Goal: Communication & Community: Answer question/provide support

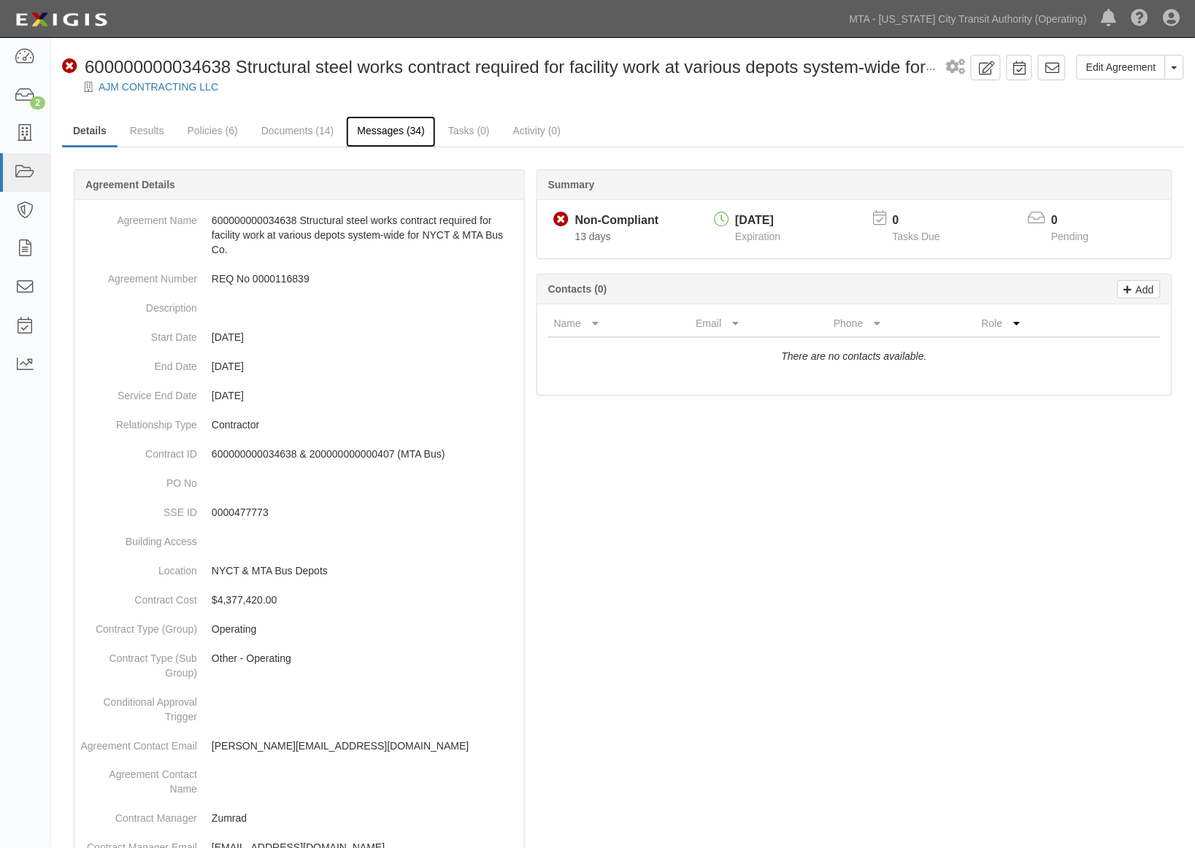
click at [402, 129] on link "Messages (34)" at bounding box center [391, 131] width 90 height 31
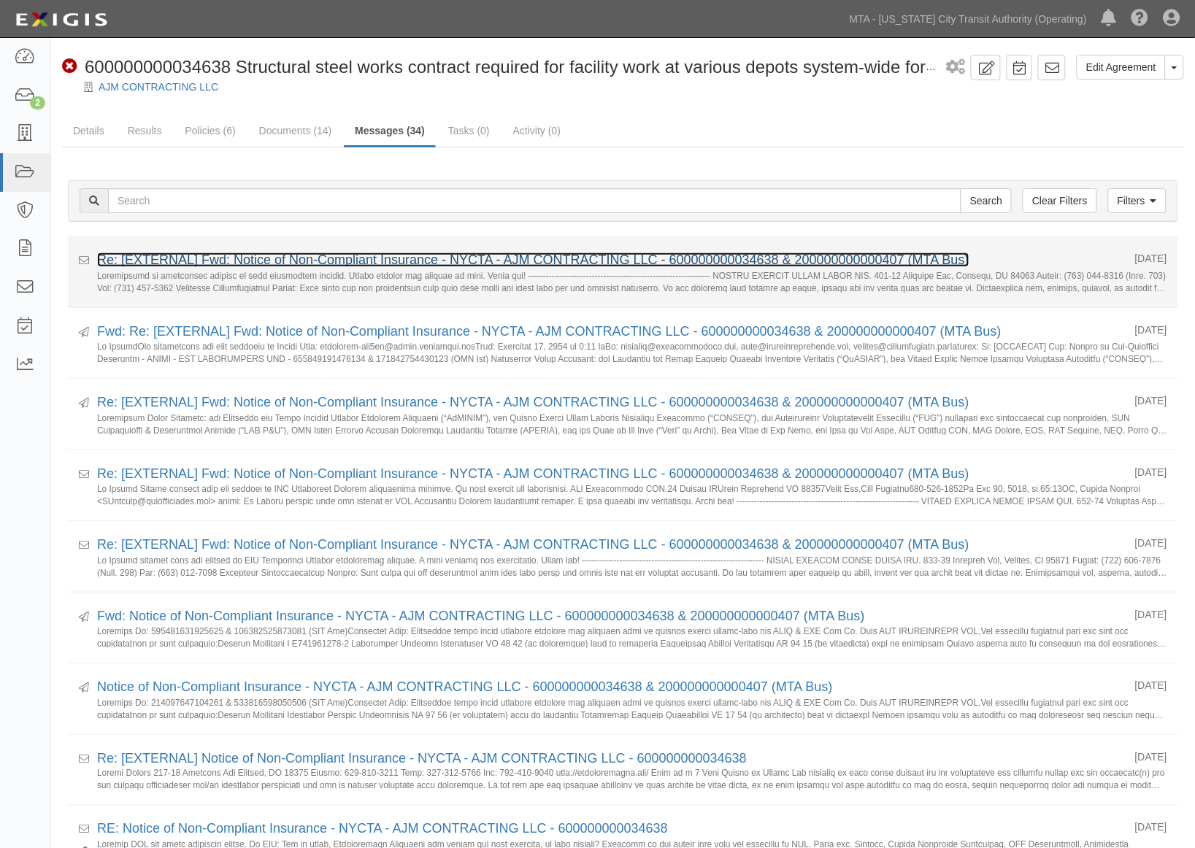
click at [306, 264] on link "Re: [EXTERNAL] Fwd: Notice of Non-Compliant Insurance - NYCTA - AJM CONTRACTING…" at bounding box center [533, 259] width 872 height 15
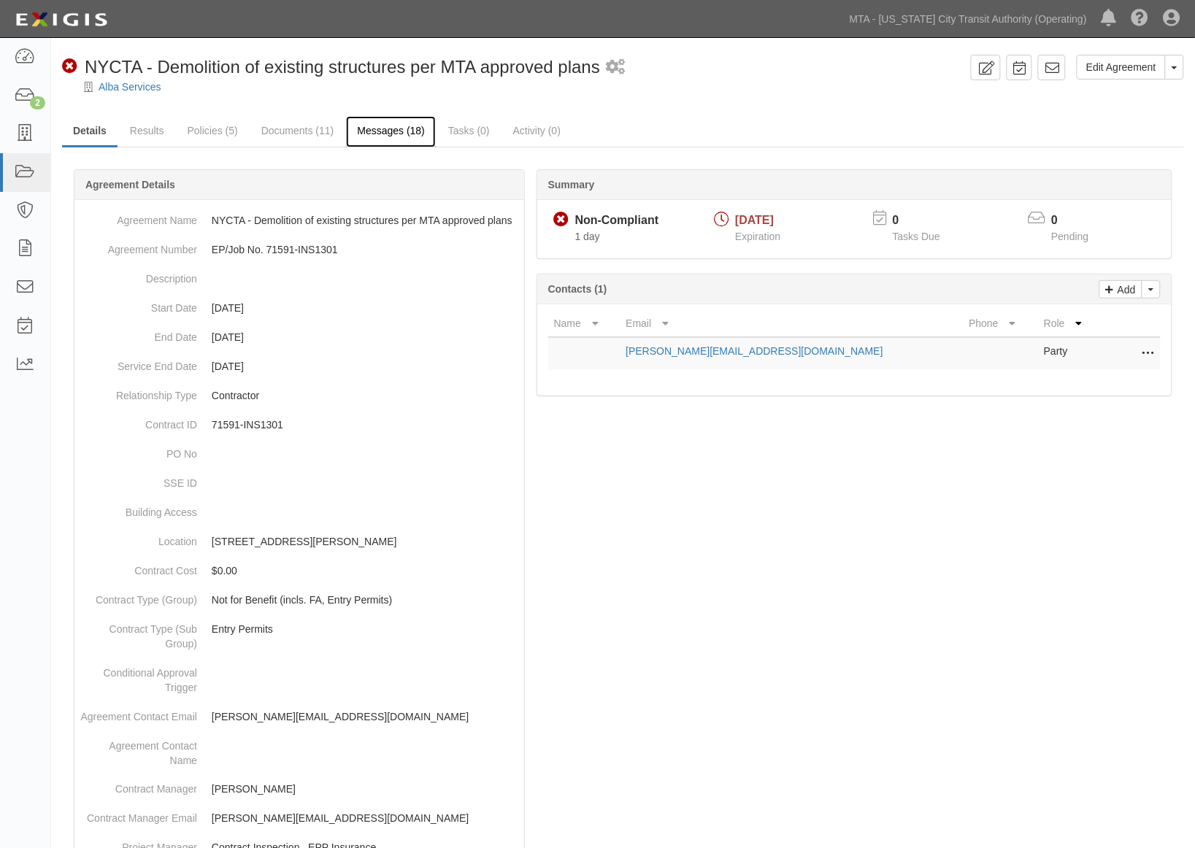
click at [393, 134] on link "Messages (18)" at bounding box center [391, 131] width 90 height 31
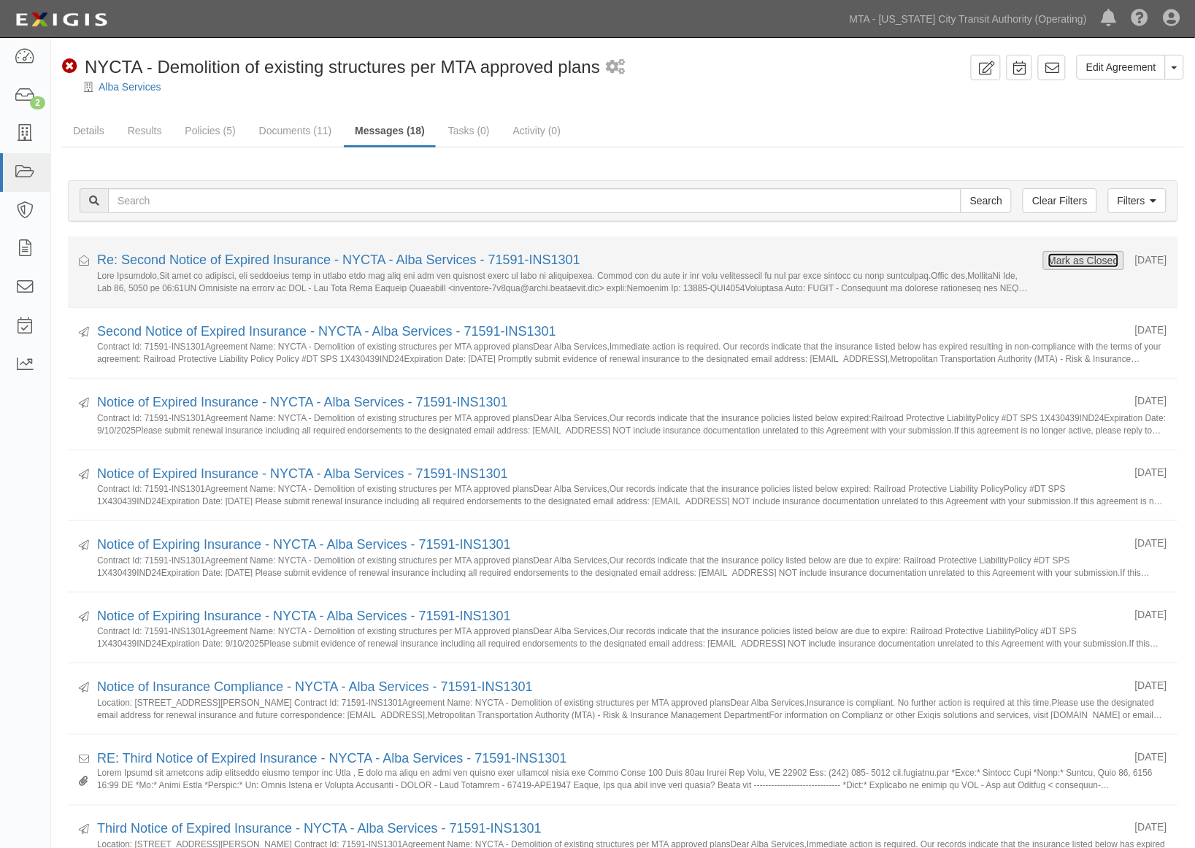
click at [1047, 258] on button "Mark as Closed" at bounding box center [1083, 260] width 72 height 16
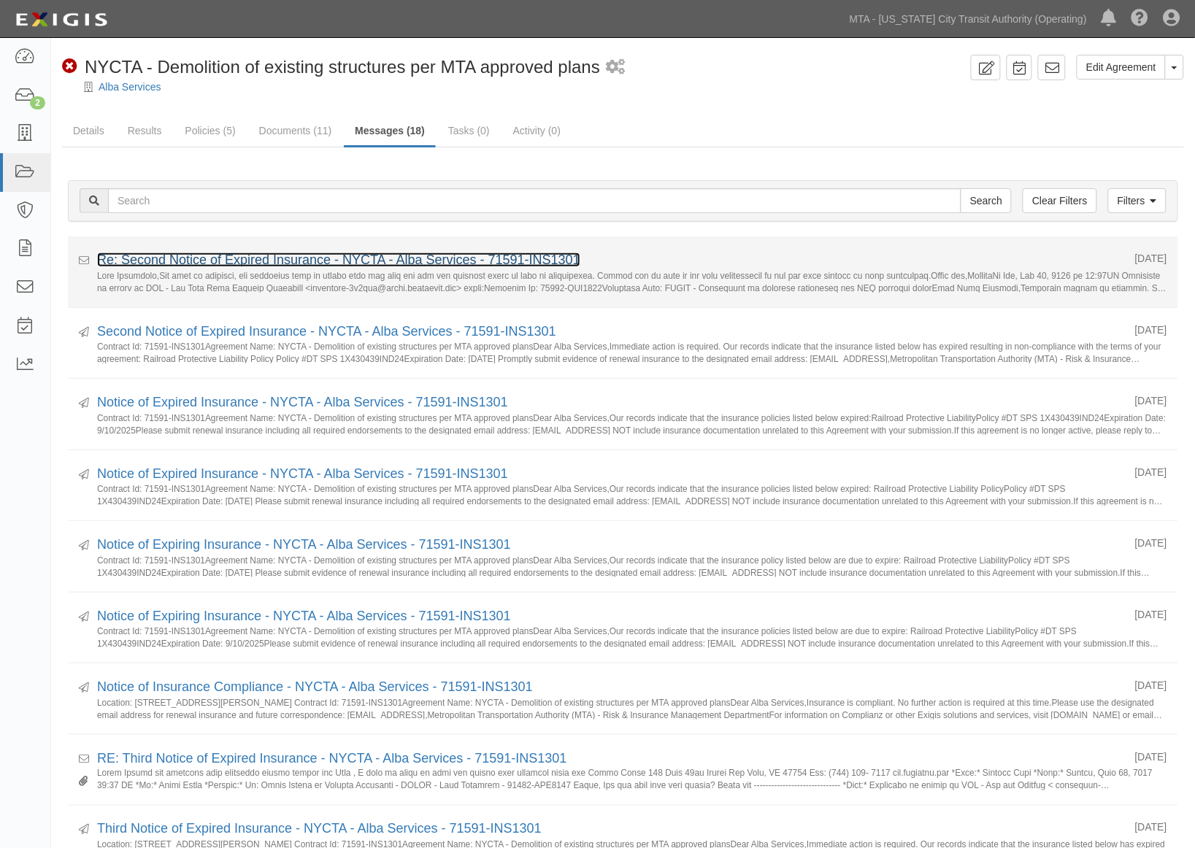
click at [392, 257] on link "Re: Second Notice of Expired Insurance - NYCTA - Alba Services - 71591-INS1301" at bounding box center [338, 259] width 483 height 15
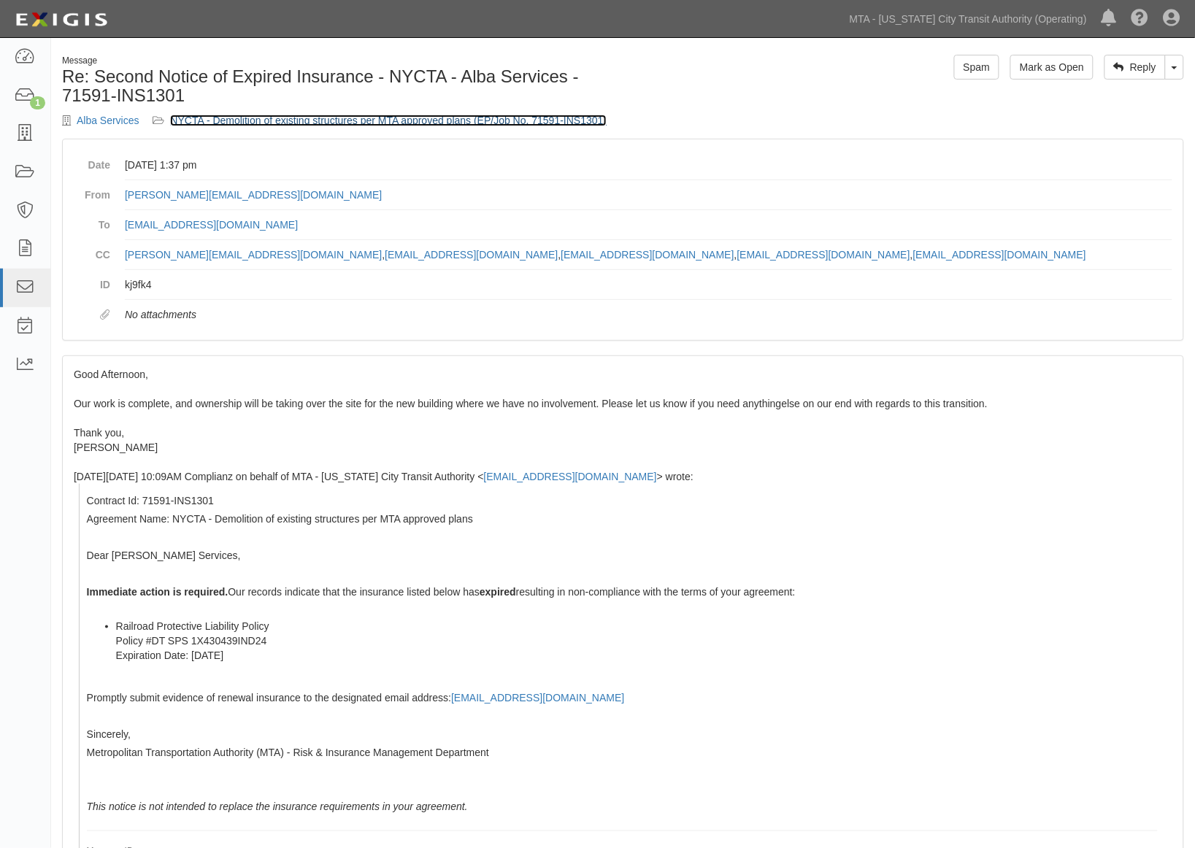
click at [429, 121] on link "NYCTA - Demolition of existing structures per MTA approved plans (EP/Job No. 71…" at bounding box center [388, 121] width 436 height 12
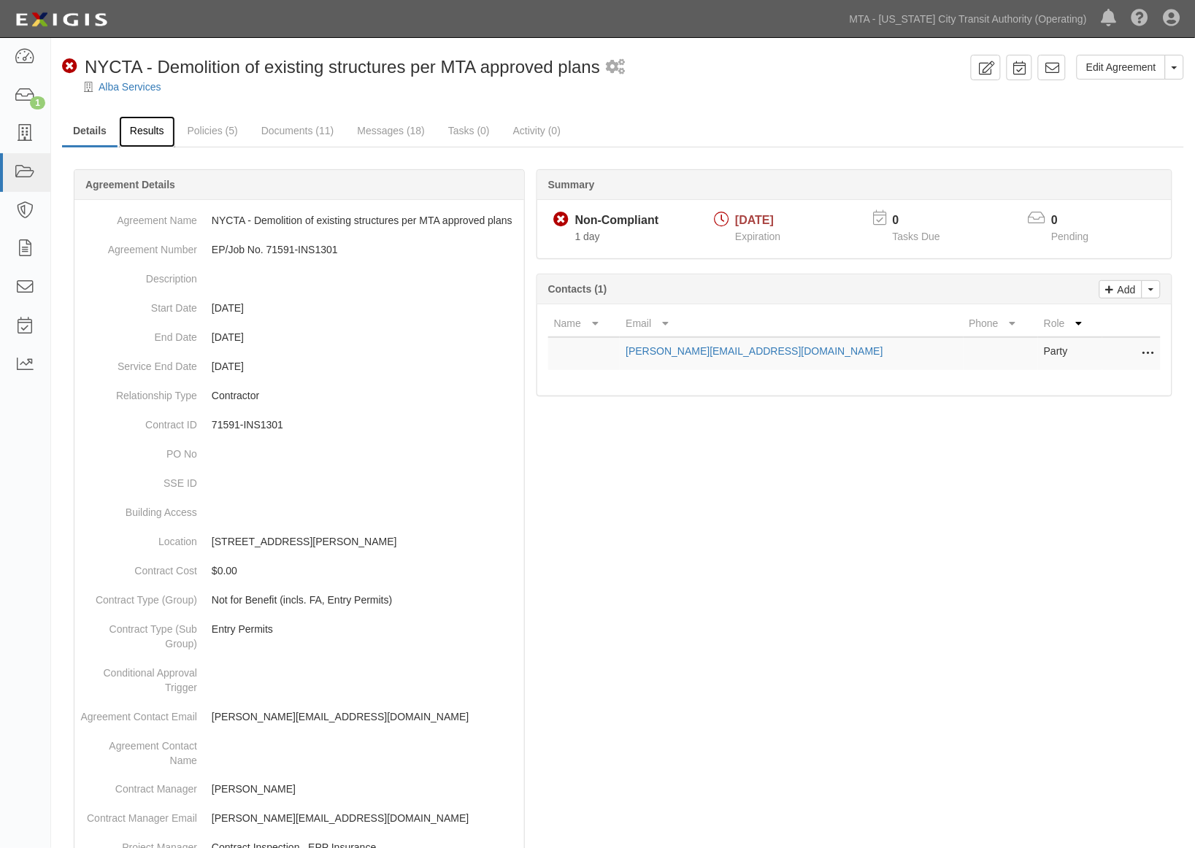
click at [146, 127] on link "Results" at bounding box center [147, 131] width 56 height 31
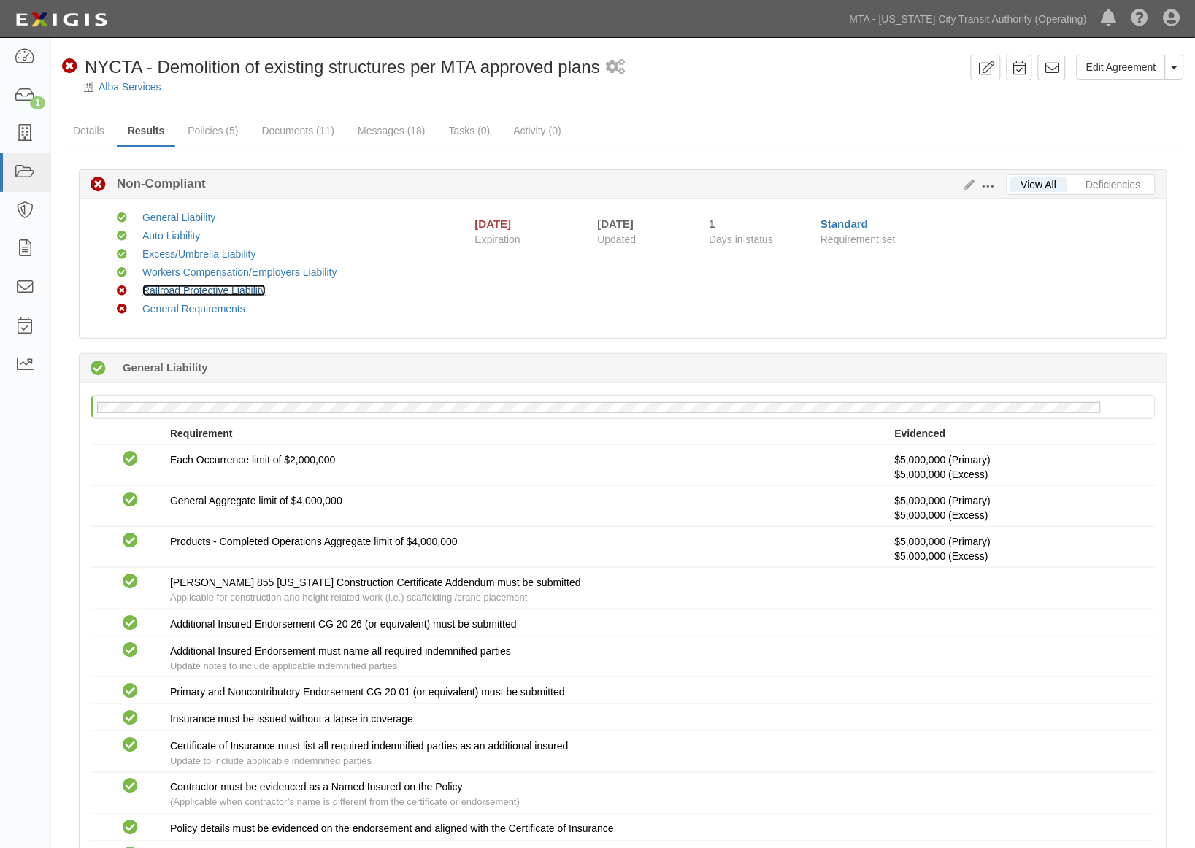
click at [206, 286] on link "Railroad Protective Liability" at bounding box center [203, 291] width 123 height 12
click at [1172, 61] on button "Toggle Agreement Dropdown" at bounding box center [1174, 67] width 19 height 25
click at [1136, 119] on link "Archive Agreement" at bounding box center [1125, 113] width 115 height 19
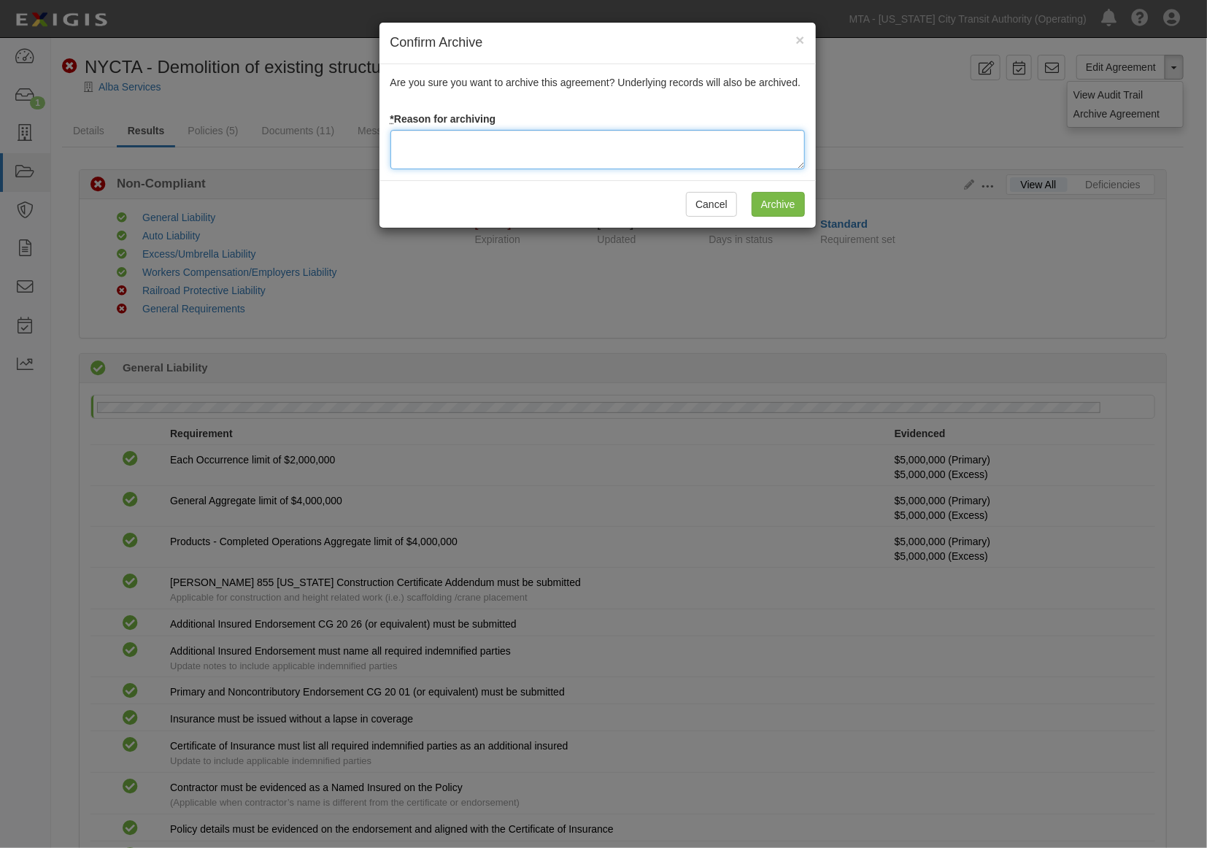
click at [450, 148] on textarea at bounding box center [597, 149] width 414 height 39
type textarea "Completed"
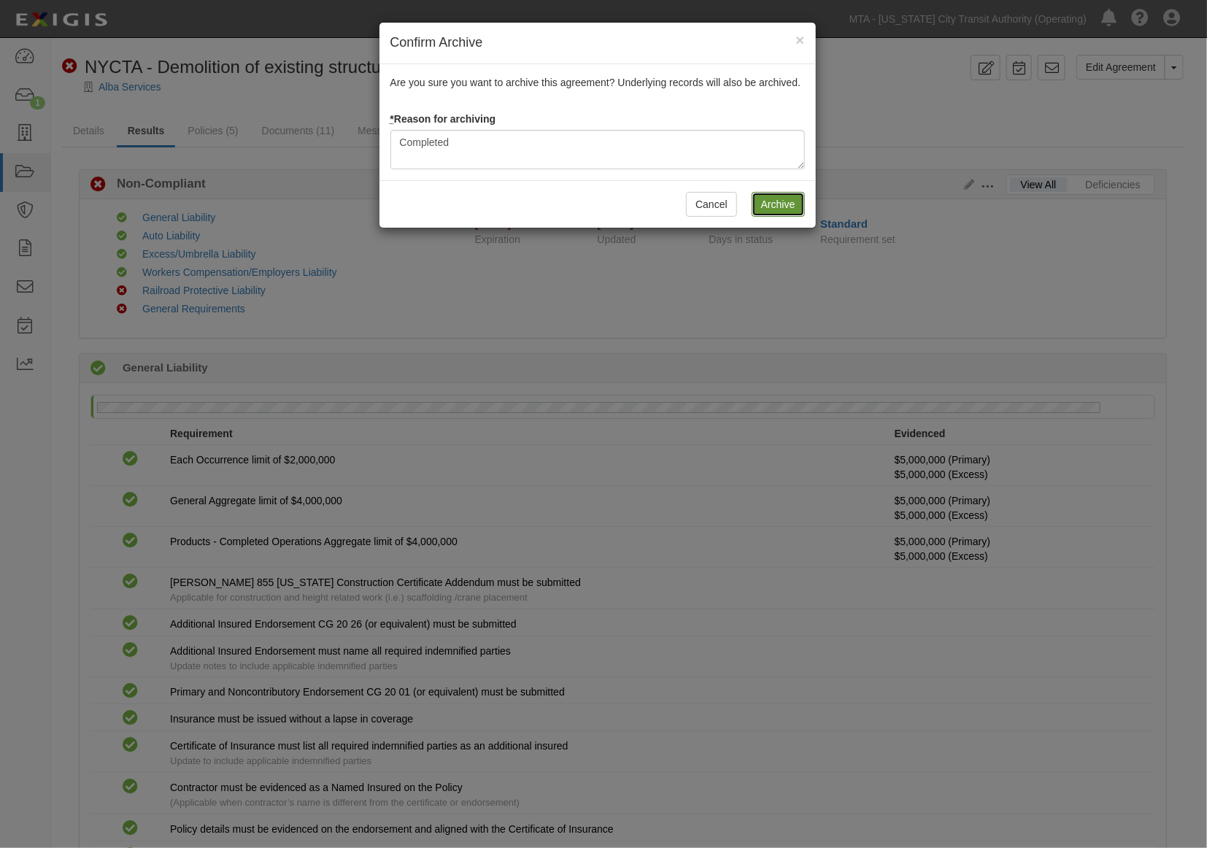
click at [769, 201] on input "Archive" at bounding box center [778, 204] width 53 height 25
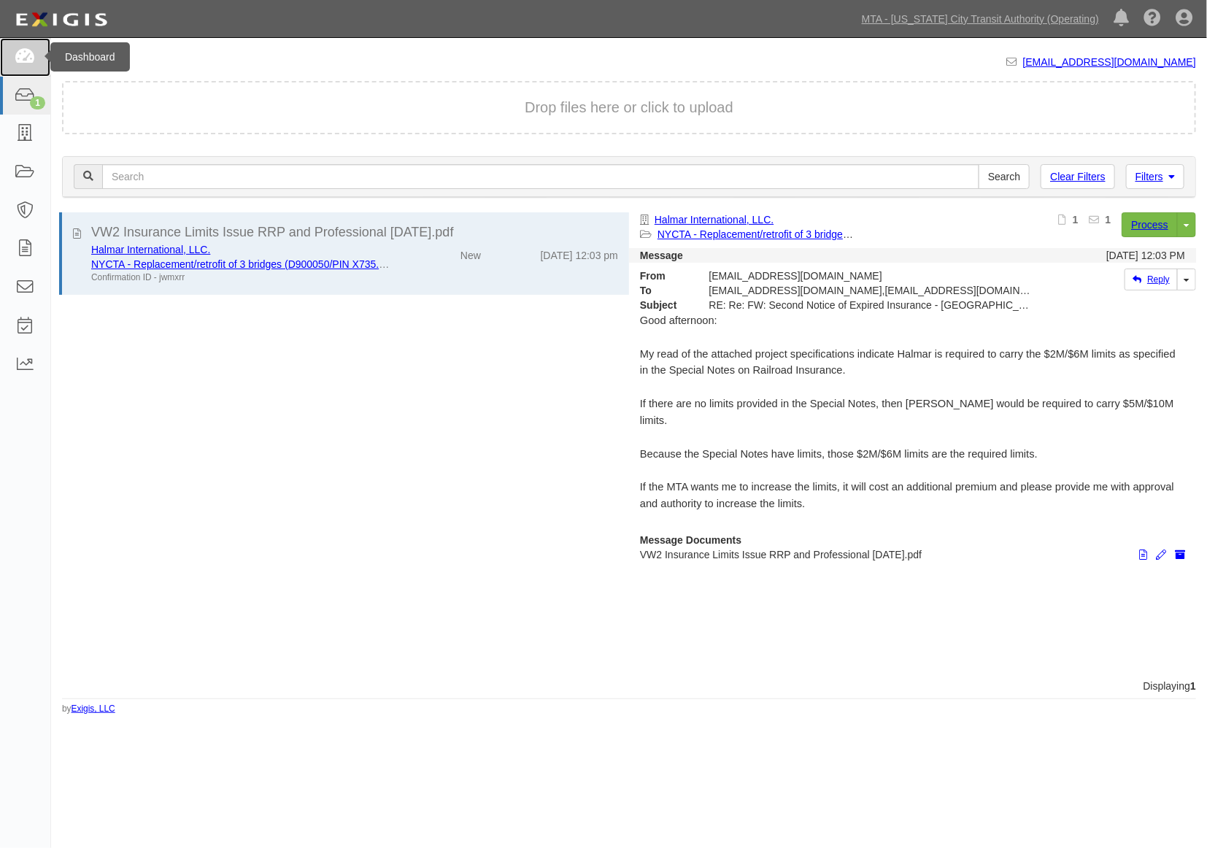
click at [33, 55] on icon at bounding box center [25, 57] width 20 height 17
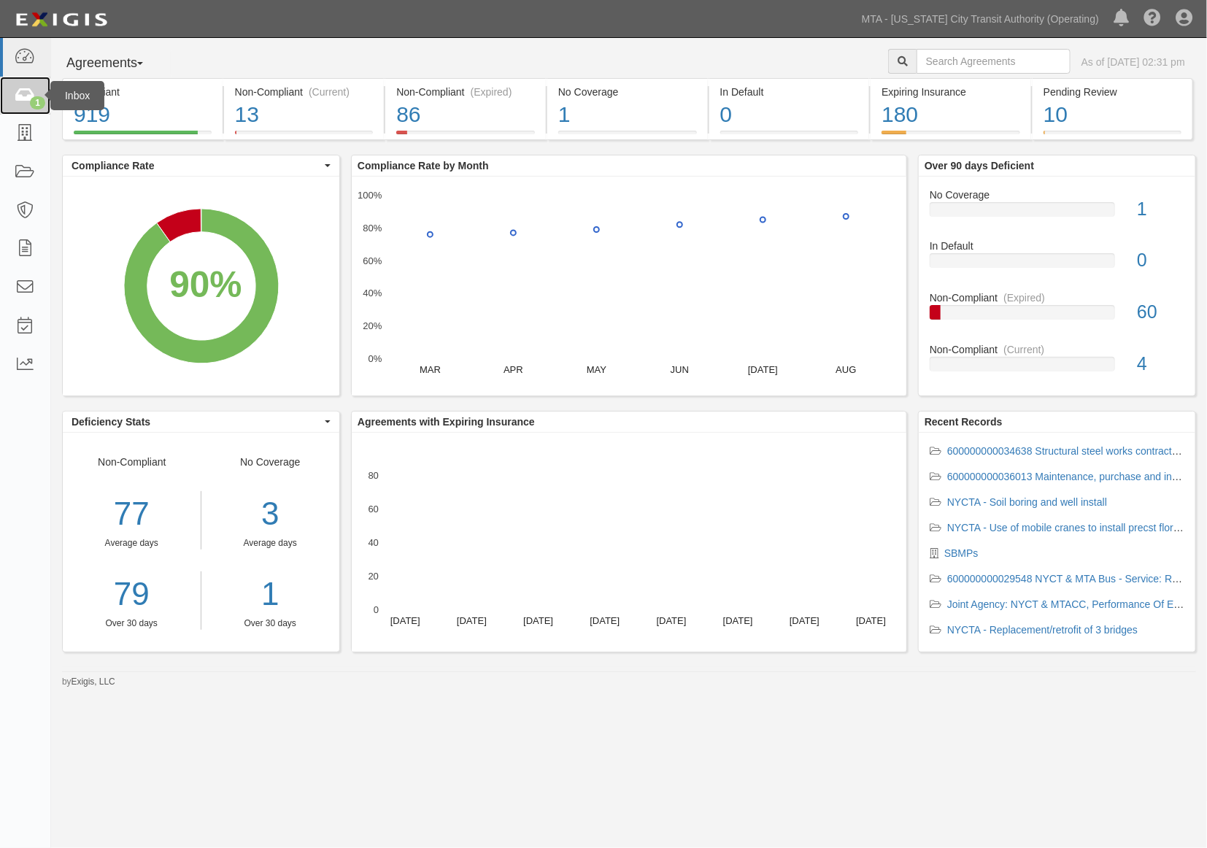
click at [18, 104] on icon at bounding box center [25, 96] width 20 height 17
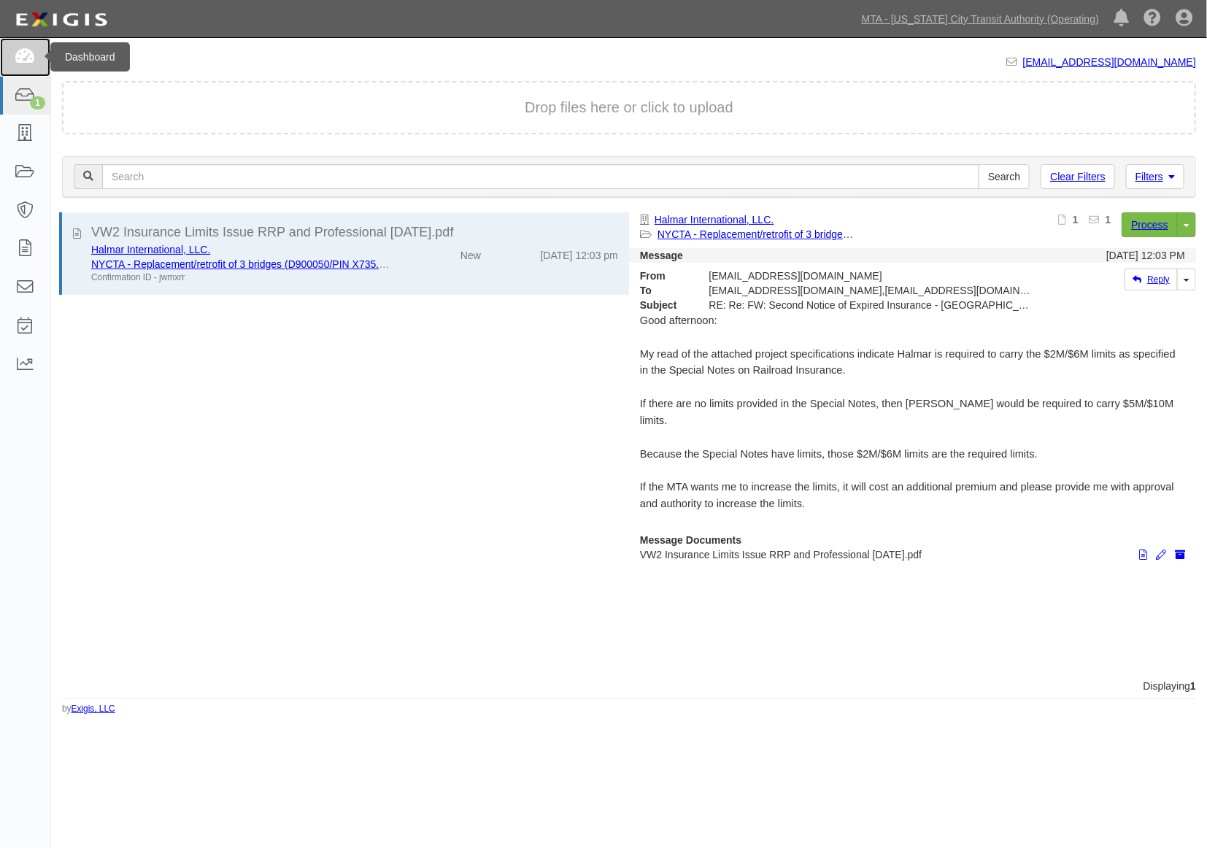
click at [37, 59] on link at bounding box center [25, 57] width 50 height 39
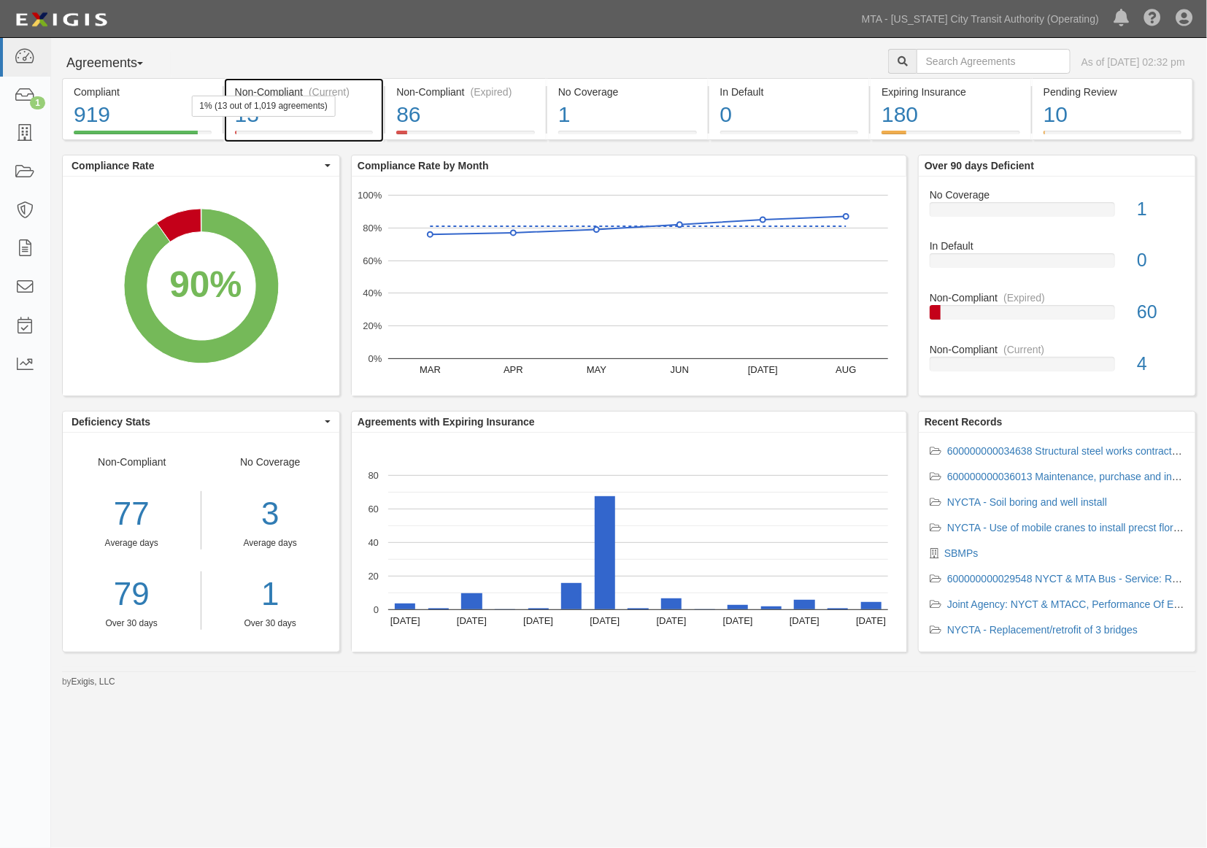
click at [338, 122] on div "13" at bounding box center [304, 114] width 139 height 31
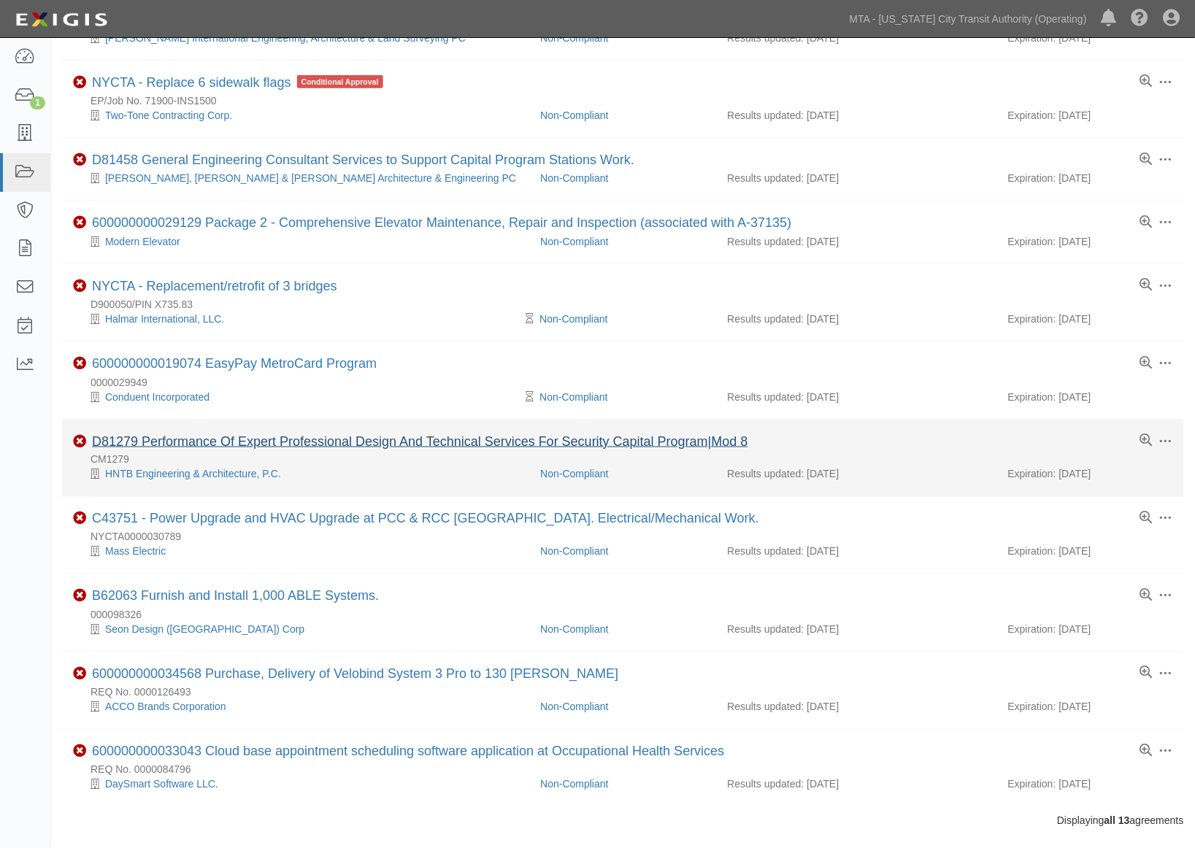
scroll to position [353, 0]
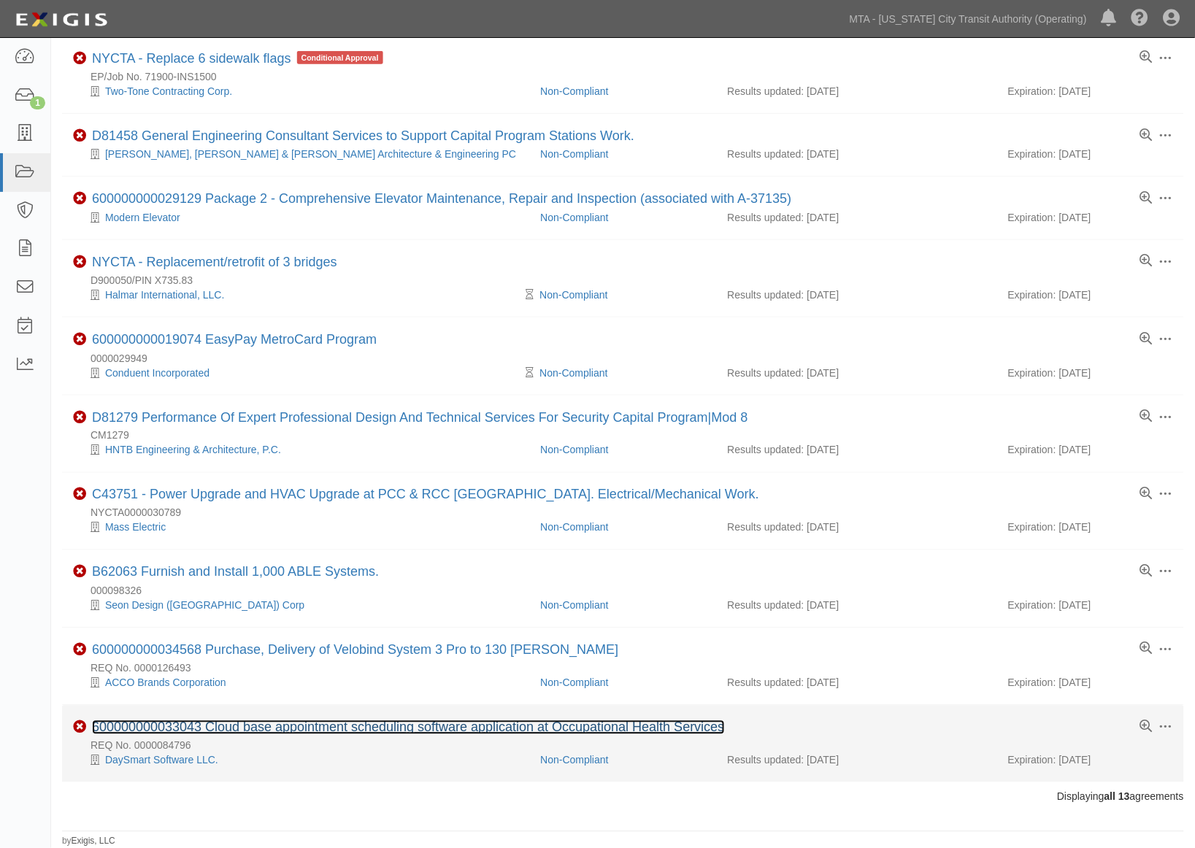
click at [309, 728] on link "600000000033043 Cloud base appointment scheduling software application at Occup…" at bounding box center [408, 727] width 633 height 15
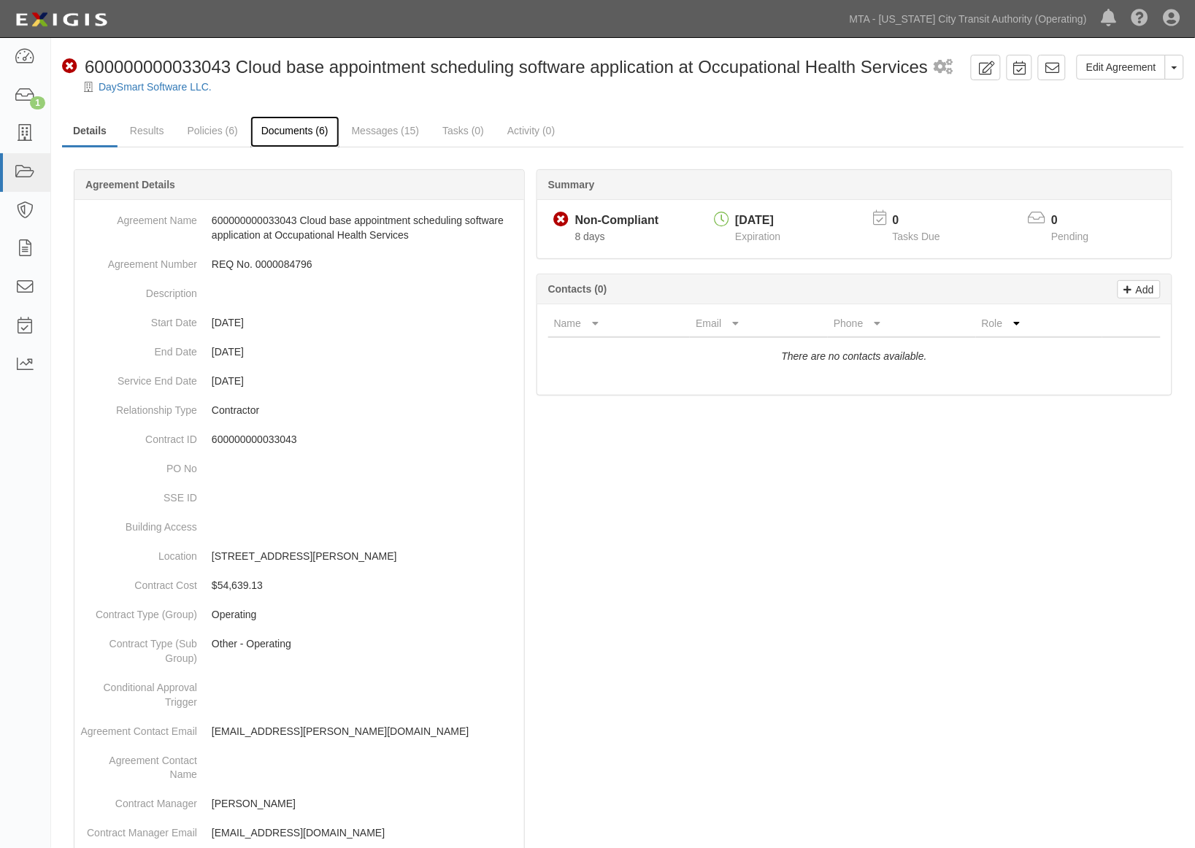
click at [288, 127] on link "Documents (6)" at bounding box center [294, 131] width 89 height 31
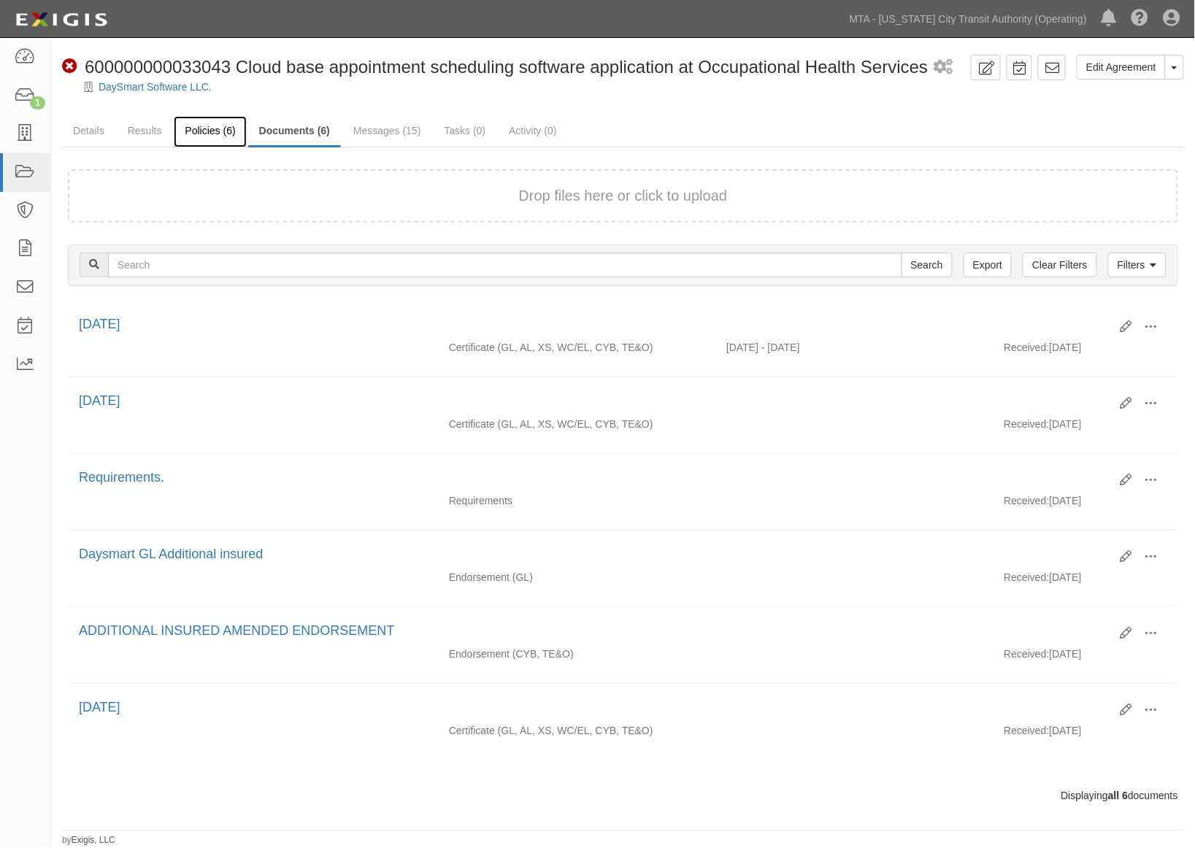
click at [209, 128] on link "Policies (6)" at bounding box center [210, 131] width 72 height 31
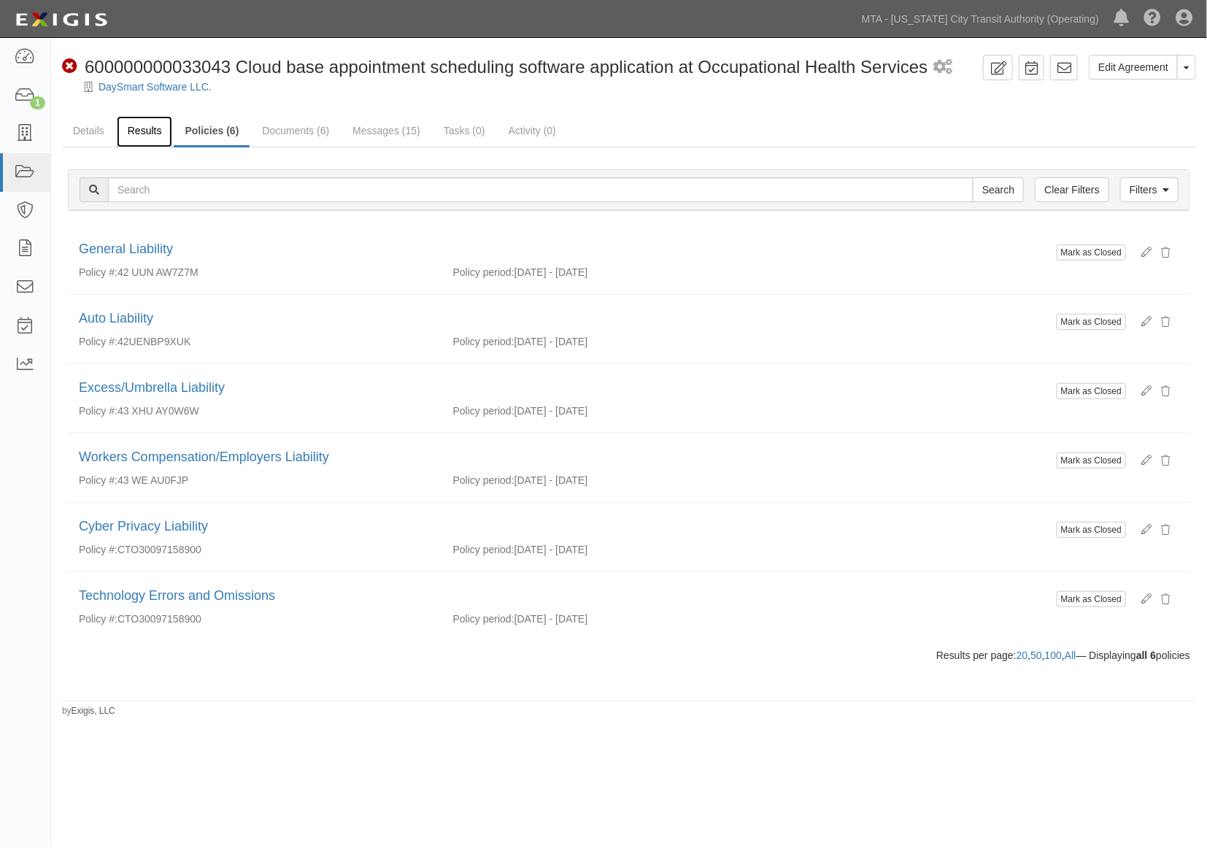
click at [155, 133] on link "Results" at bounding box center [145, 131] width 56 height 31
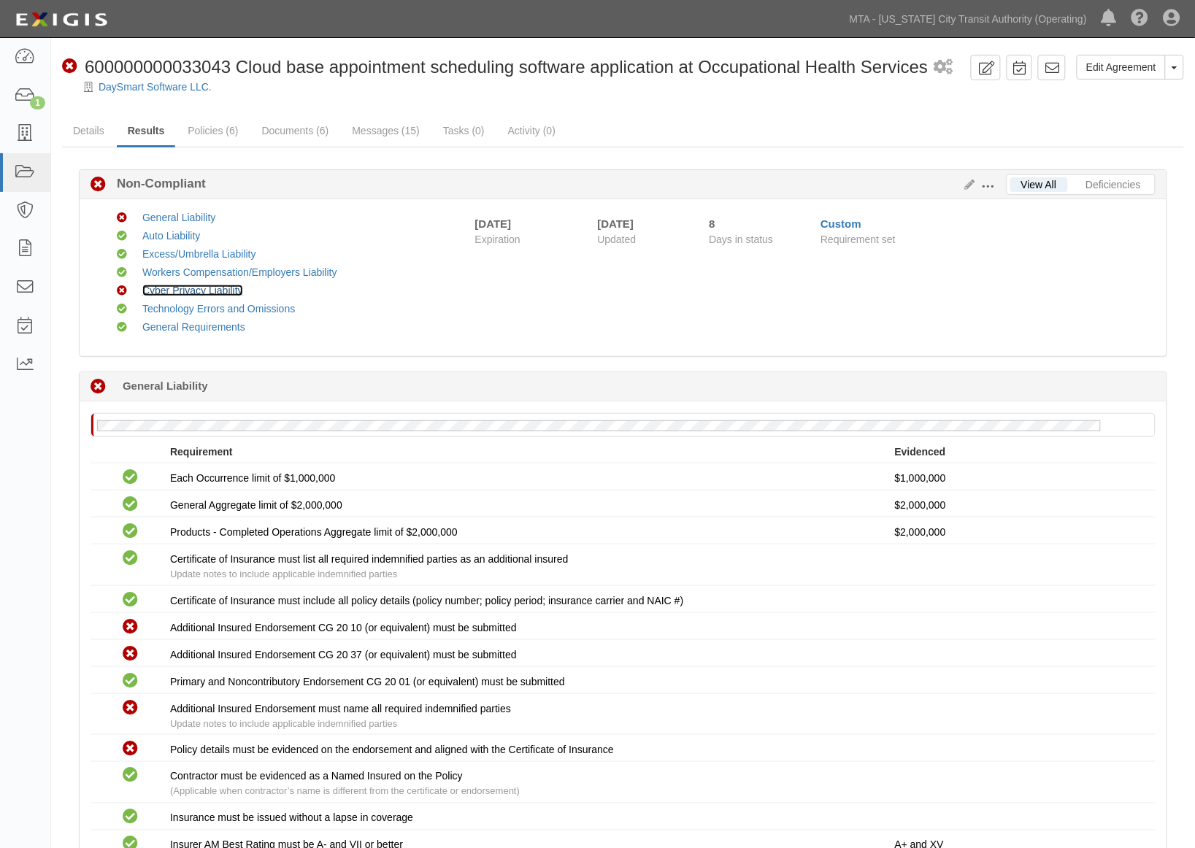
click at [169, 290] on link "Cyber Privacy Liability" at bounding box center [192, 291] width 101 height 12
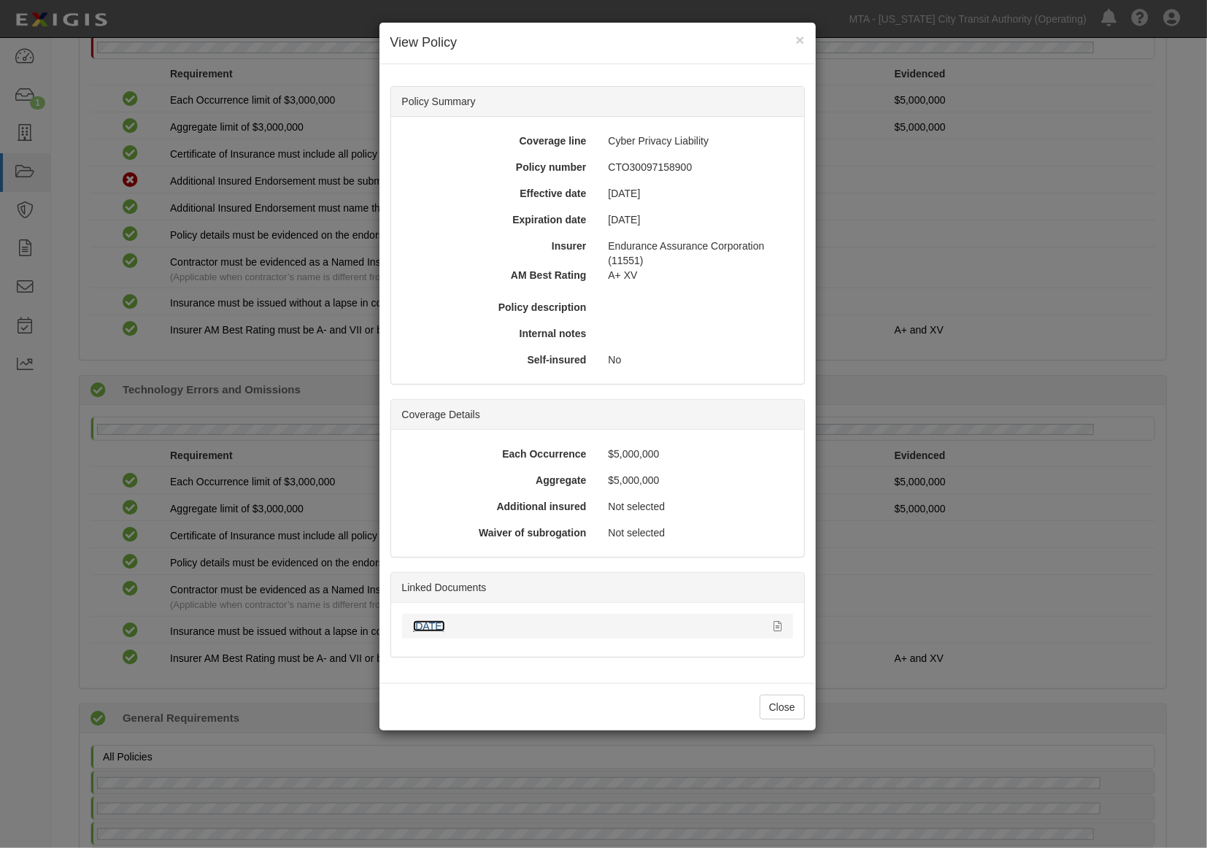
click at [431, 620] on link "09.16.26" at bounding box center [429, 626] width 32 height 12
click at [947, 684] on div "× View Policy Policy Summary Coverage line Cyber Privacy Liability Policy numbe…" at bounding box center [603, 424] width 1207 height 848
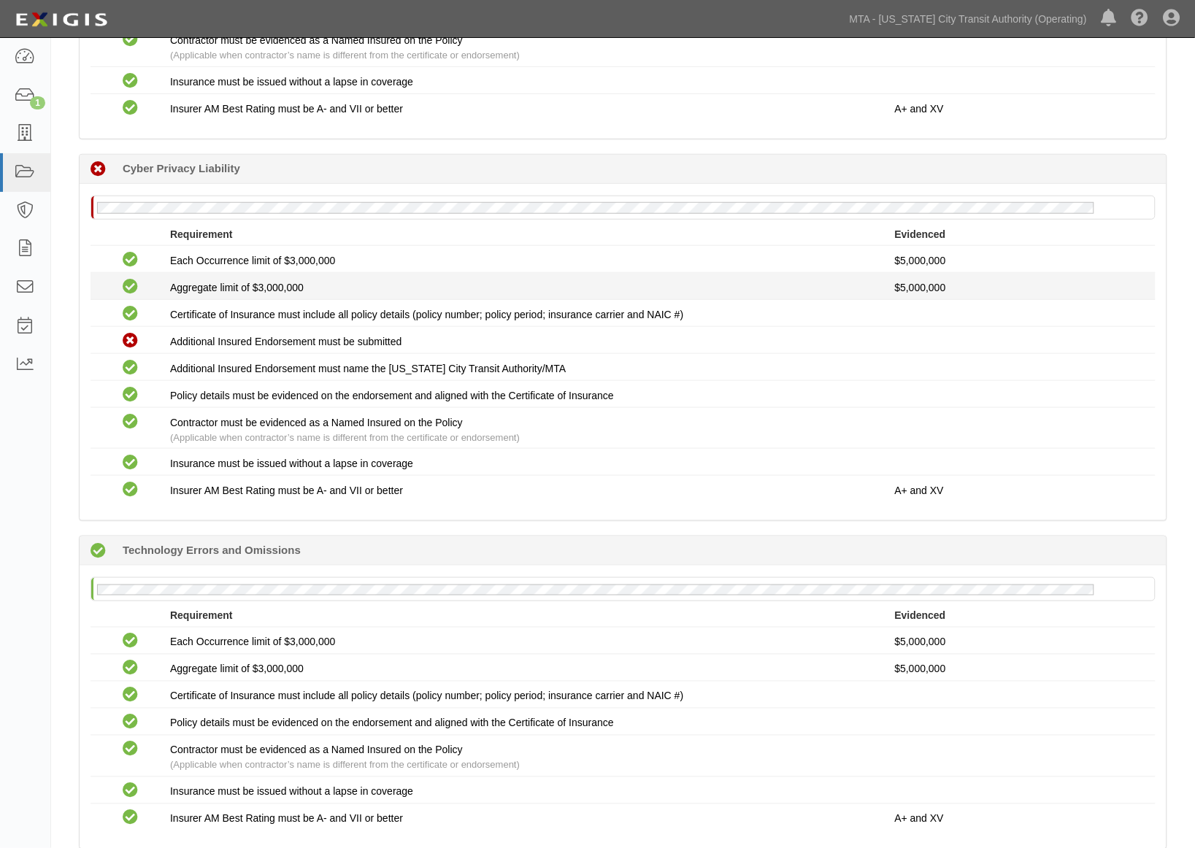
scroll to position [1733, 0]
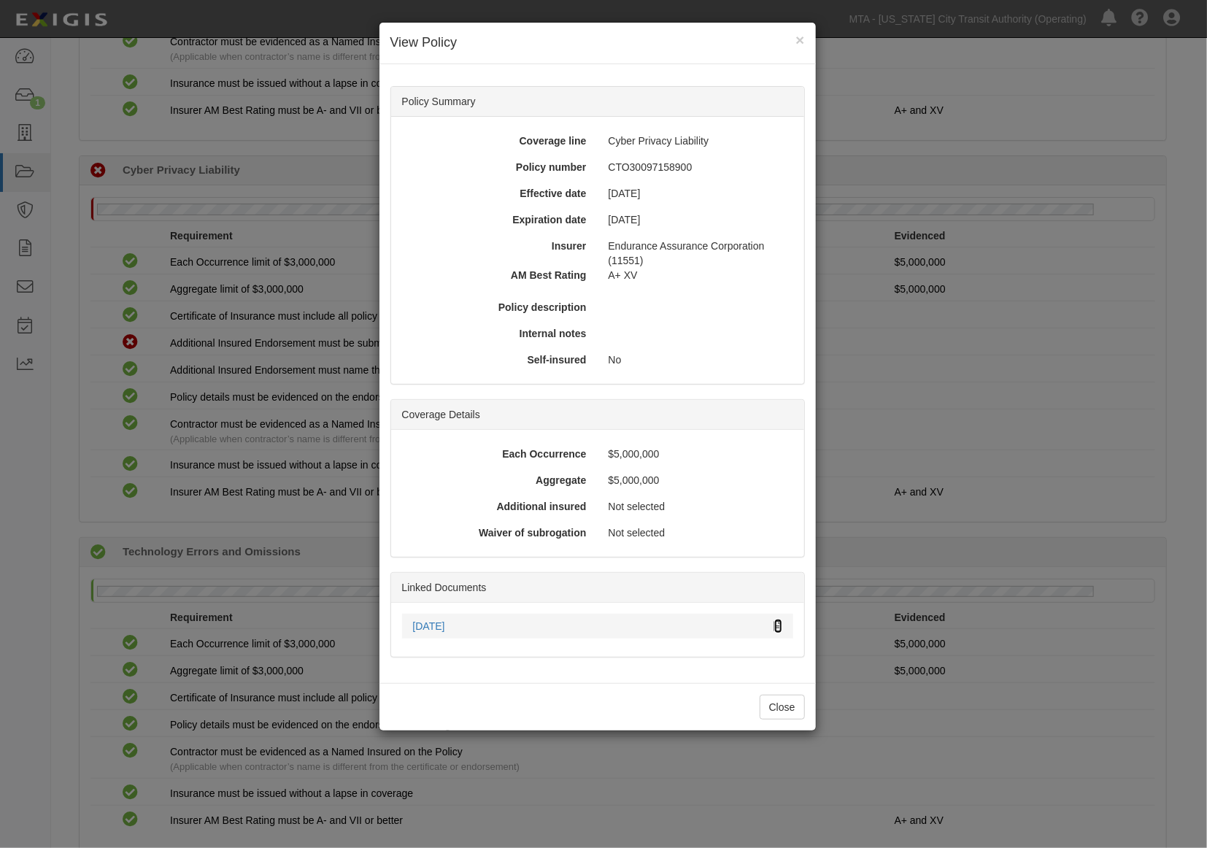
click at [779, 623] on icon at bounding box center [778, 627] width 8 height 10
click at [990, 552] on div "× View Policy Policy Summary Coverage line Cyber Privacy Liability Policy numbe…" at bounding box center [603, 424] width 1207 height 848
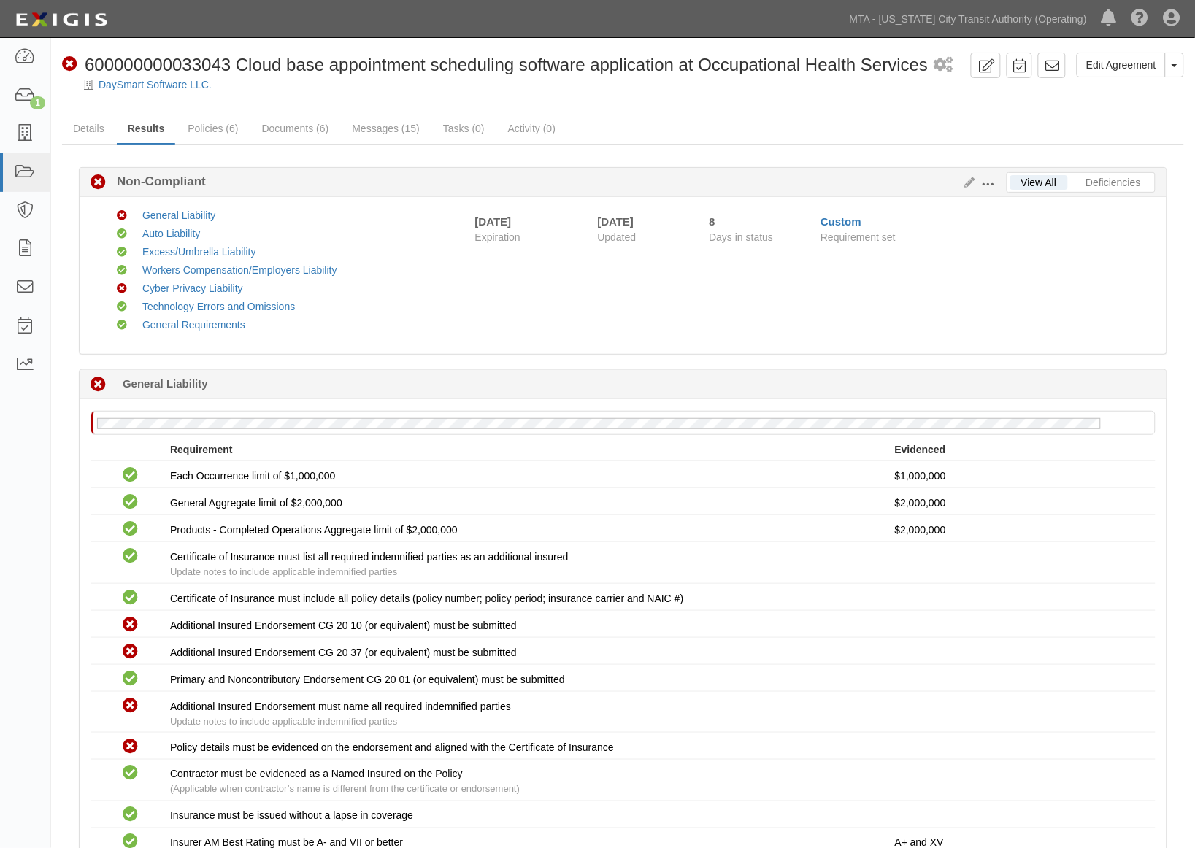
scroll to position [0, 0]
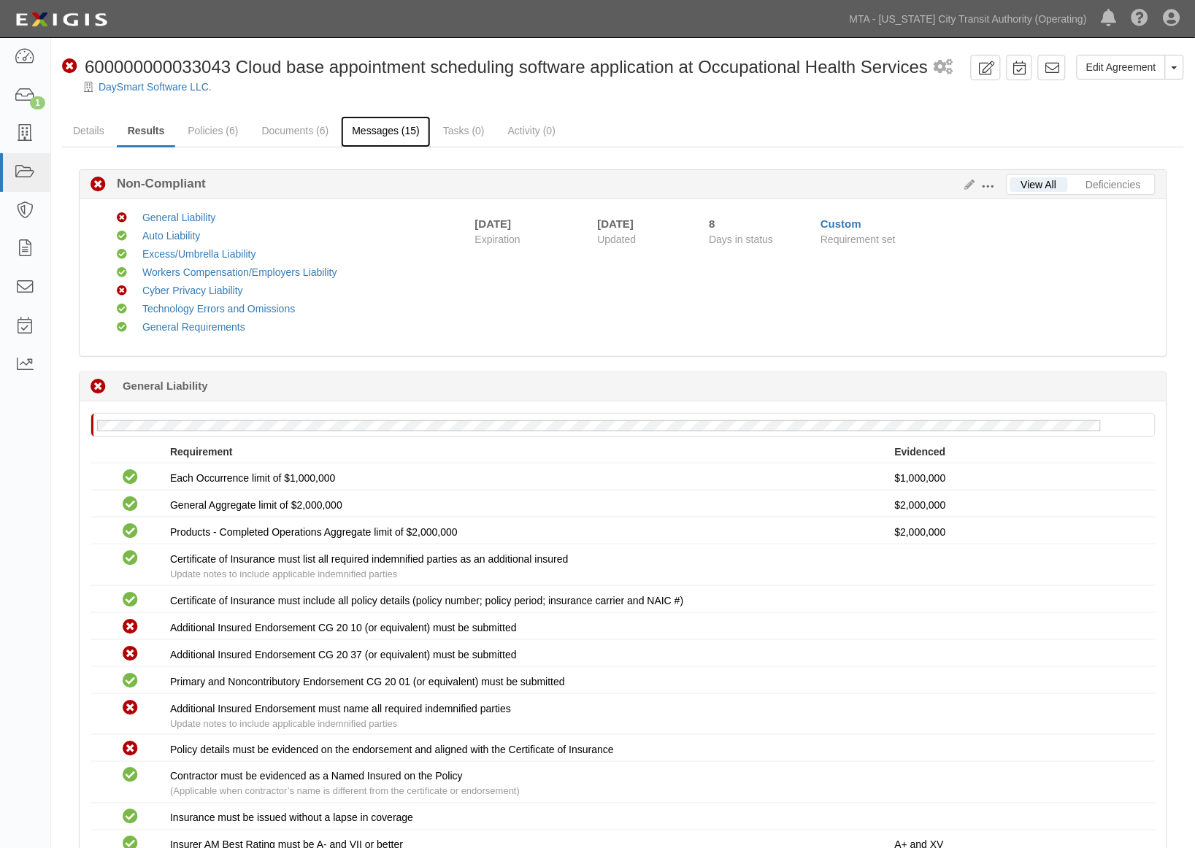
click at [385, 126] on link "Messages (15)" at bounding box center [386, 131] width 90 height 31
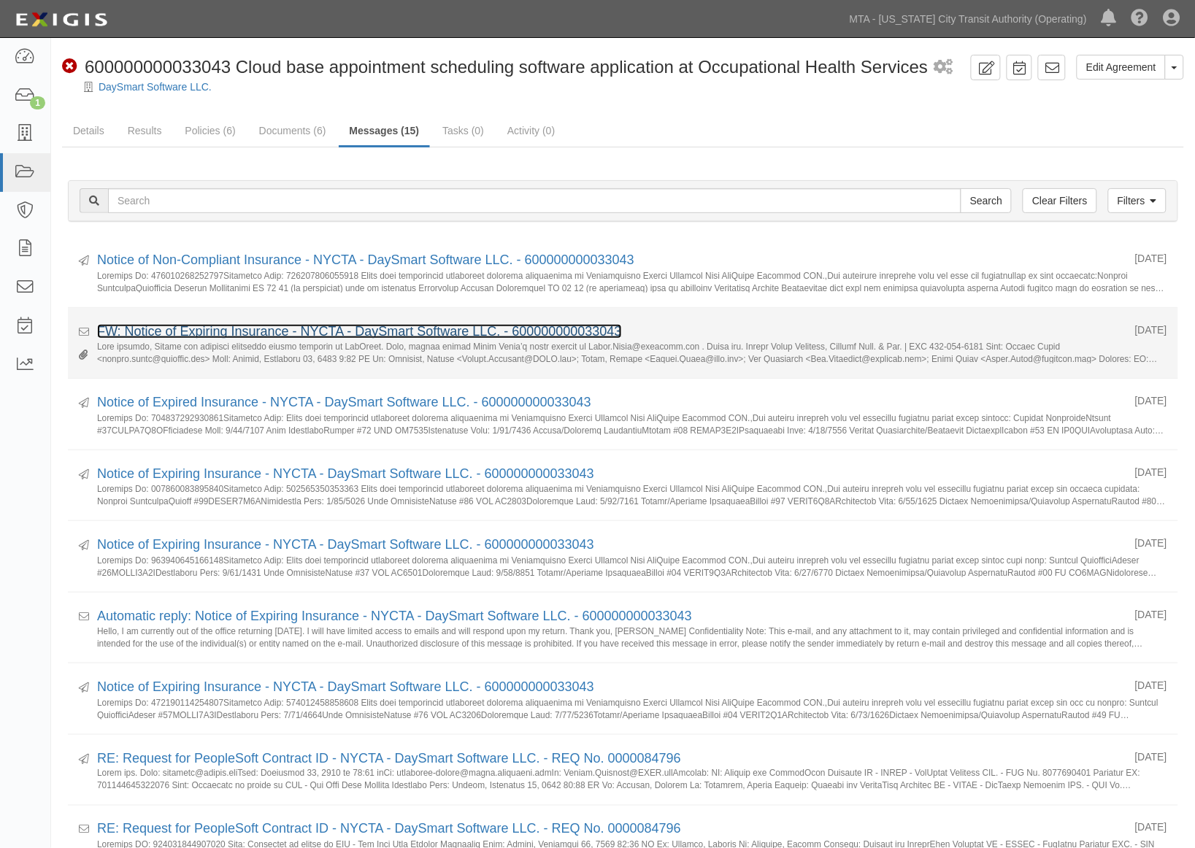
click at [354, 331] on link "FW: Notice of Expiring Insurance - NYCTA - DaySmart Software LLC. - 60000000003…" at bounding box center [359, 331] width 525 height 15
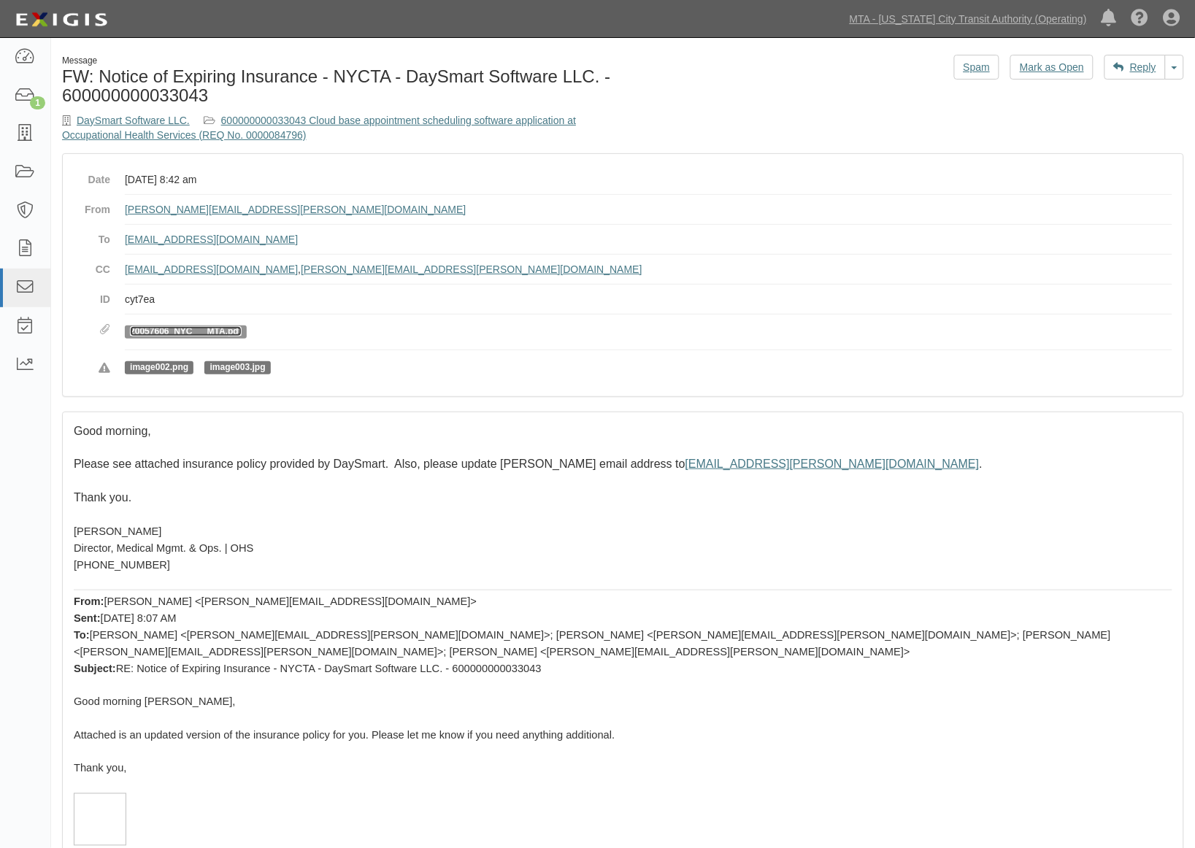
click at [235, 327] on link "20057606_NYC___MTA.pdf" at bounding box center [186, 331] width 112 height 10
drag, startPoint x: 285, startPoint y: 207, endPoint x: 123, endPoint y: 198, distance: 163.0
click at [123, 198] on dl "Date [DATE] 8:42 am From [PERSON_NAME][EMAIL_ADDRESS][PERSON_NAME][DOMAIN_NAME]…" at bounding box center [623, 275] width 1098 height 220
copy link "Deidre.David@nyct.com"
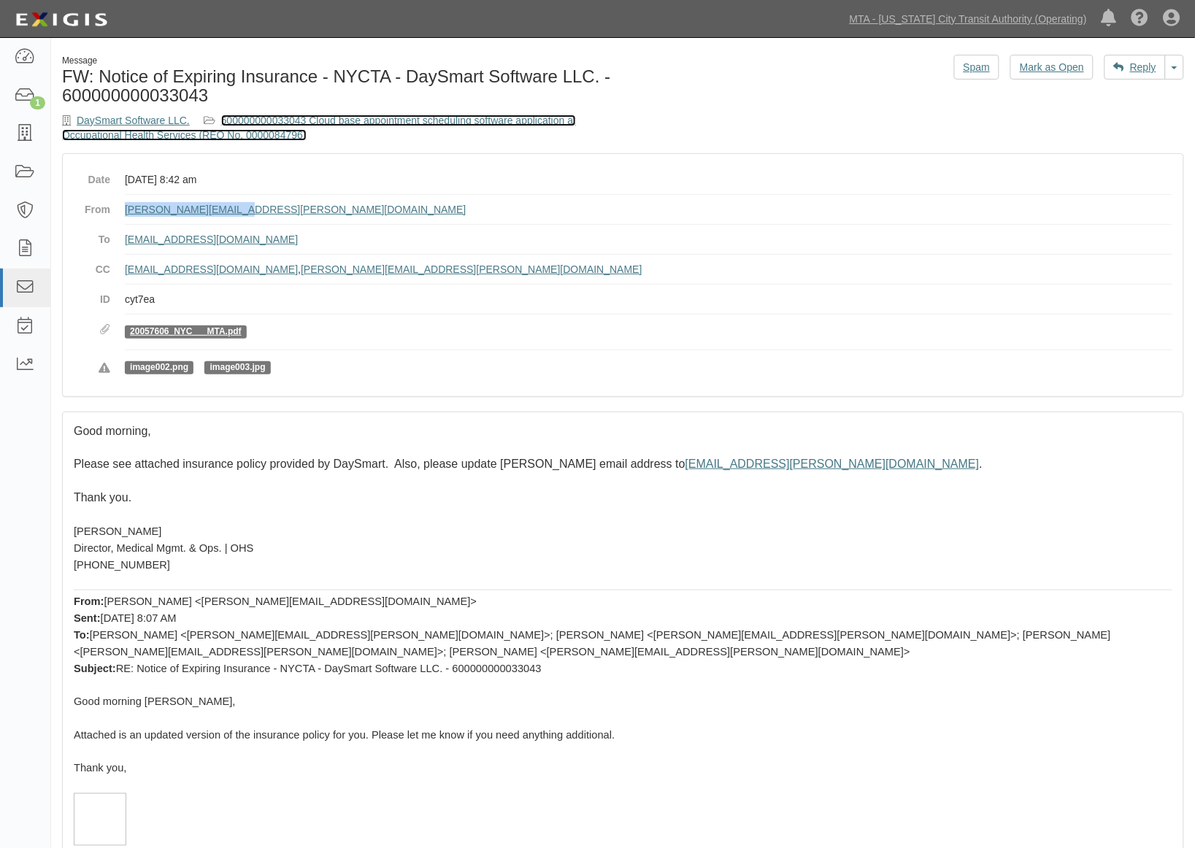
click at [439, 124] on link "600000000033043 Cloud base appointment scheduling software application at Occup…" at bounding box center [319, 128] width 514 height 26
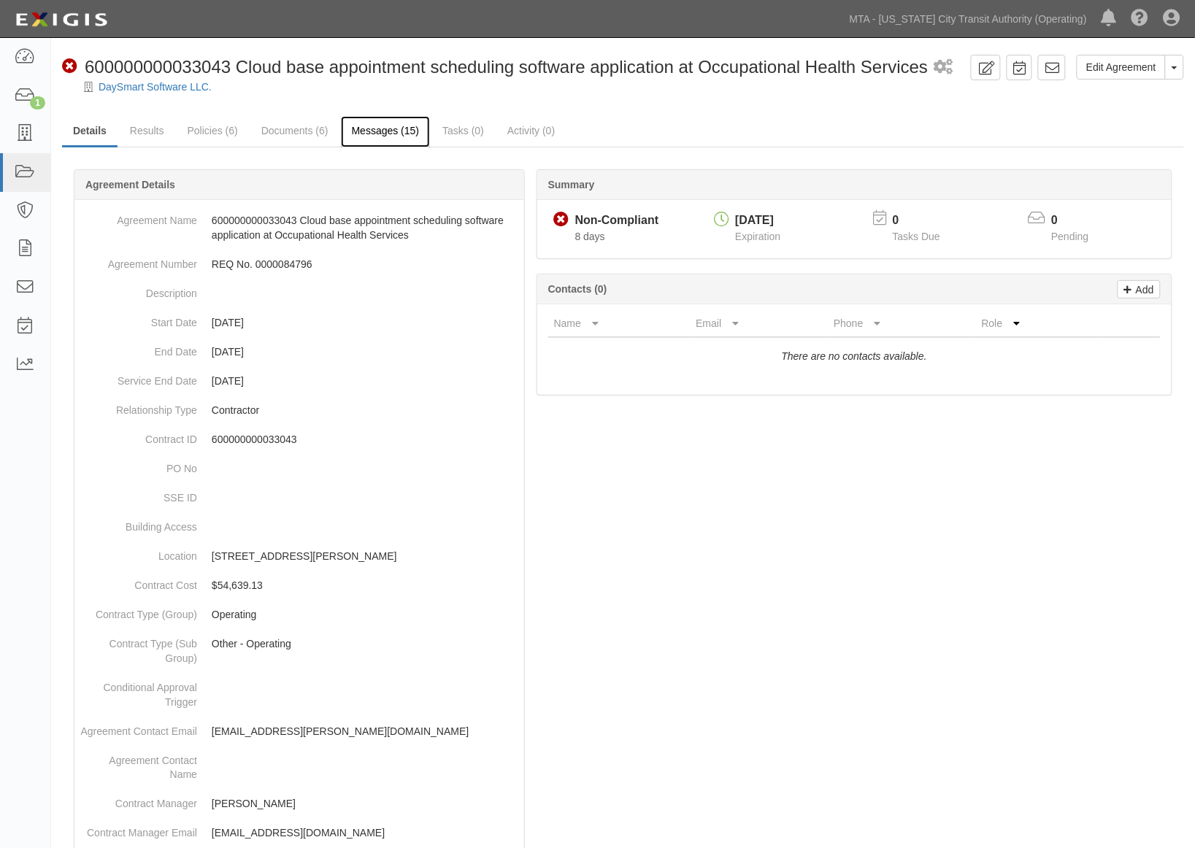
click at [395, 132] on link "Messages (15)" at bounding box center [386, 131] width 90 height 31
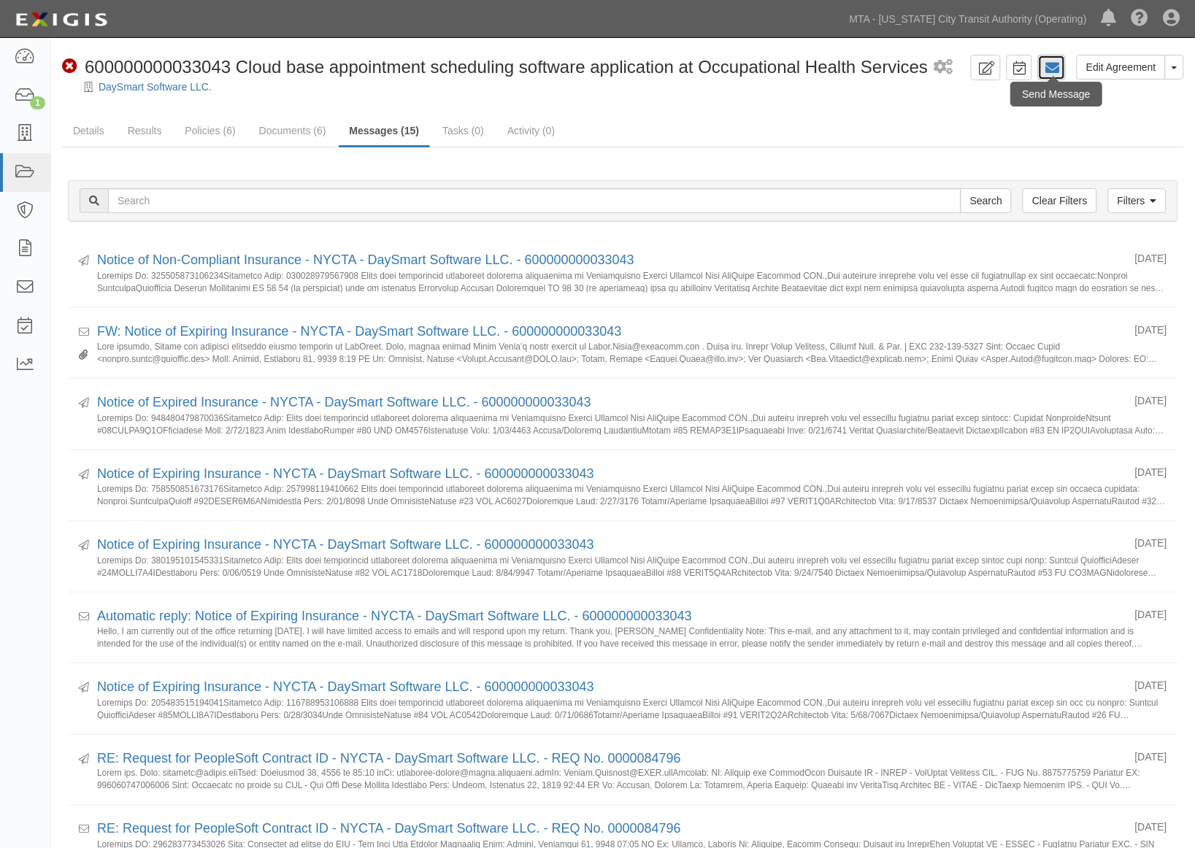
click at [1059, 63] on icon at bounding box center [1051, 68] width 15 height 15
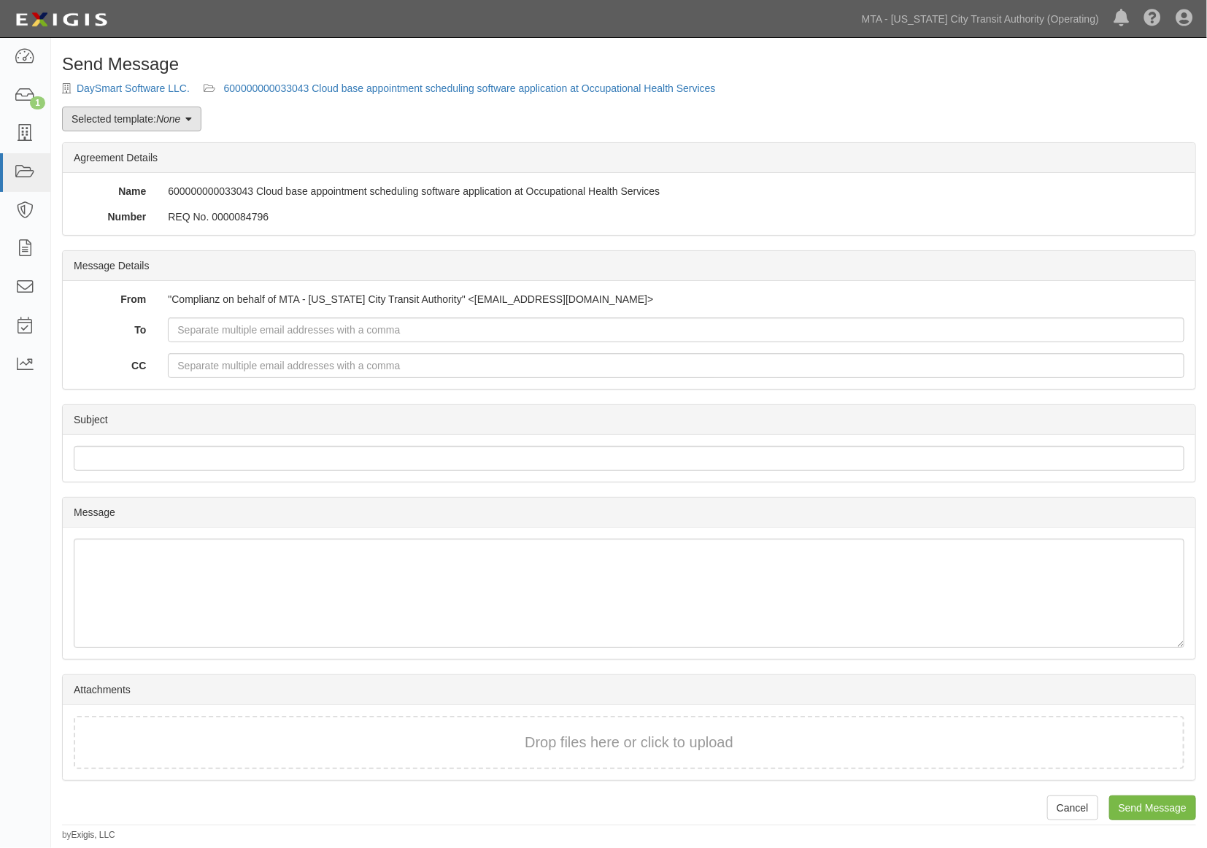
click at [164, 117] on em "None" at bounding box center [168, 119] width 24 height 12
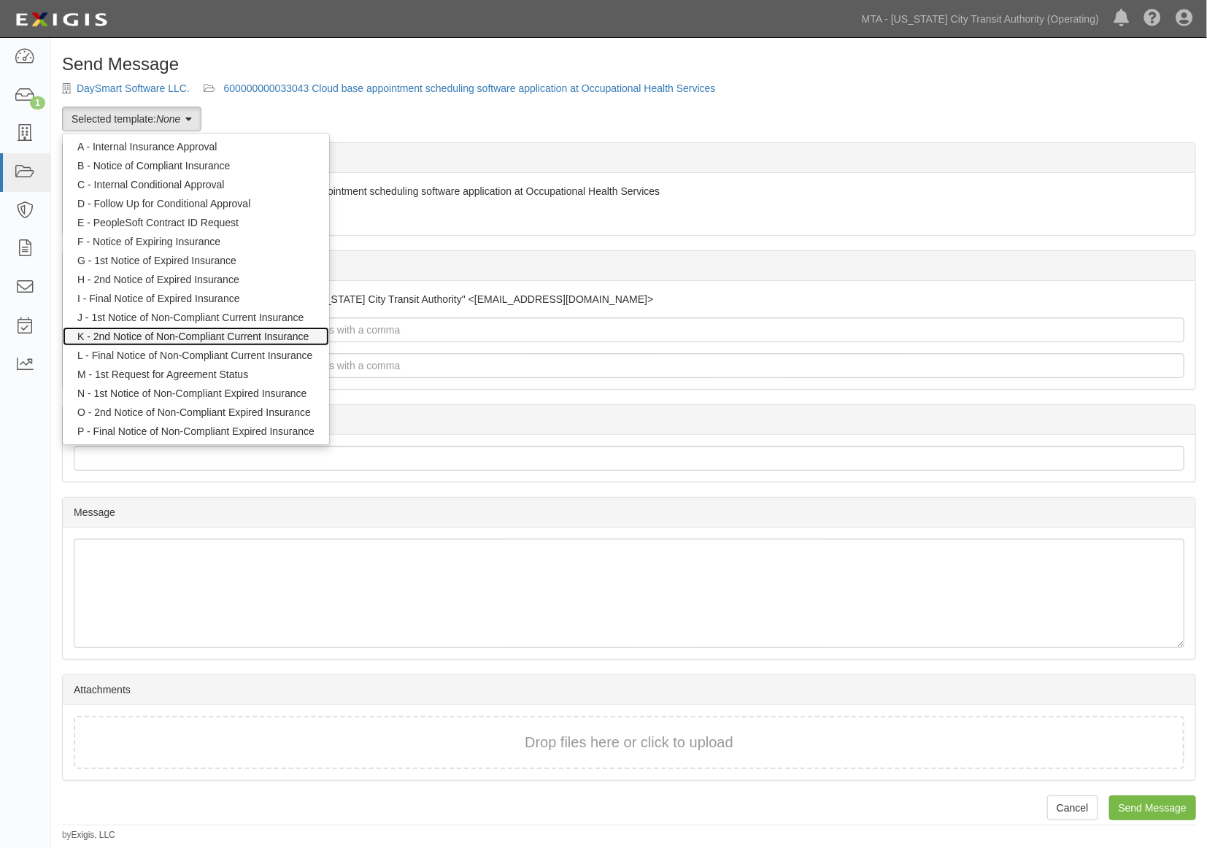
click at [185, 336] on link "K - 2nd Notice of Non-Compliant Current Insurance" at bounding box center [196, 336] width 266 height 19
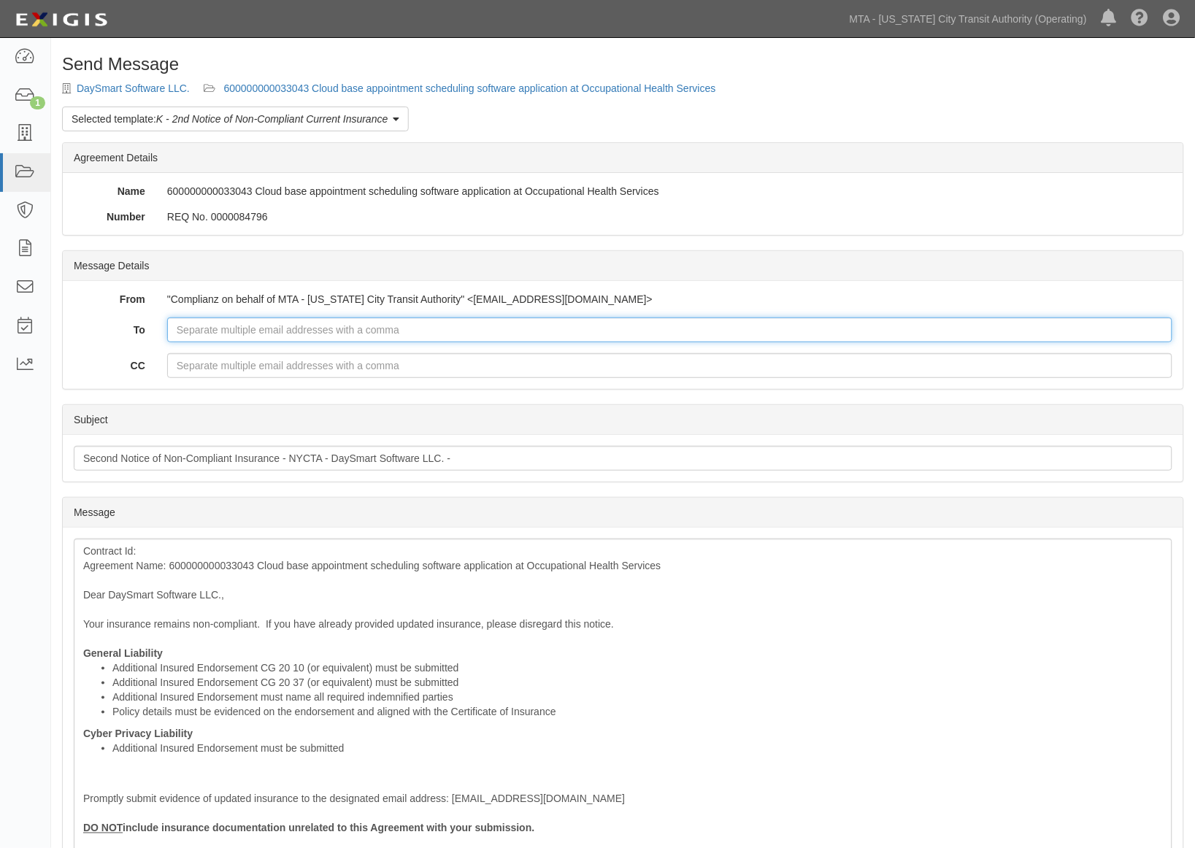
paste input "Deidre.David@nyct.com"
type input "Deidre.David@nyct.com"
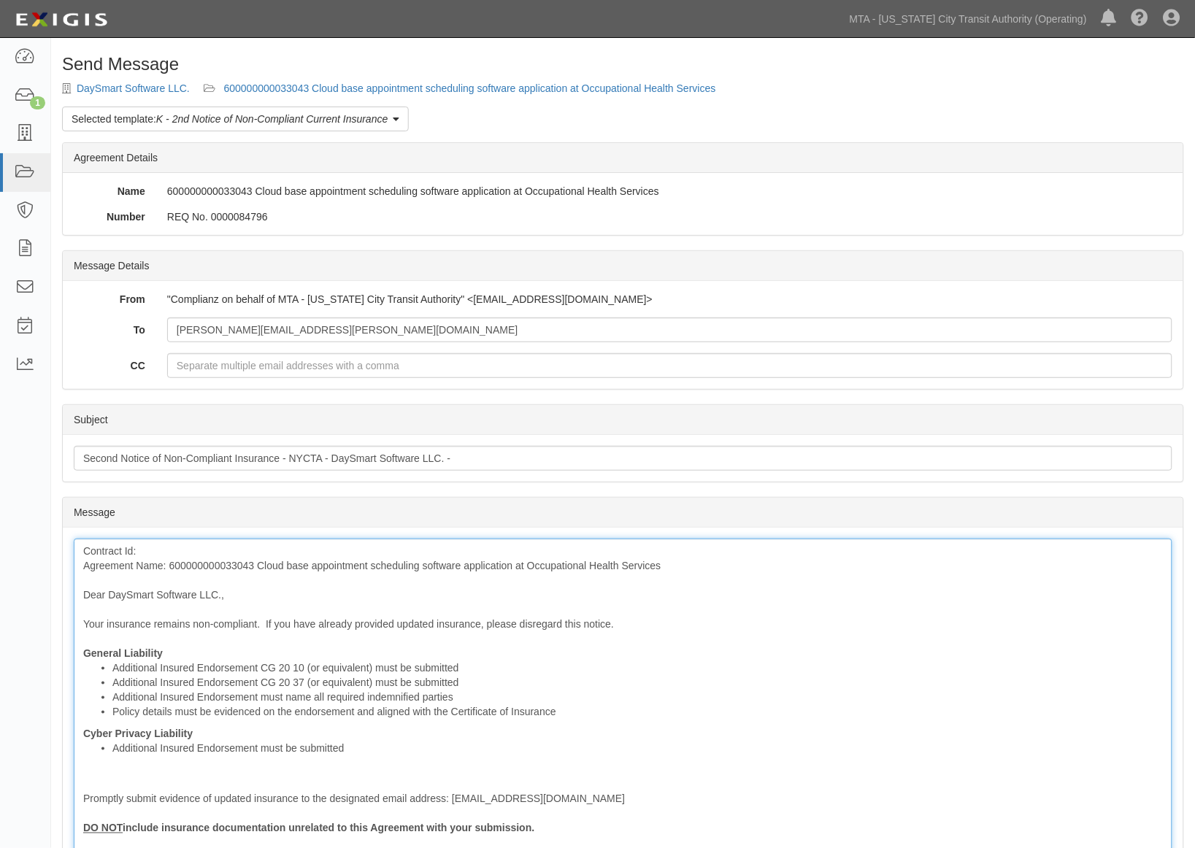
click at [190, 560] on div "Contract Id: Agreement Name: 600000000033043 Cloud base appointment scheduling …" at bounding box center [623, 741] width 1098 height 404
copy div "600000000033043"
click at [175, 541] on div "Contract Id: Agreement Name: 600000000033043 Cloud base appointment scheduling …" at bounding box center [623, 741] width 1098 height 404
click at [198, 567] on div "Contract Id: 600000000033043 Agreement Name: 600000000033043 Cloud base appoint…" at bounding box center [623, 741] width 1098 height 404
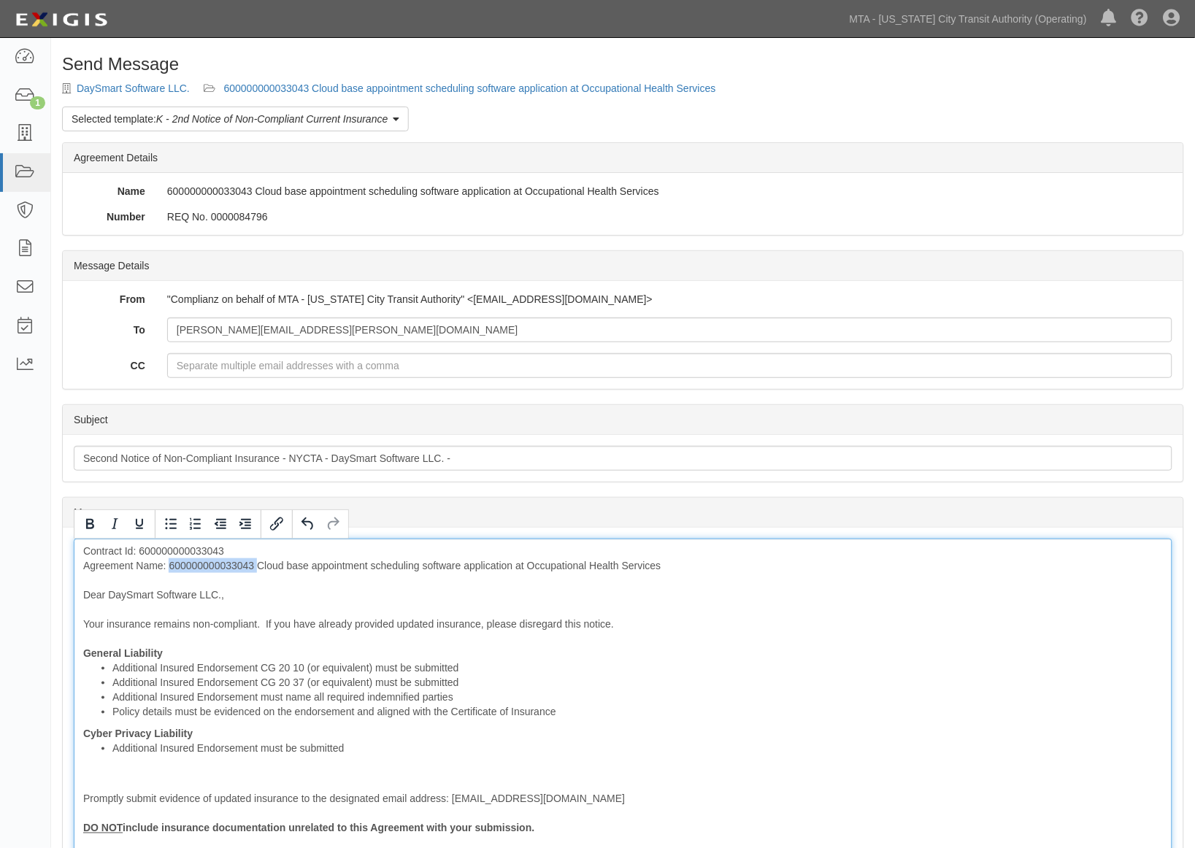
click at [198, 567] on div "Contract Id: 600000000033043 Agreement Name: 600000000033043 Cloud base appoint…" at bounding box center [623, 741] width 1098 height 404
click at [171, 652] on div "Contract Id: 600000000033043 Agreement Name: Cloud base appointment scheduling …" at bounding box center [623, 741] width 1098 height 404
click at [209, 730] on div "Contract Id: 600000000033043 Agreement Name: Cloud base appointment scheduling …" at bounding box center [623, 741] width 1098 height 404
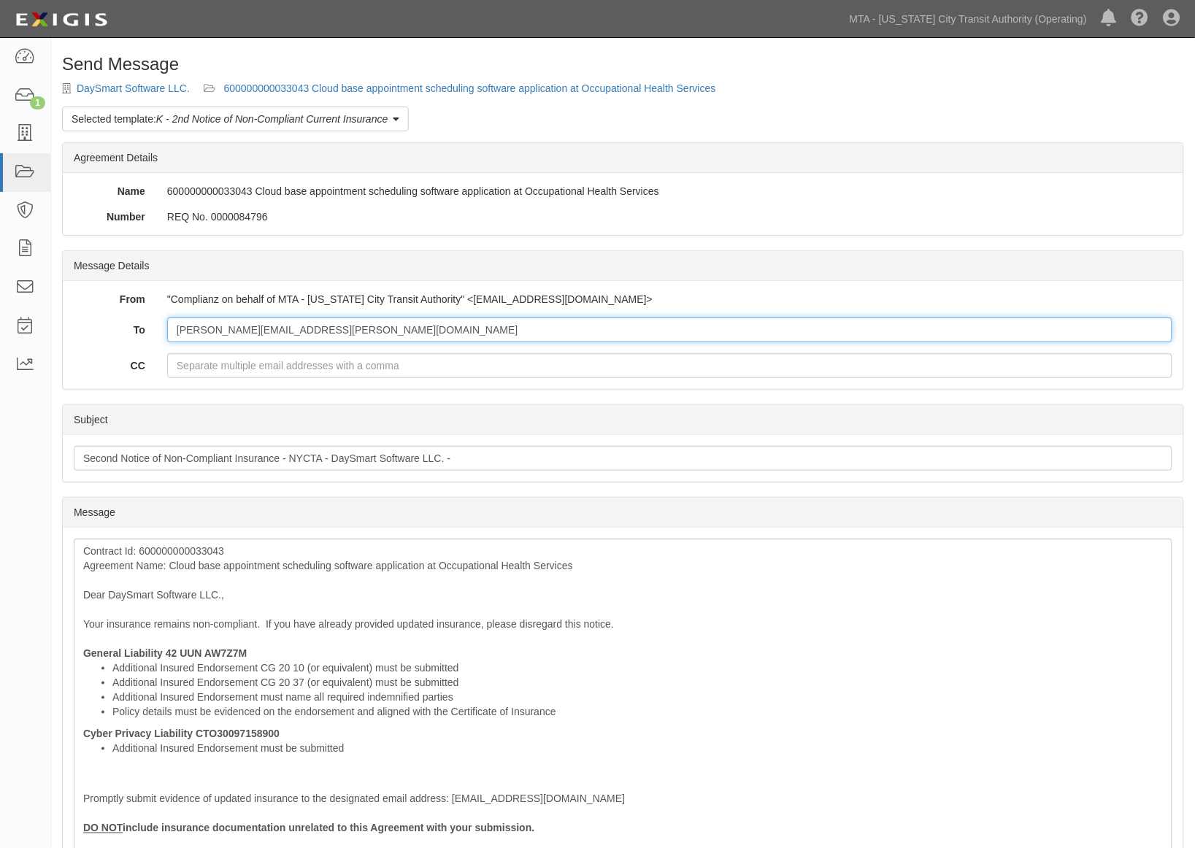
click at [320, 333] on input "Deidre.David@nyct.com" at bounding box center [669, 329] width 1005 height 25
paste input "chase.allen@nyct.com"
type input "Deidre.David@nyct.com; chase.allen@nyct.com"
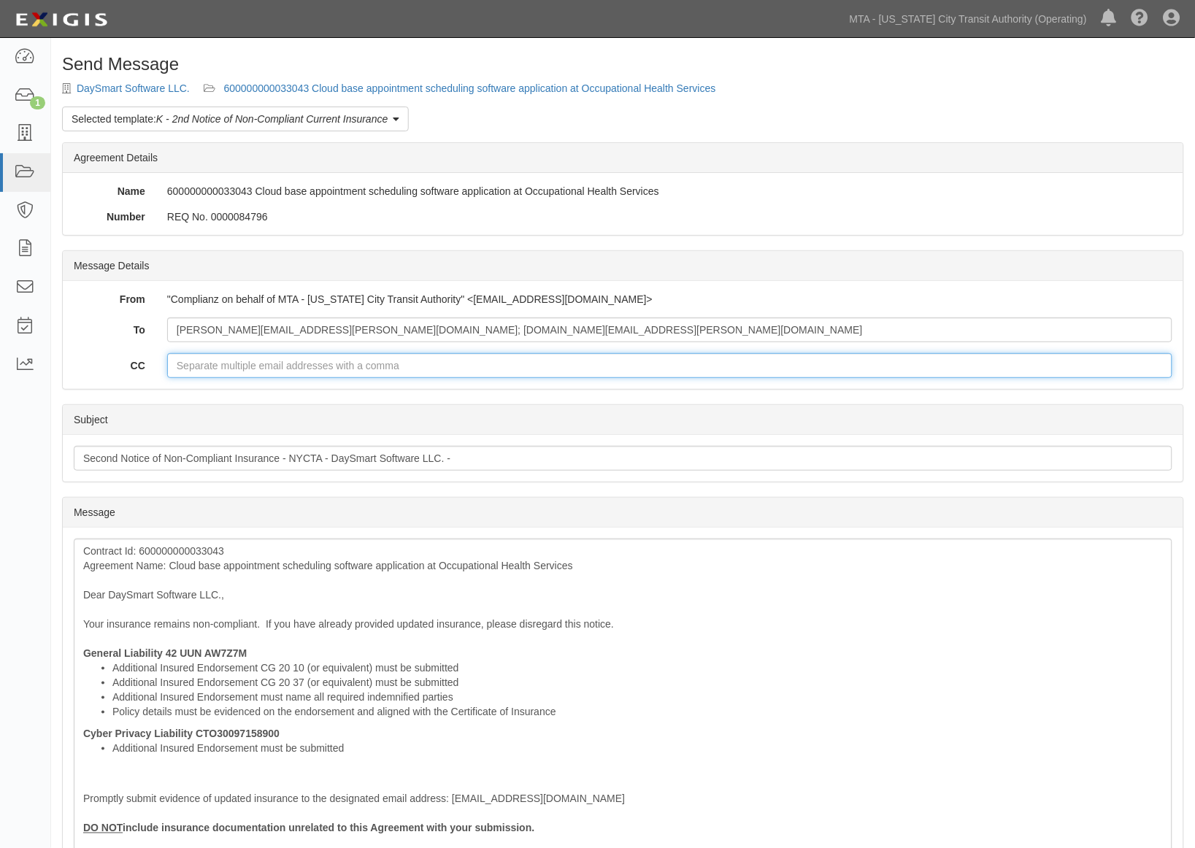
click at [282, 368] on input "CC" at bounding box center [669, 365] width 1005 height 25
paste input "cspollen@mtabsc.org"
click at [341, 360] on input "cspollen@mtabsc.org;" at bounding box center [669, 365] width 1005 height 25
paste input "nelson.gonzalez@nyct.com"
type input "cspollen@mtabsc.org; nelson.gonzalez@nyct.com"
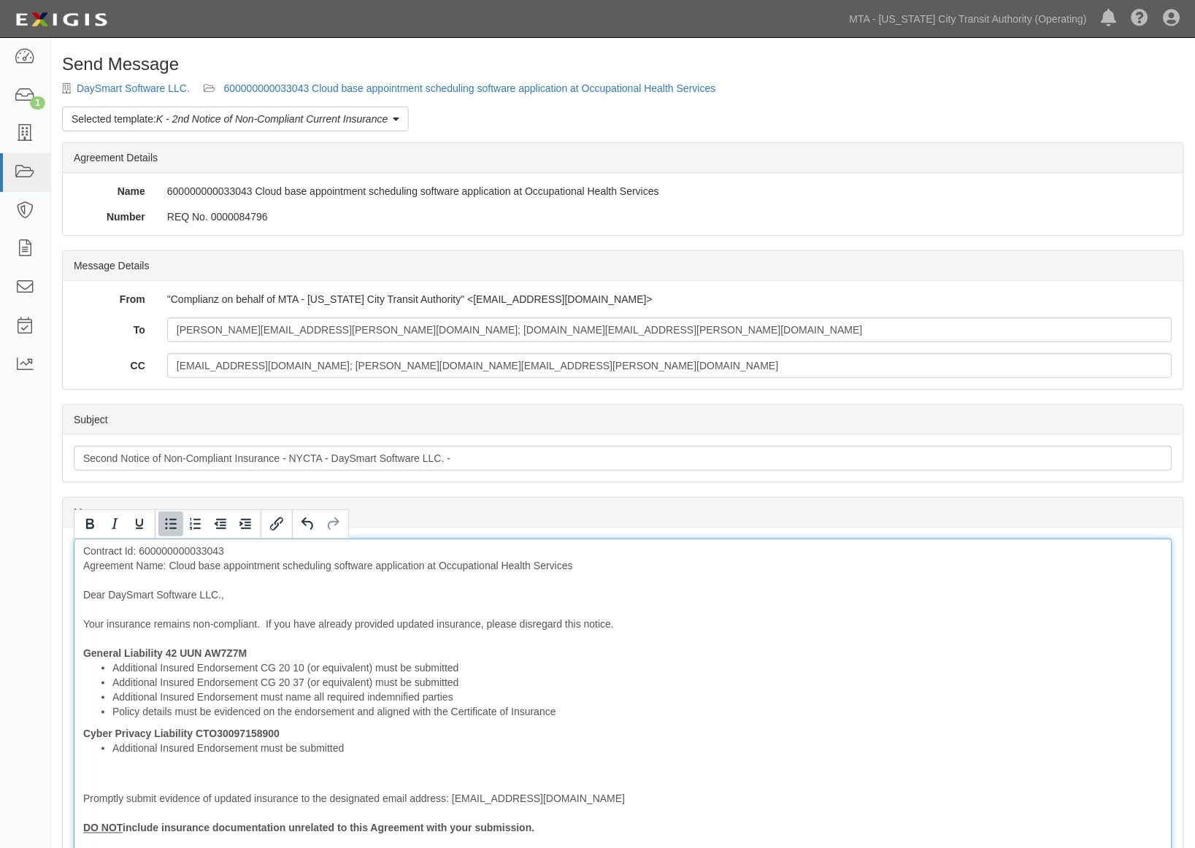
click at [801, 668] on li "Additional Insured Endorsement CG 20 10 (or equivalent) must be submitted" at bounding box center [637, 667] width 1050 height 15
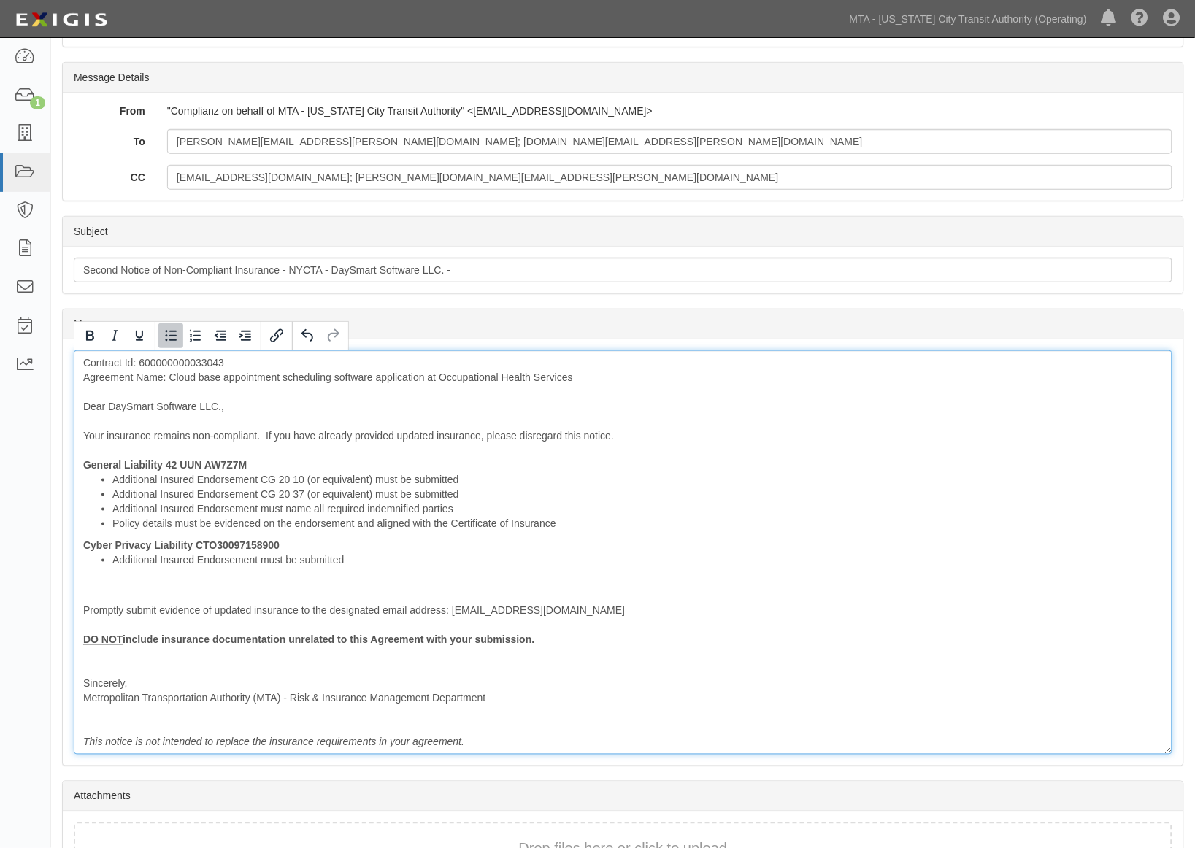
scroll to position [45, 0]
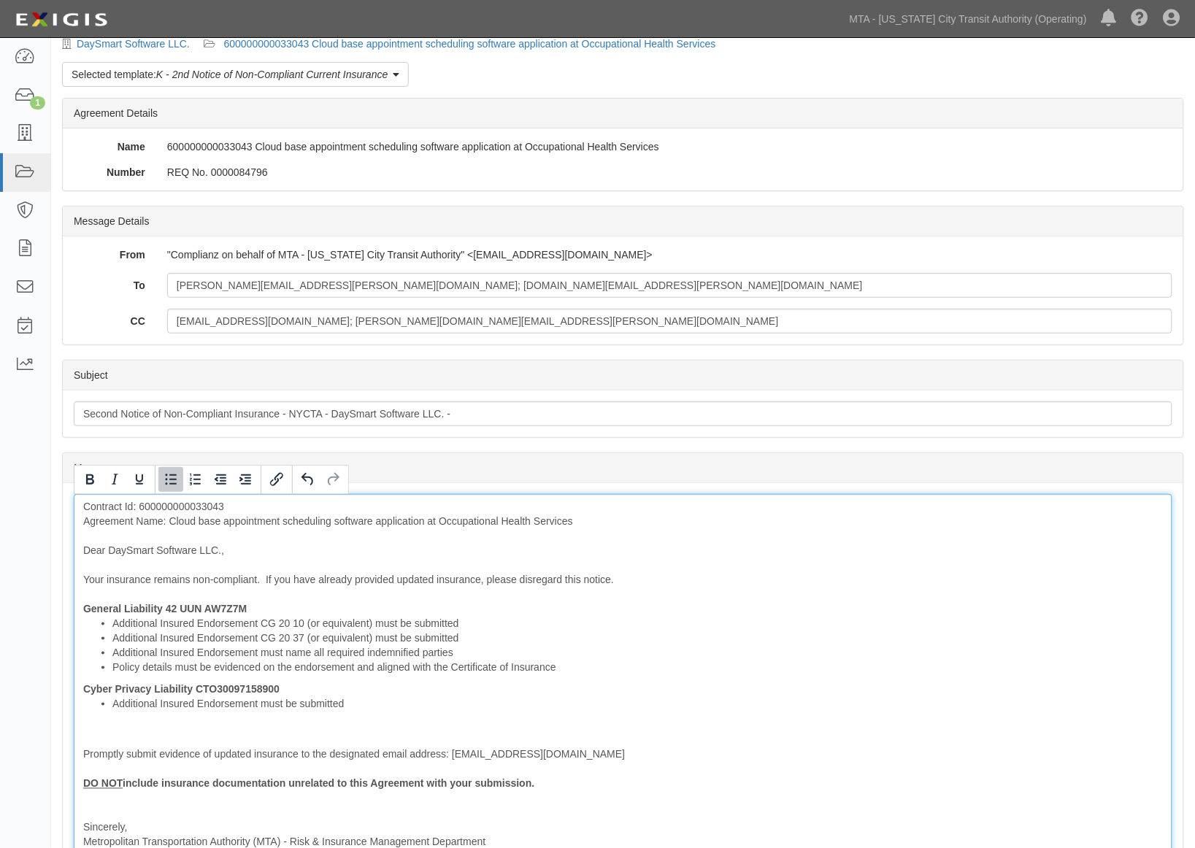
click at [195, 501] on div "Contract Id: 600000000033043 Agreement Name: Cloud base appointment scheduling …" at bounding box center [623, 696] width 1098 height 404
copy div "600000000033043"
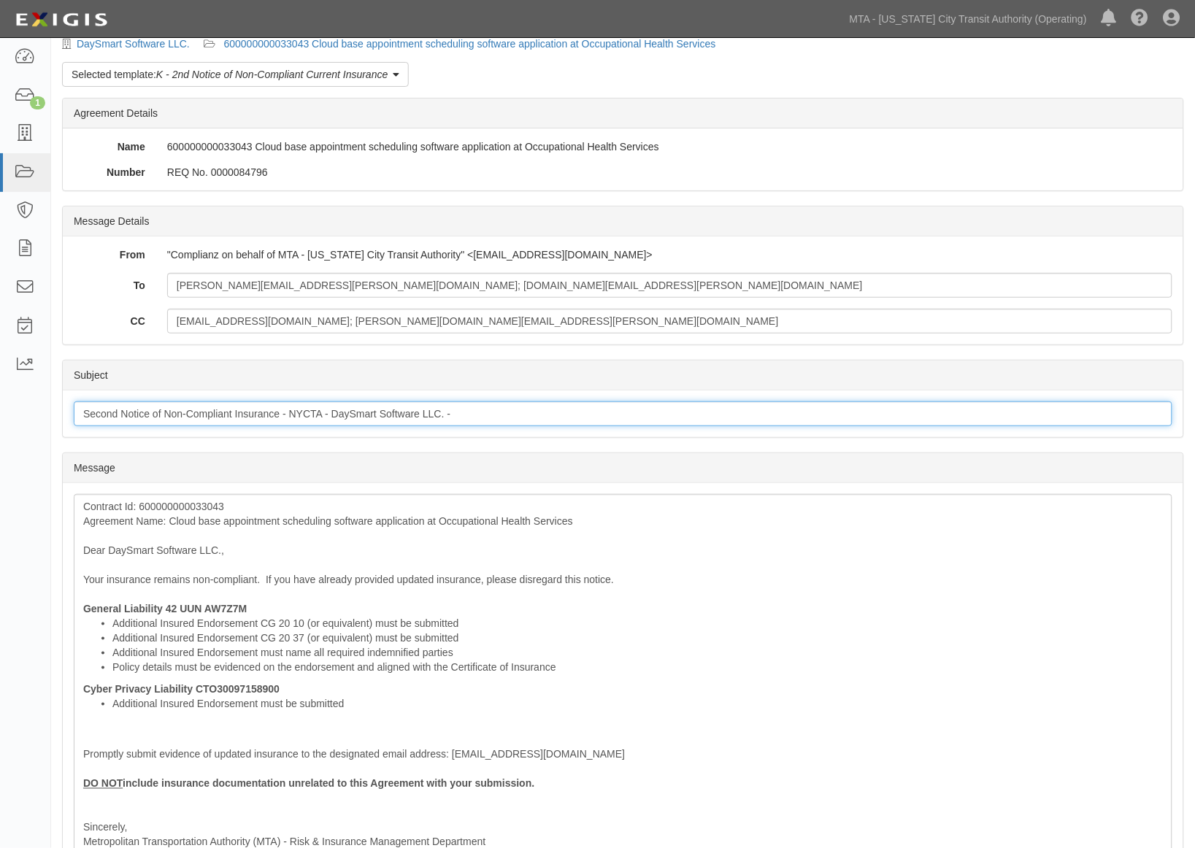
click at [541, 414] on input "Second Notice of Non-Compliant Insurance - NYCTA - DaySmart Software LLC. -" at bounding box center [623, 413] width 1098 height 25
paste input "600000000033043"
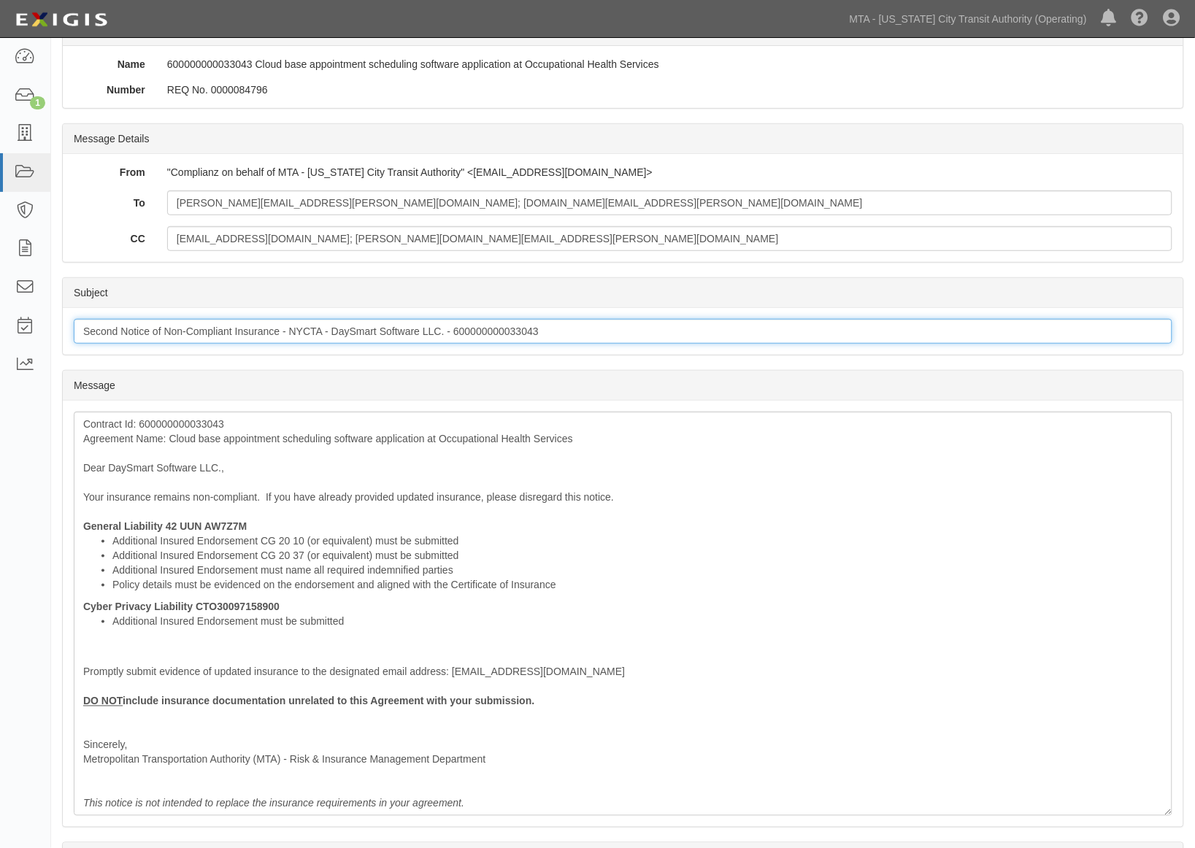
scroll to position [288, 0]
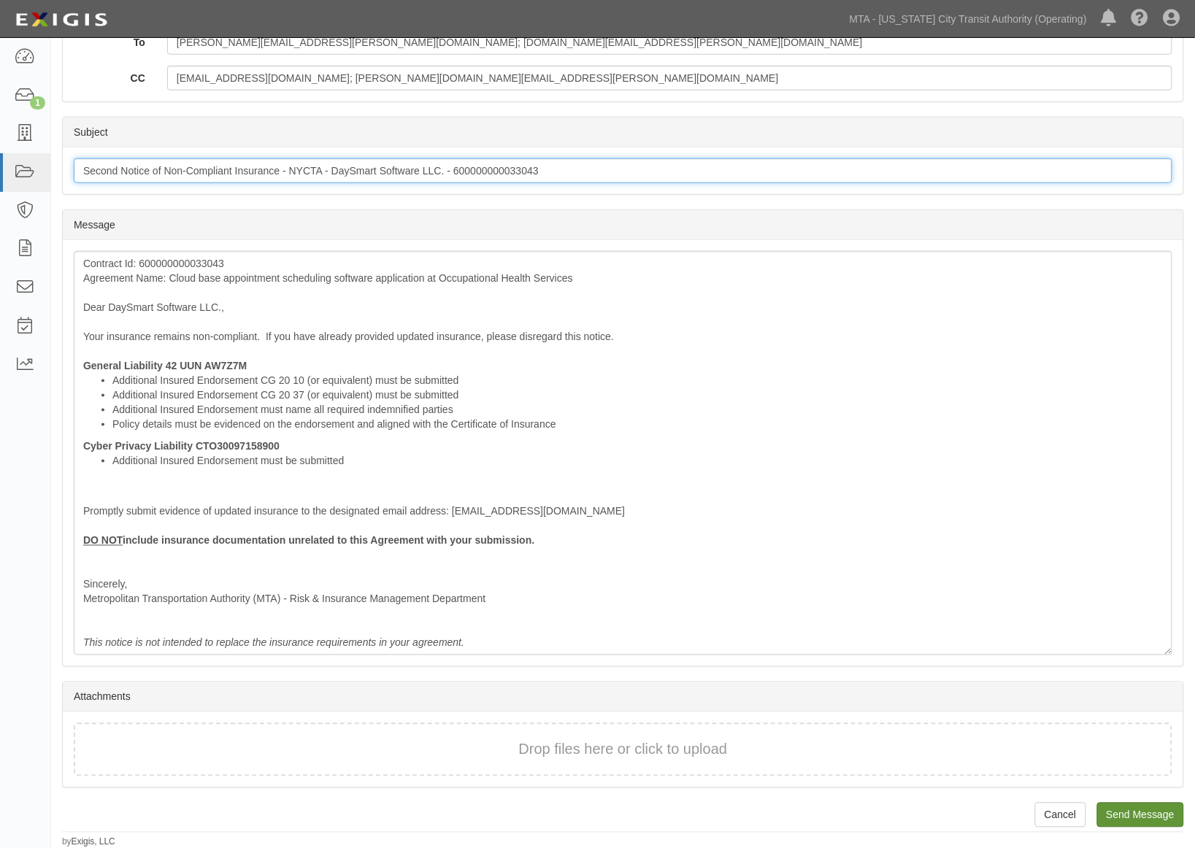
type input "Second Notice of Non-Compliant Insurance - NYCTA - DaySmart Software LLC. - 600…"
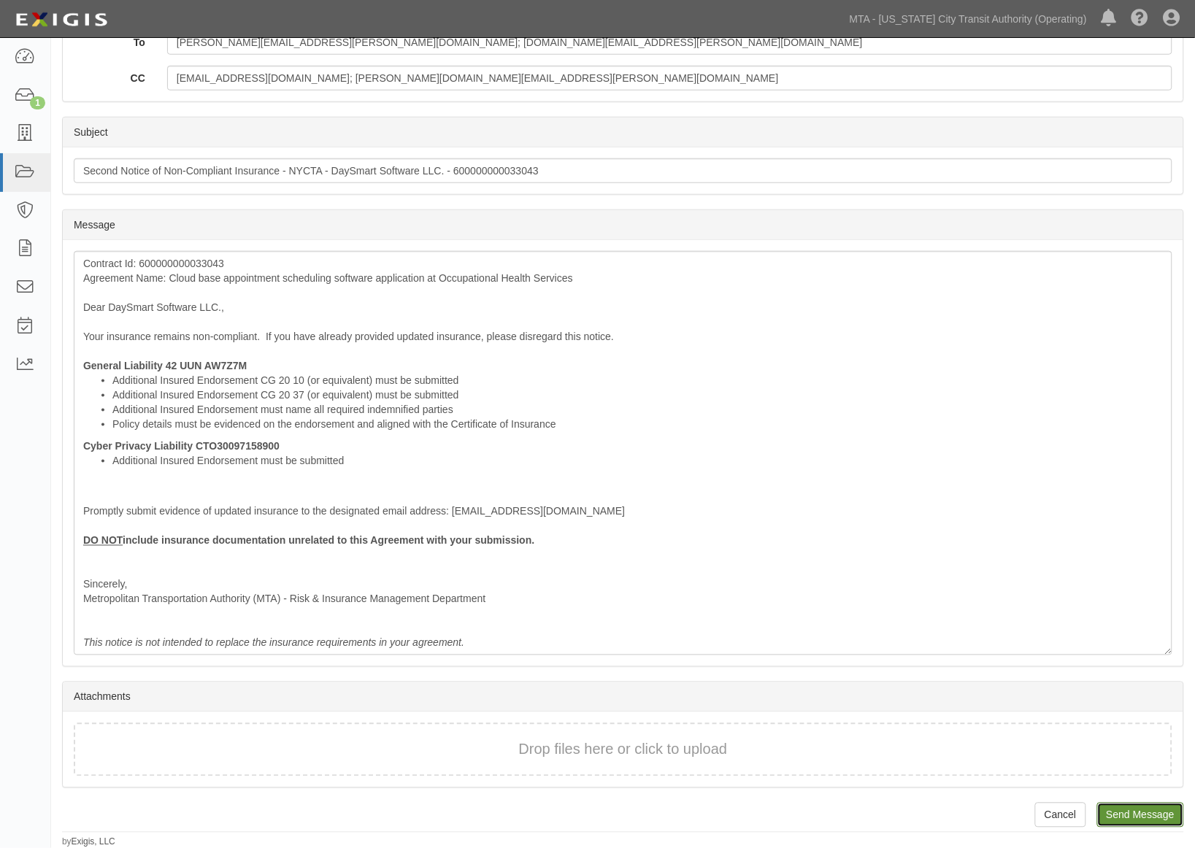
click at [1122, 812] on input "Send Message" at bounding box center [1140, 815] width 87 height 25
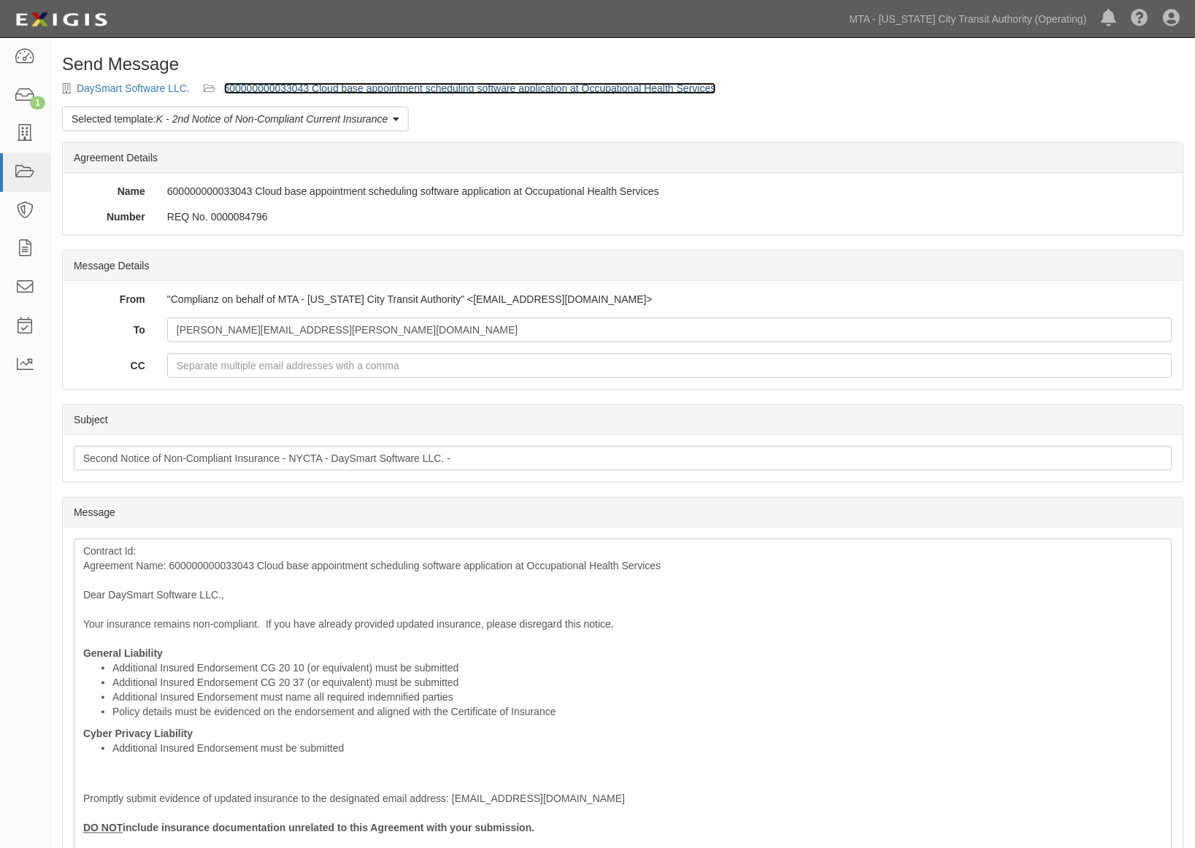
click at [405, 90] on link "600000000033043 Cloud base appointment scheduling software application at Occup…" at bounding box center [470, 88] width 492 height 12
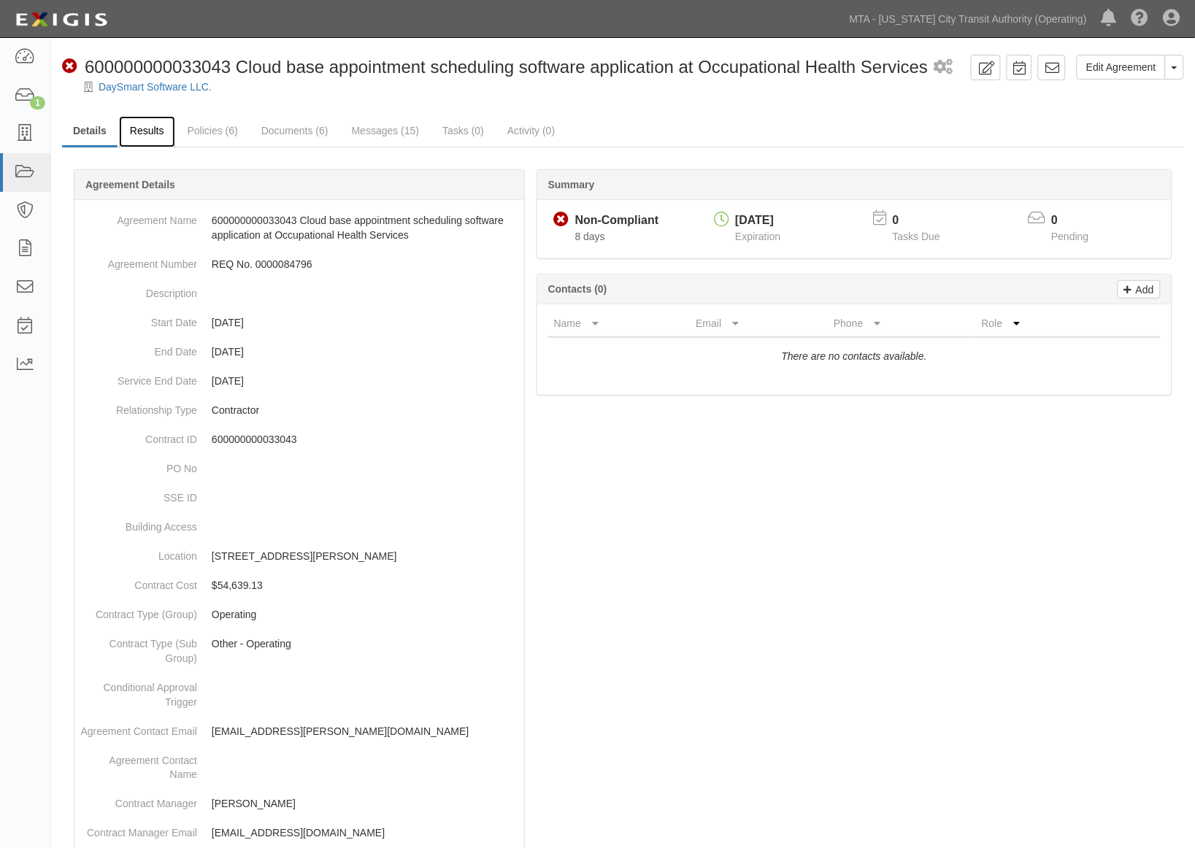
click at [146, 129] on link "Results" at bounding box center [147, 131] width 56 height 31
click at [212, 126] on link "Policies (6)" at bounding box center [213, 131] width 72 height 31
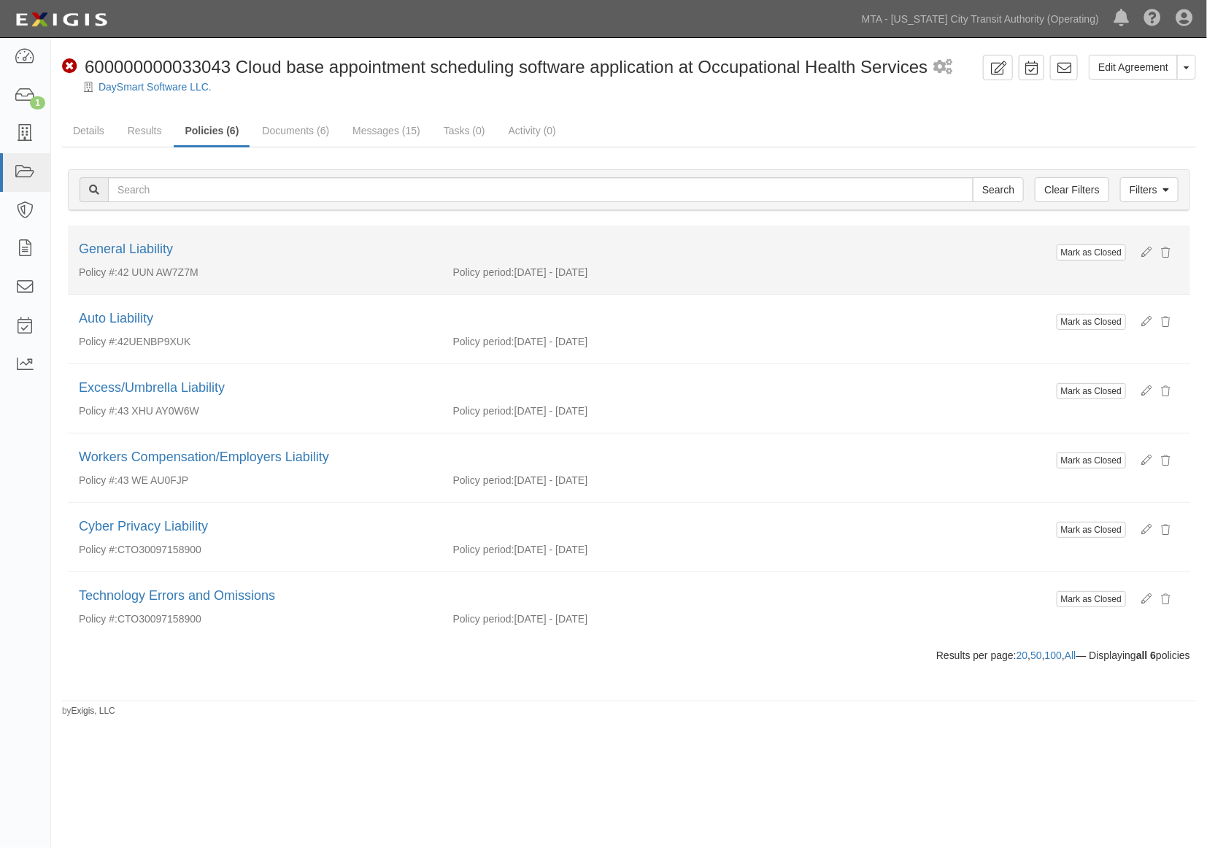
drag, startPoint x: 232, startPoint y: 273, endPoint x: 124, endPoint y: 276, distance: 108.0
click at [124, 276] on div "Policy #: 42 UUN AW7Z7M" at bounding box center [255, 272] width 374 height 15
drag, startPoint x: 121, startPoint y: 271, endPoint x: 207, endPoint y: 268, distance: 85.5
click at [207, 268] on div "Policy #: 42 UUN AW7Z7M" at bounding box center [255, 272] width 374 height 15
copy div "42 UUN AW7Z7M"
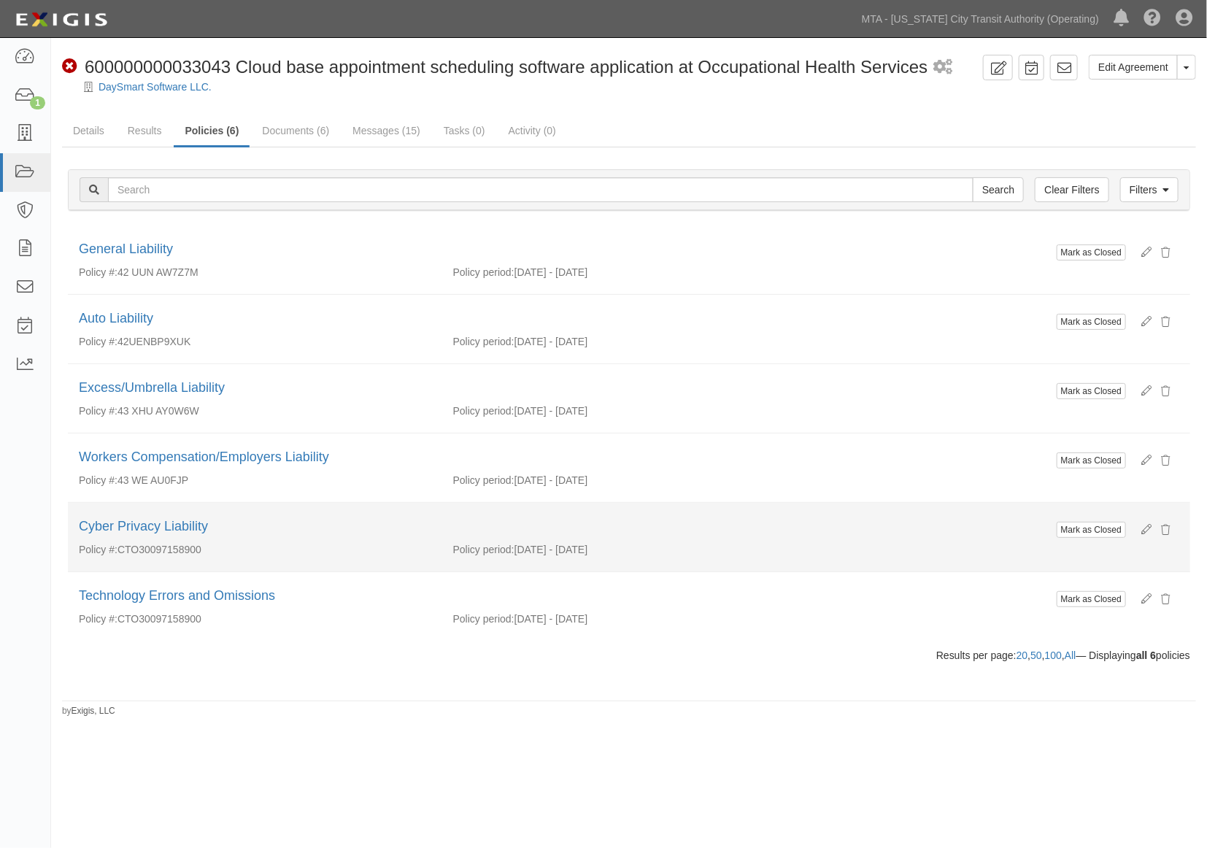
drag, startPoint x: 220, startPoint y: 551, endPoint x: 121, endPoint y: 549, distance: 98.5
click at [121, 549] on div "Policy #: CTO30097158900" at bounding box center [255, 549] width 374 height 15
copy div "CTO30097158900"
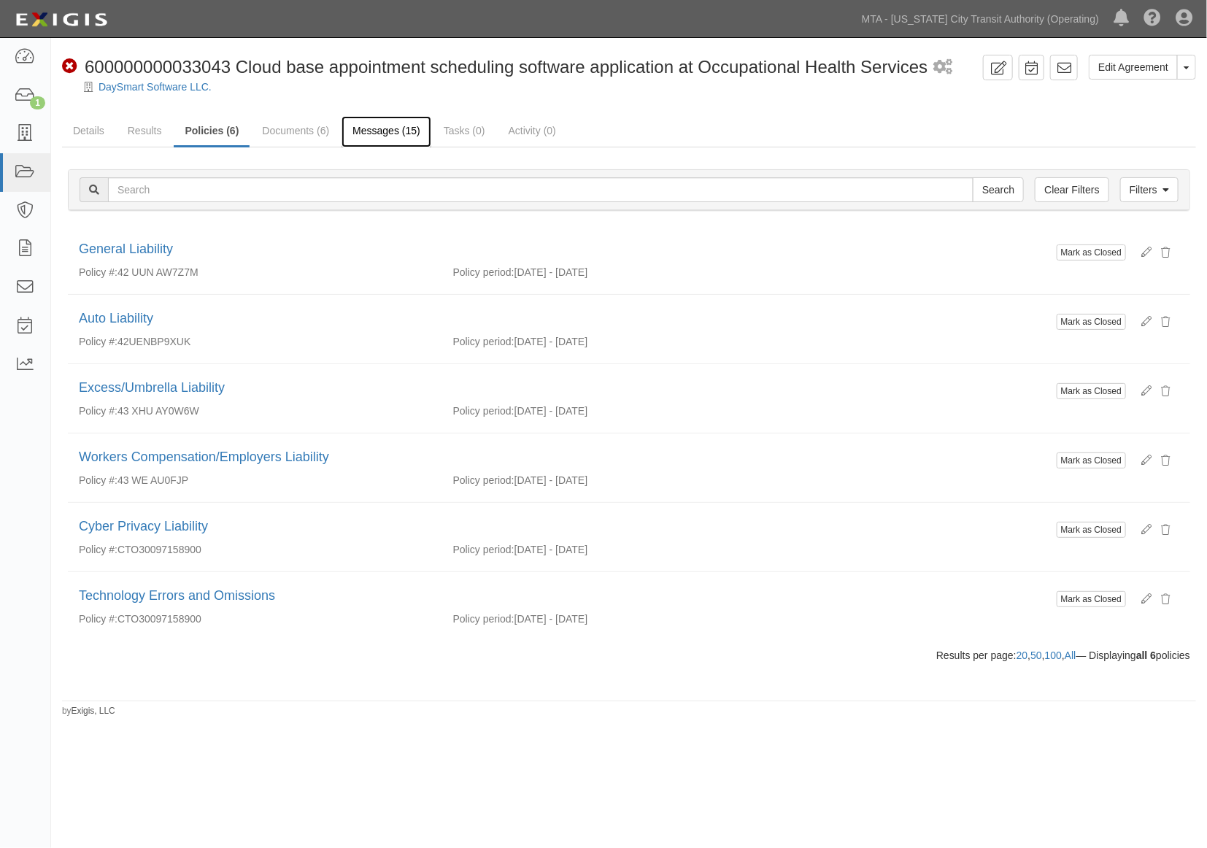
click at [354, 136] on link "Messages (15)" at bounding box center [387, 131] width 90 height 31
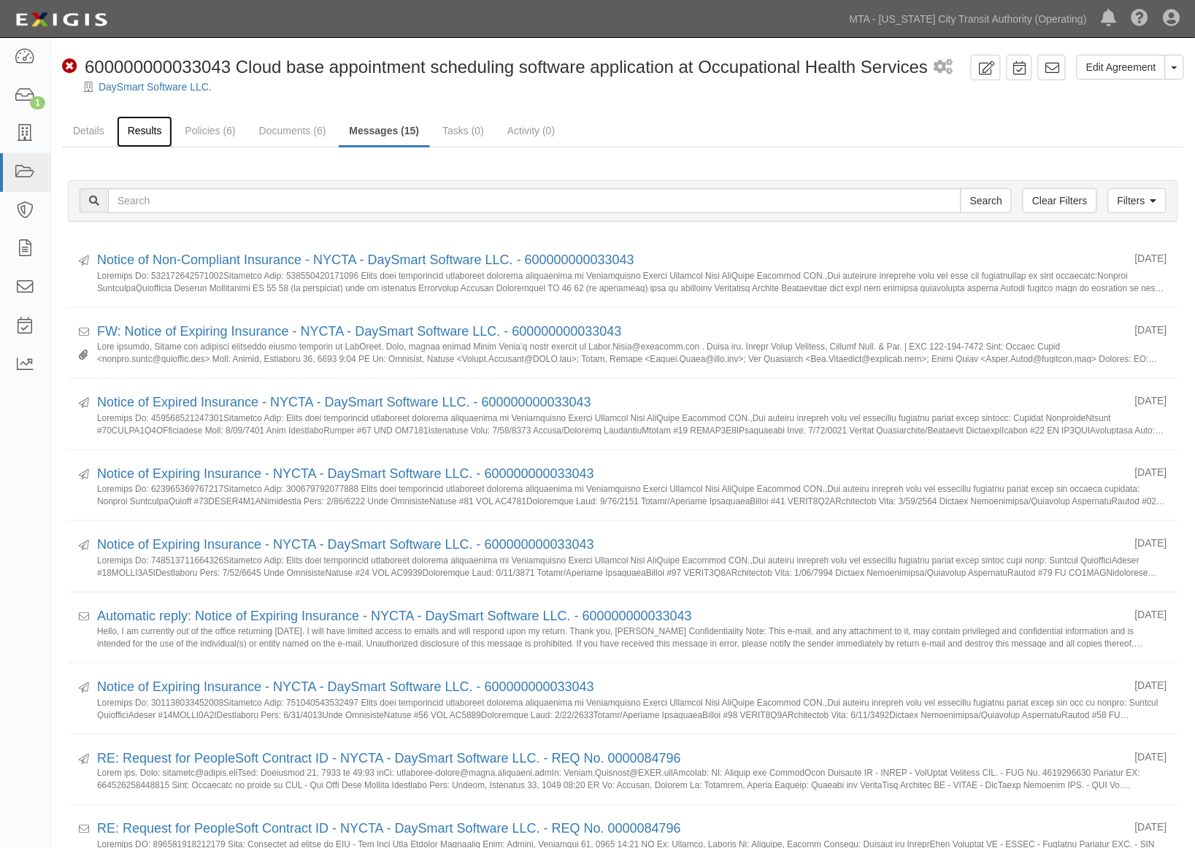
click at [164, 127] on link "Results" at bounding box center [145, 131] width 56 height 31
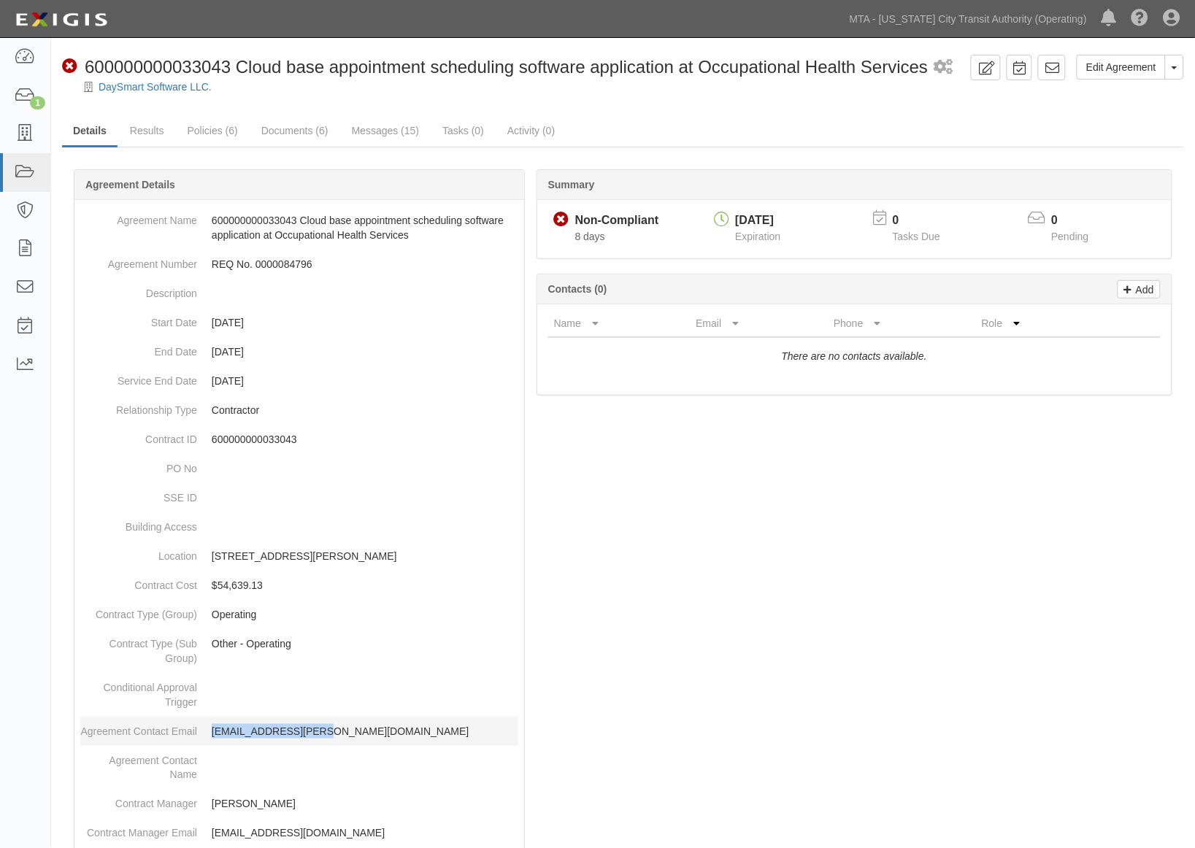
drag, startPoint x: 334, startPoint y: 733, endPoint x: 212, endPoint y: 724, distance: 123.0
click at [212, 724] on p "[EMAIL_ADDRESS][PERSON_NAME][DOMAIN_NAME]" at bounding box center [365, 731] width 306 height 15
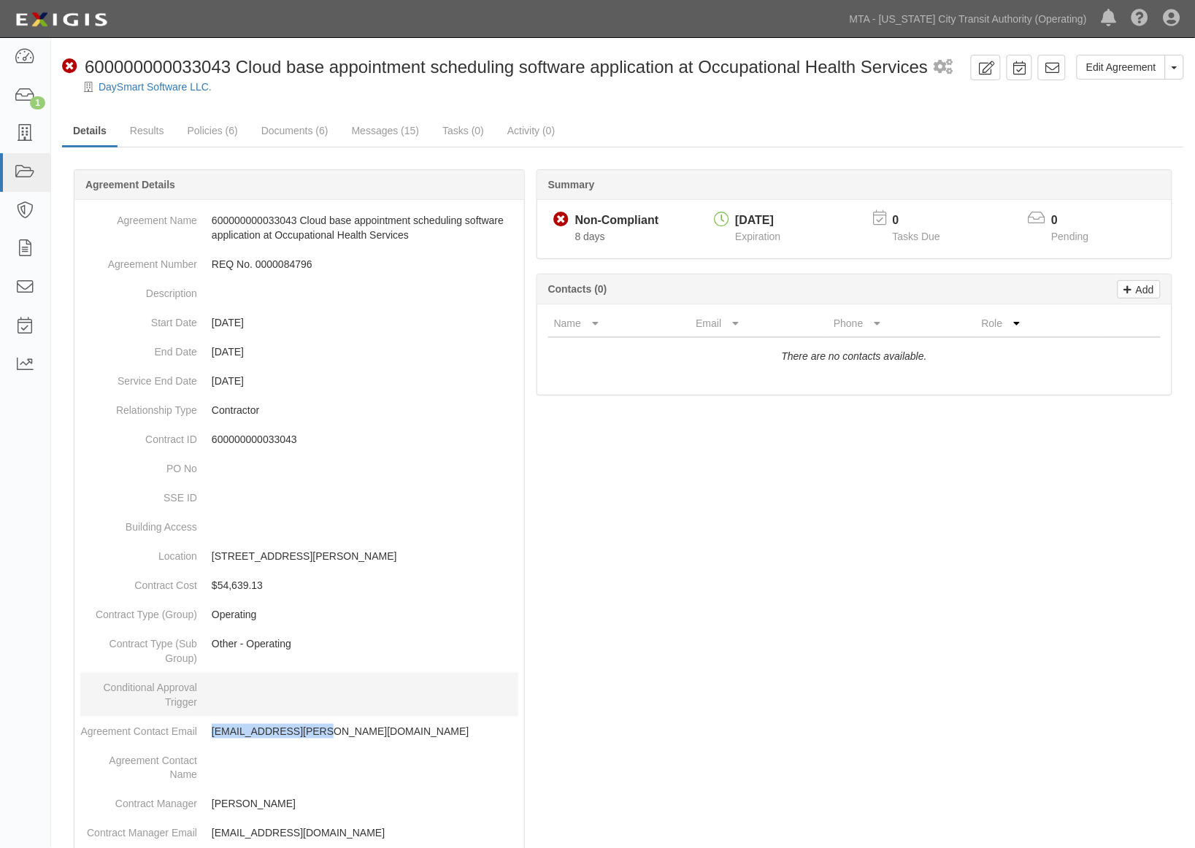
copy p "[EMAIL_ADDRESS][PERSON_NAME][DOMAIN_NAME]"
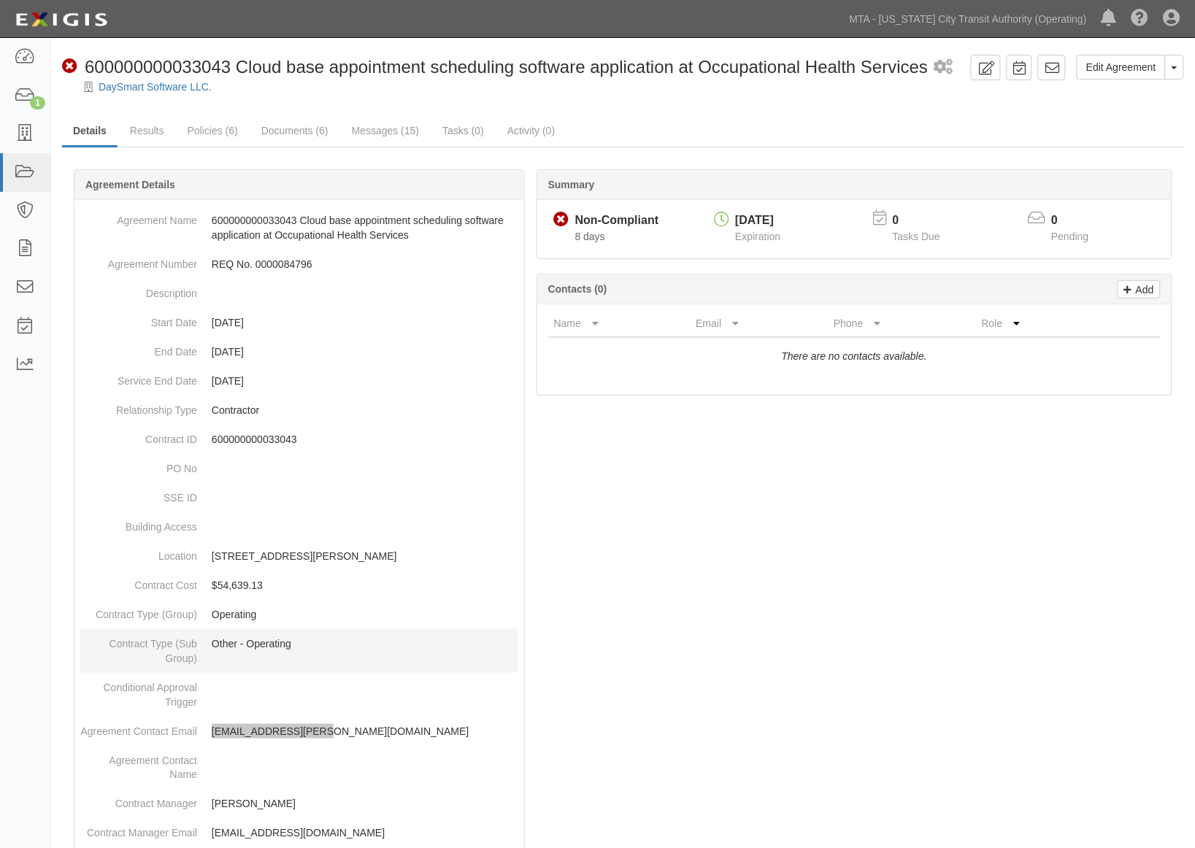
scroll to position [81, 0]
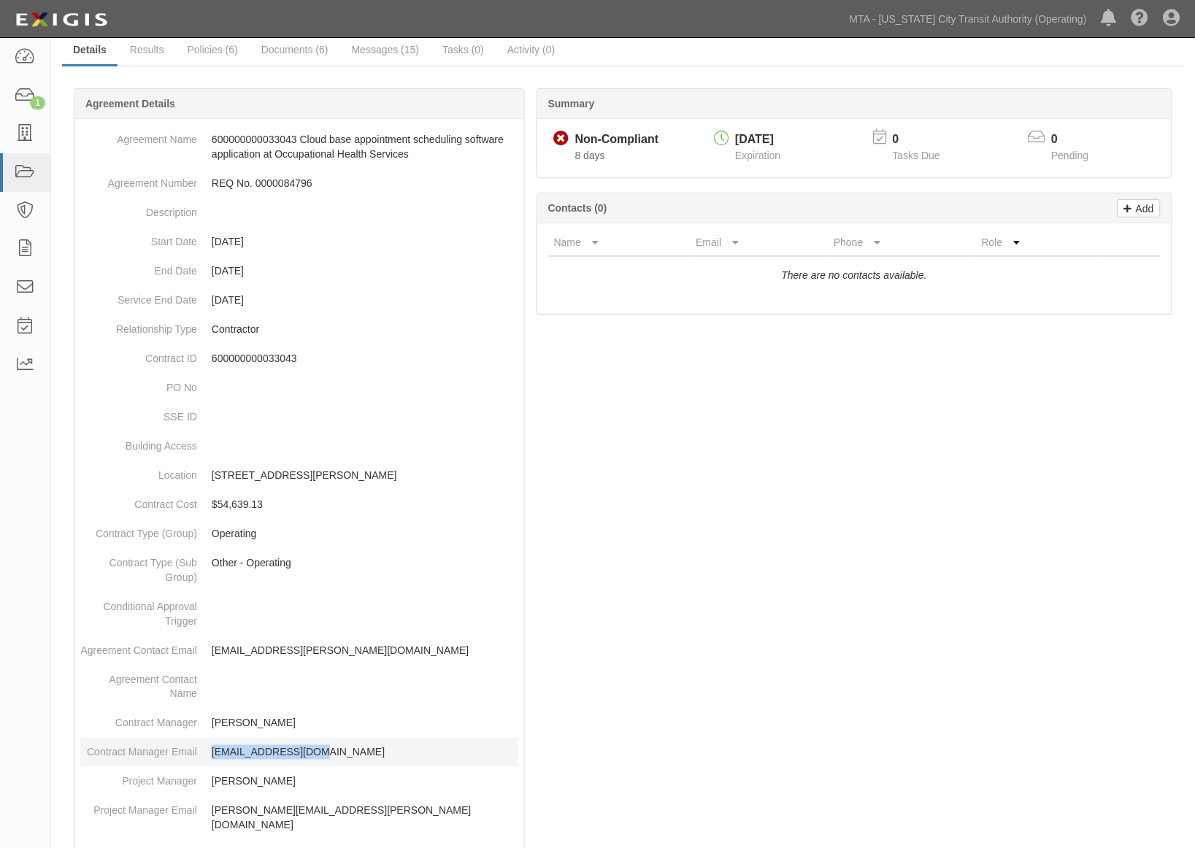
drag, startPoint x: 317, startPoint y: 749, endPoint x: 214, endPoint y: 741, distance: 103.2
click at [214, 741] on dd "[EMAIL_ADDRESS][DOMAIN_NAME]" at bounding box center [299, 752] width 438 height 29
copy p "[EMAIL_ADDRESS][DOMAIN_NAME]"
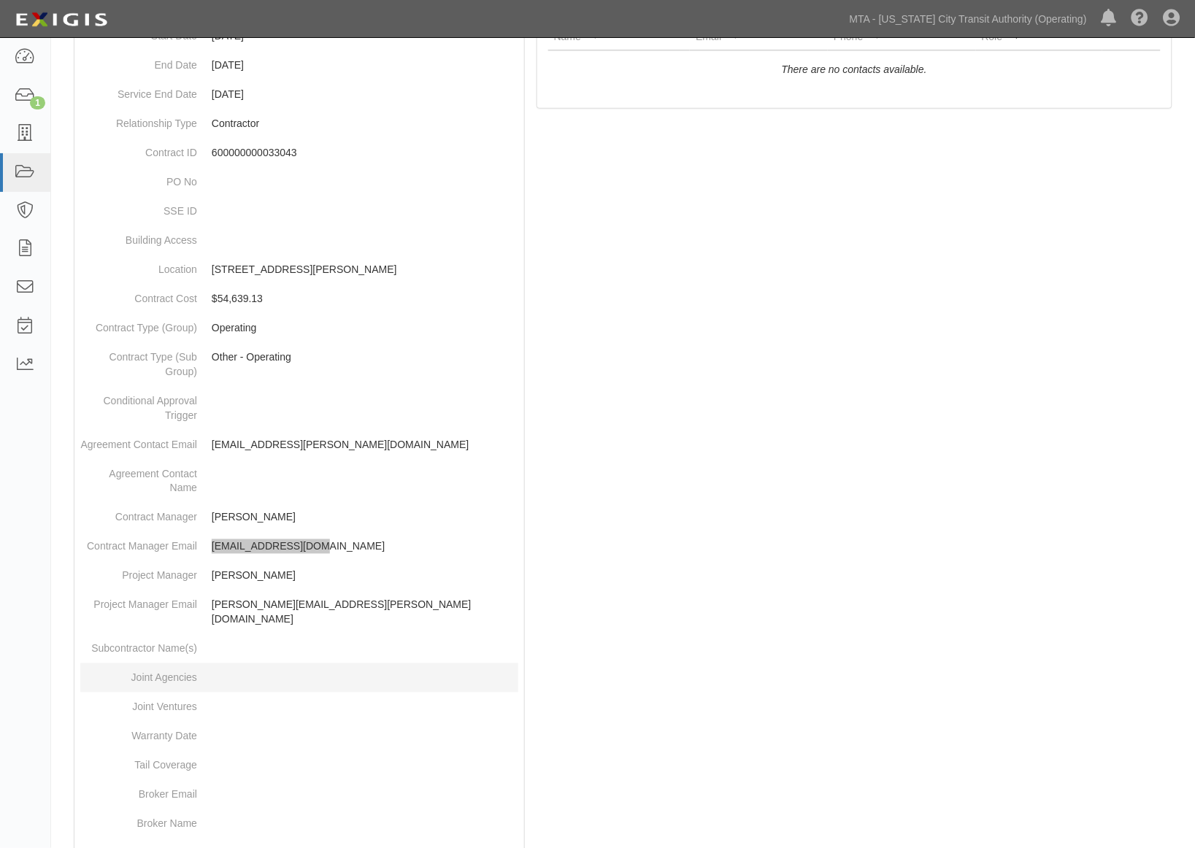
scroll to position [324, 0]
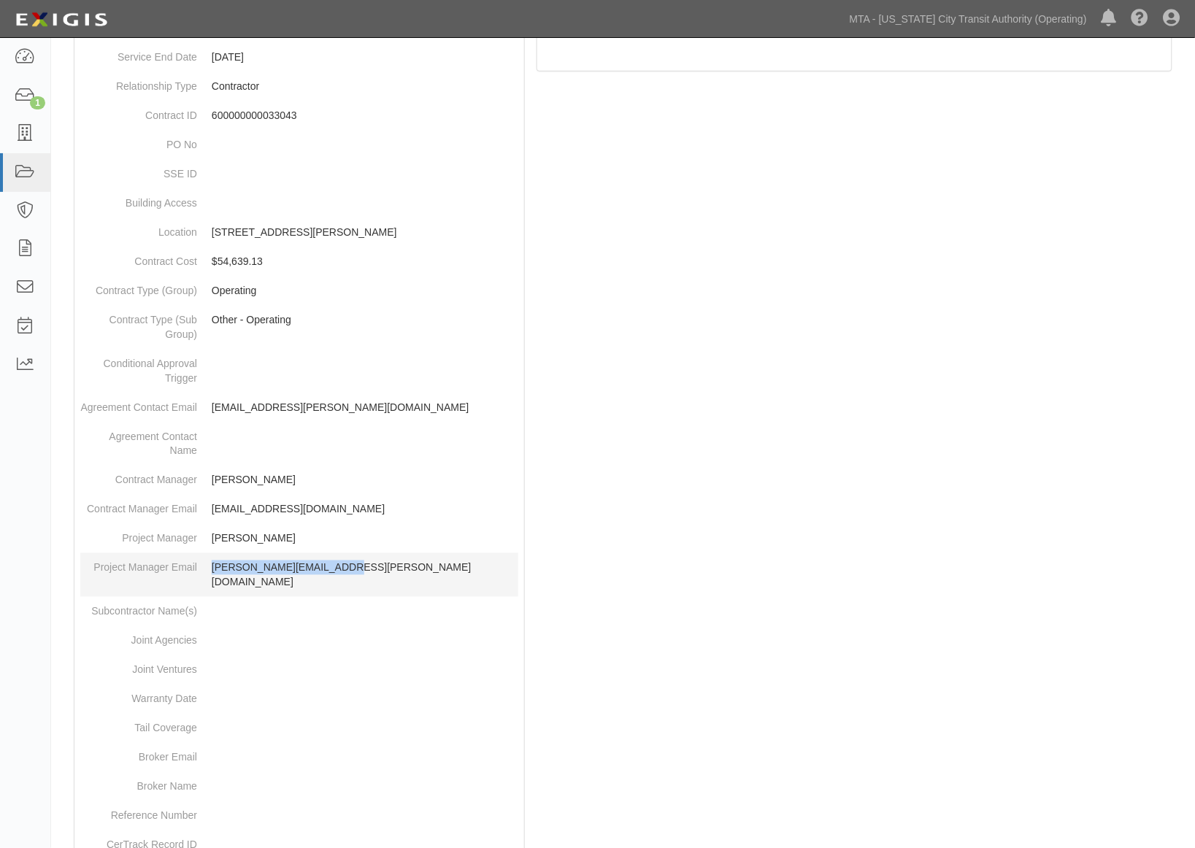
drag, startPoint x: 355, startPoint y: 563, endPoint x: 207, endPoint y: 567, distance: 148.2
click at [207, 567] on dd "[PERSON_NAME][EMAIL_ADDRESS][PERSON_NAME][DOMAIN_NAME]" at bounding box center [299, 575] width 438 height 44
copy p "[PERSON_NAME][EMAIL_ADDRESS][PERSON_NAME][DOMAIN_NAME]"
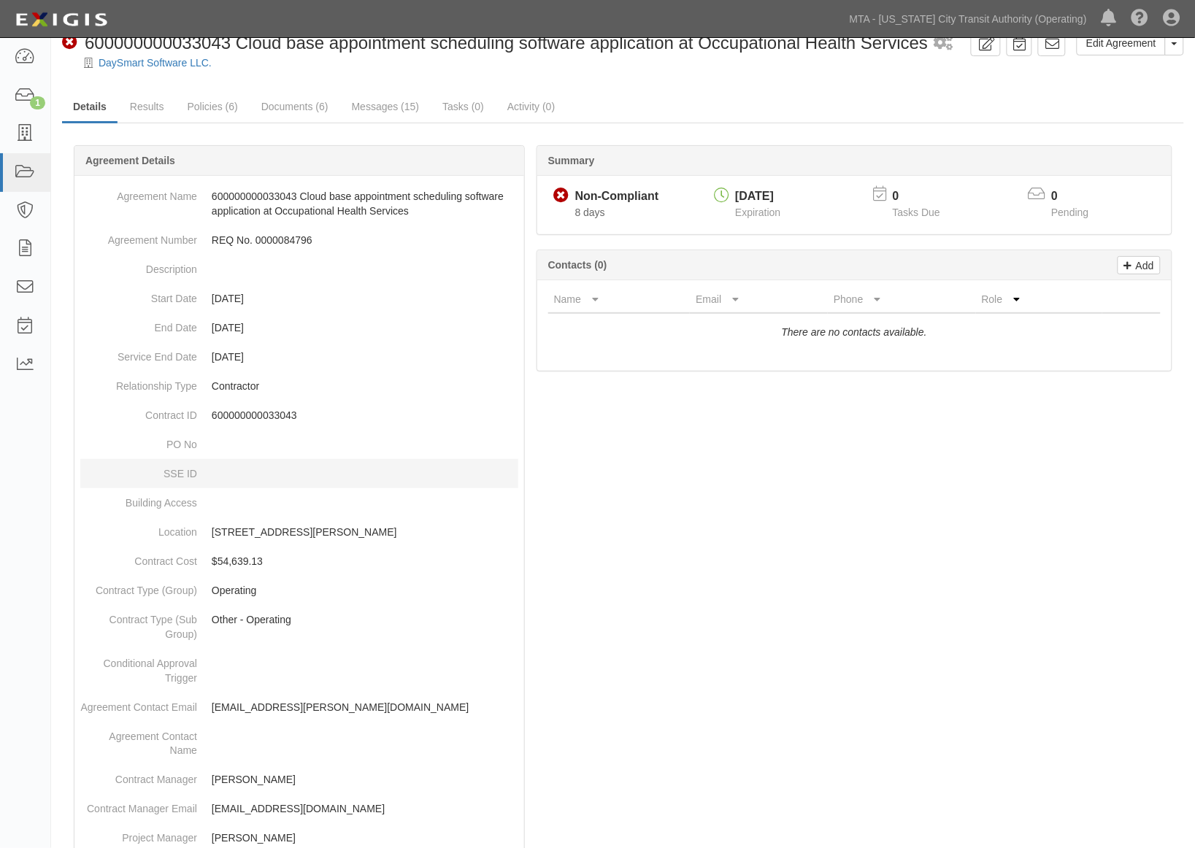
scroll to position [0, 0]
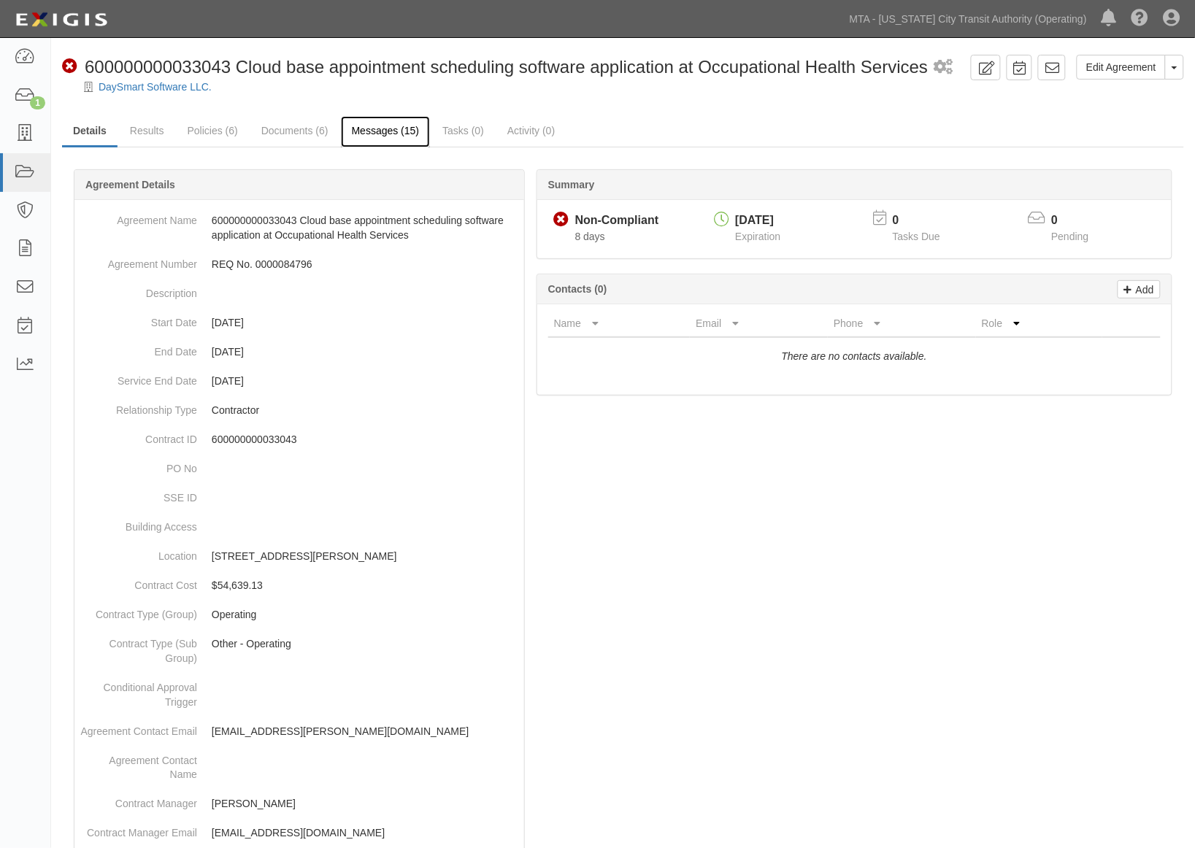
click at [370, 135] on link "Messages (15)" at bounding box center [386, 131] width 90 height 31
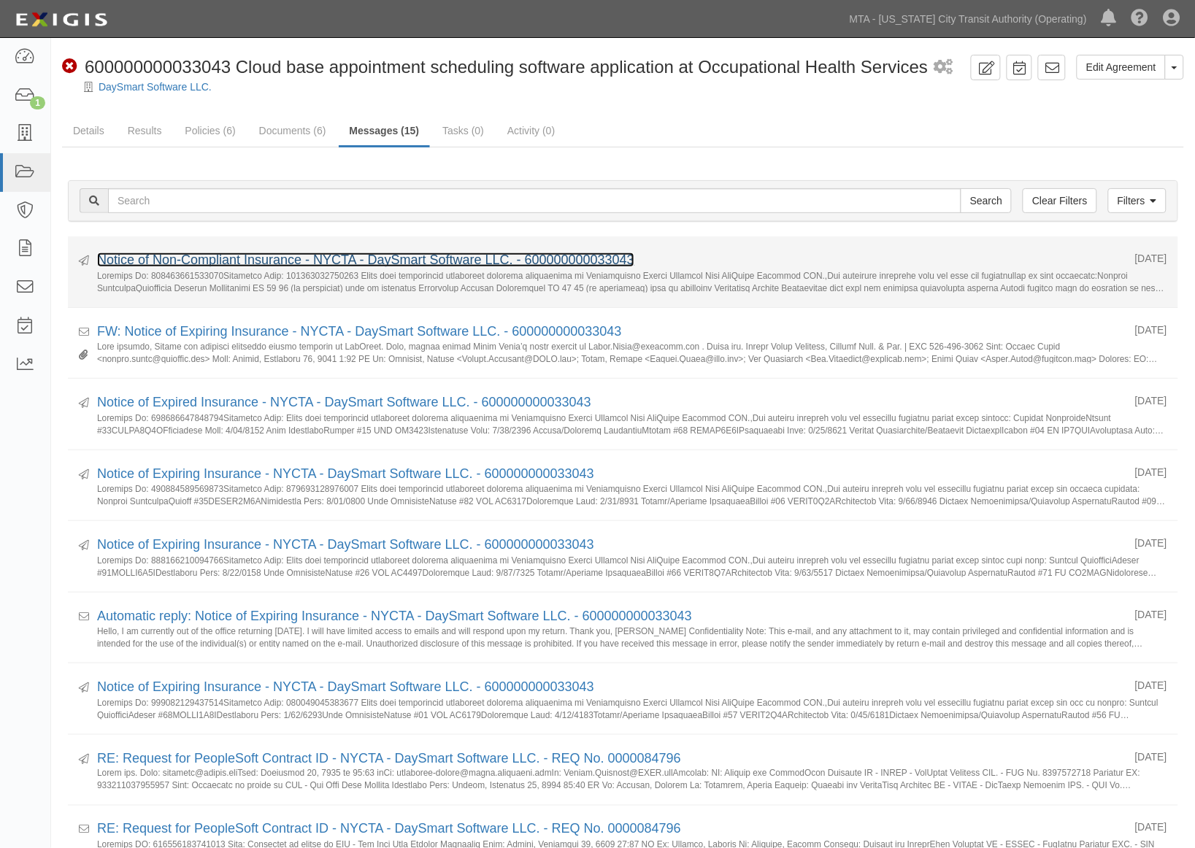
click at [277, 260] on link "Notice of Non-Compliant Insurance - NYCTA - DaySmart Software LLC. - 6000000000…" at bounding box center [365, 259] width 537 height 15
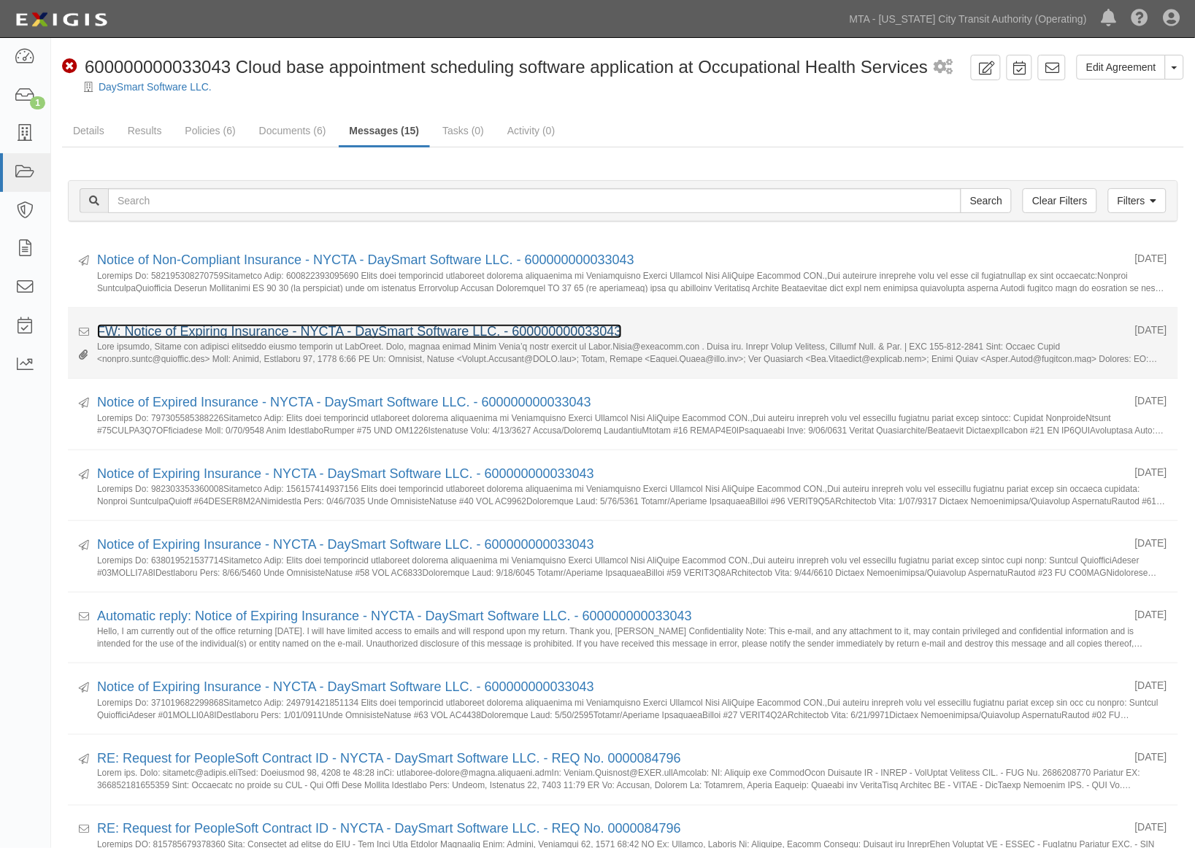
click at [261, 331] on link "FW: Notice of Expiring Insurance - NYCTA - DaySmart Software LLC. - 60000000003…" at bounding box center [359, 331] width 525 height 15
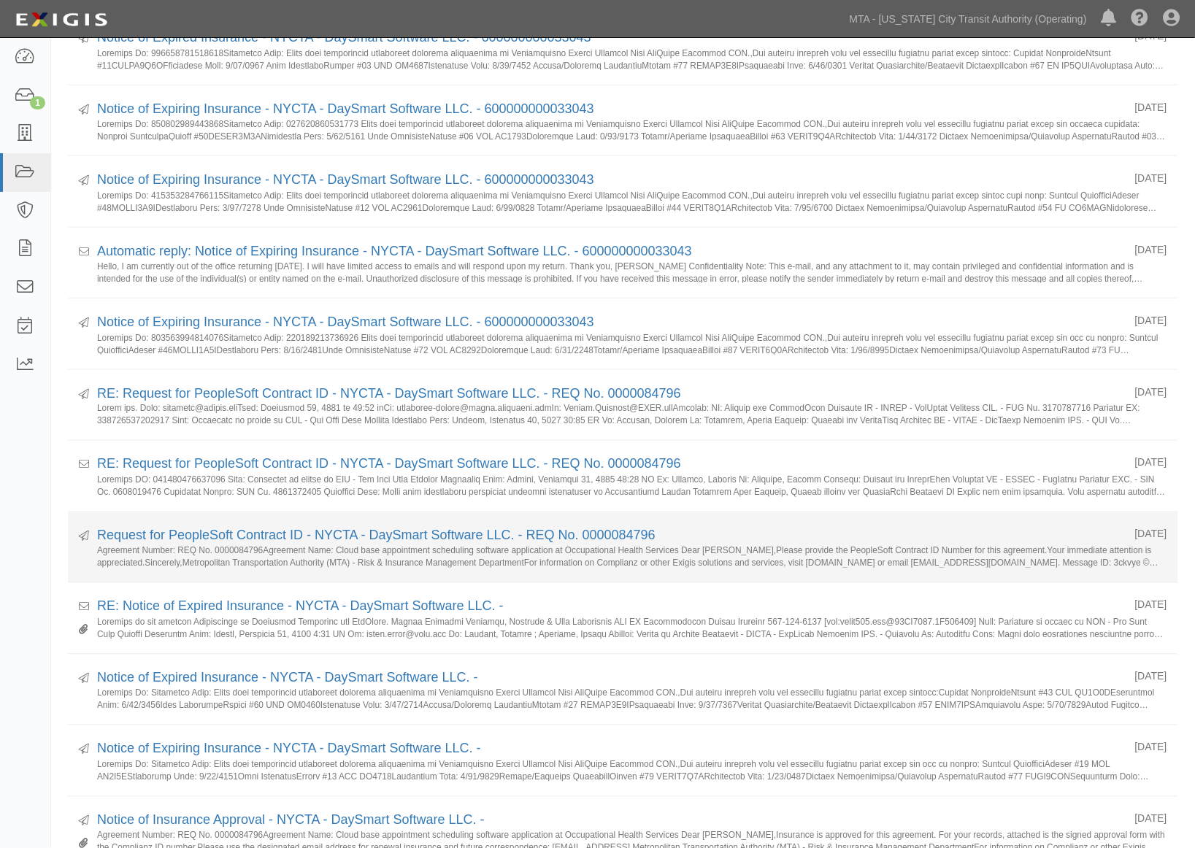
scroll to position [405, 0]
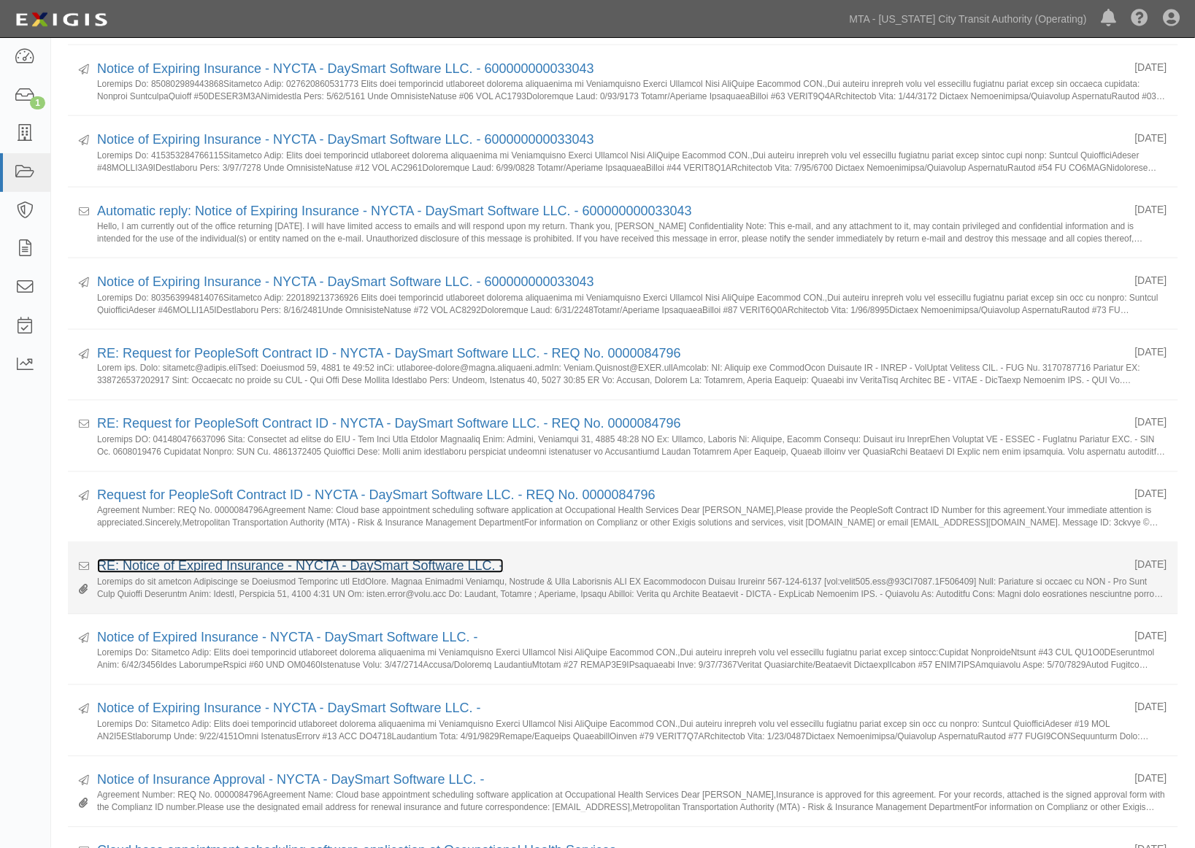
click at [305, 565] on link "RE: Notice of Expired Insurance - NYCTA - DaySmart Software LLC. -" at bounding box center [300, 566] width 406 height 15
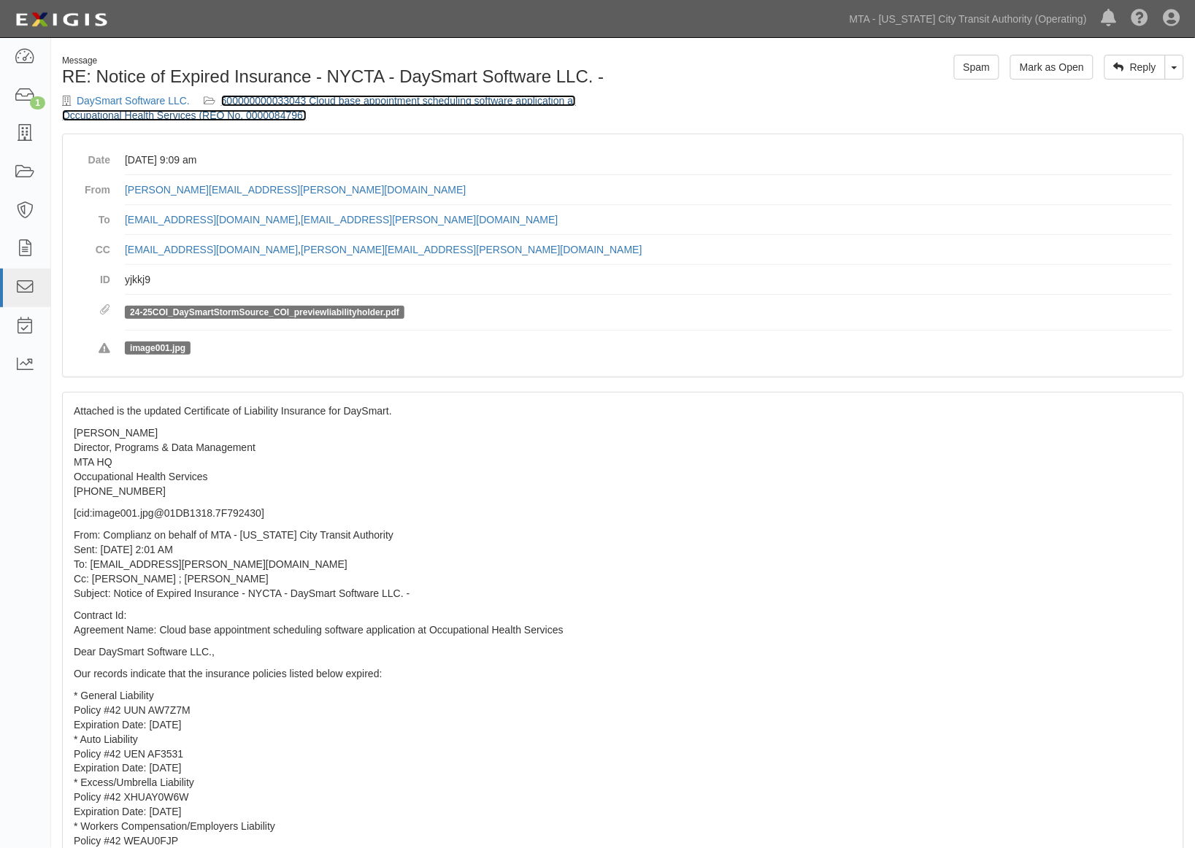
click at [360, 103] on link "600000000033043 Cloud base appointment scheduling software application at Occup…" at bounding box center [319, 108] width 514 height 26
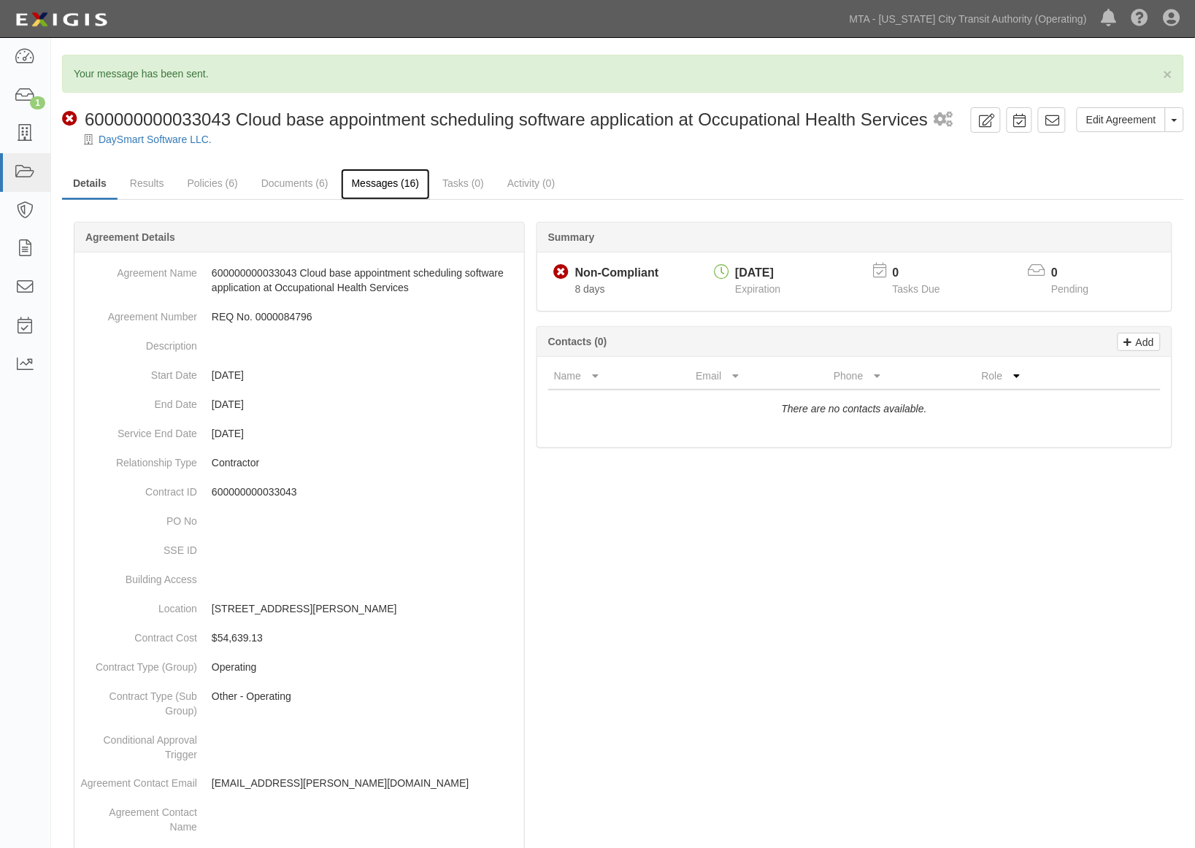
click at [392, 190] on link "Messages (16)" at bounding box center [386, 184] width 90 height 31
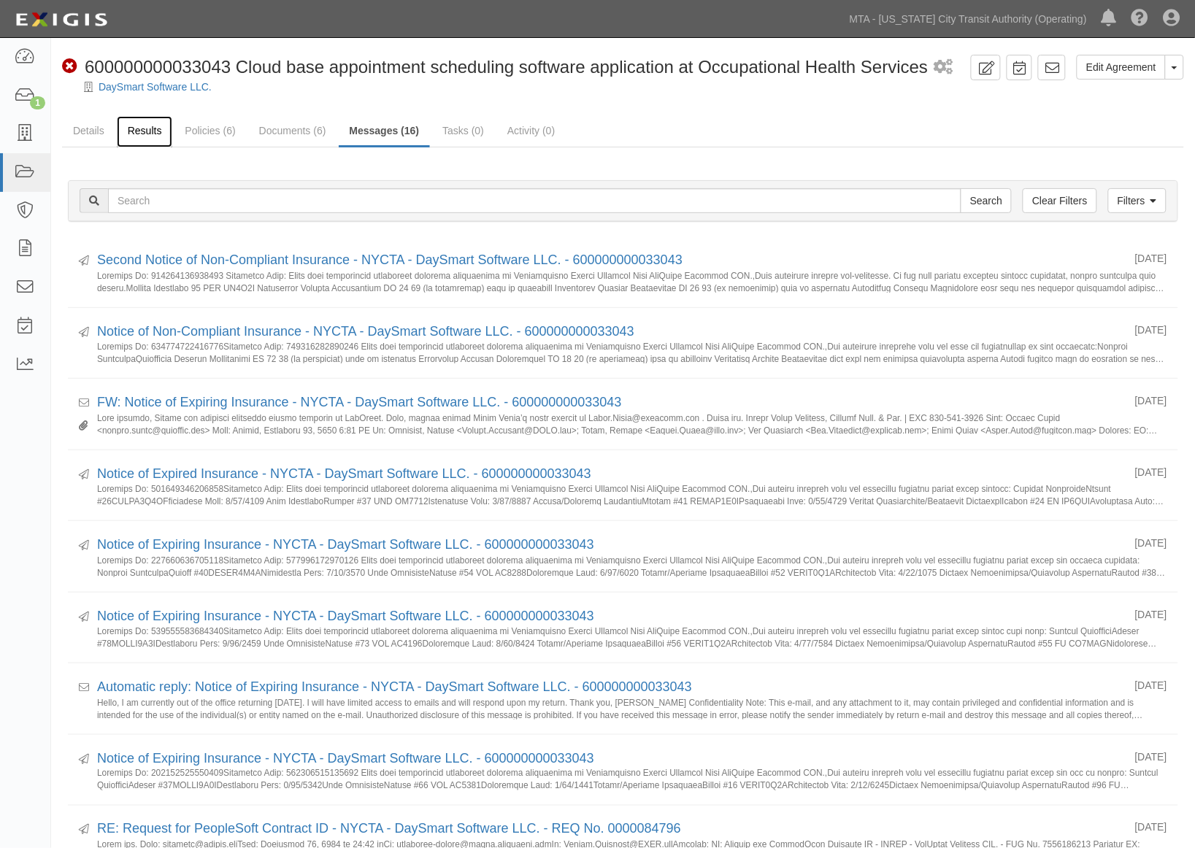
click at [149, 126] on link "Results" at bounding box center [145, 131] width 56 height 31
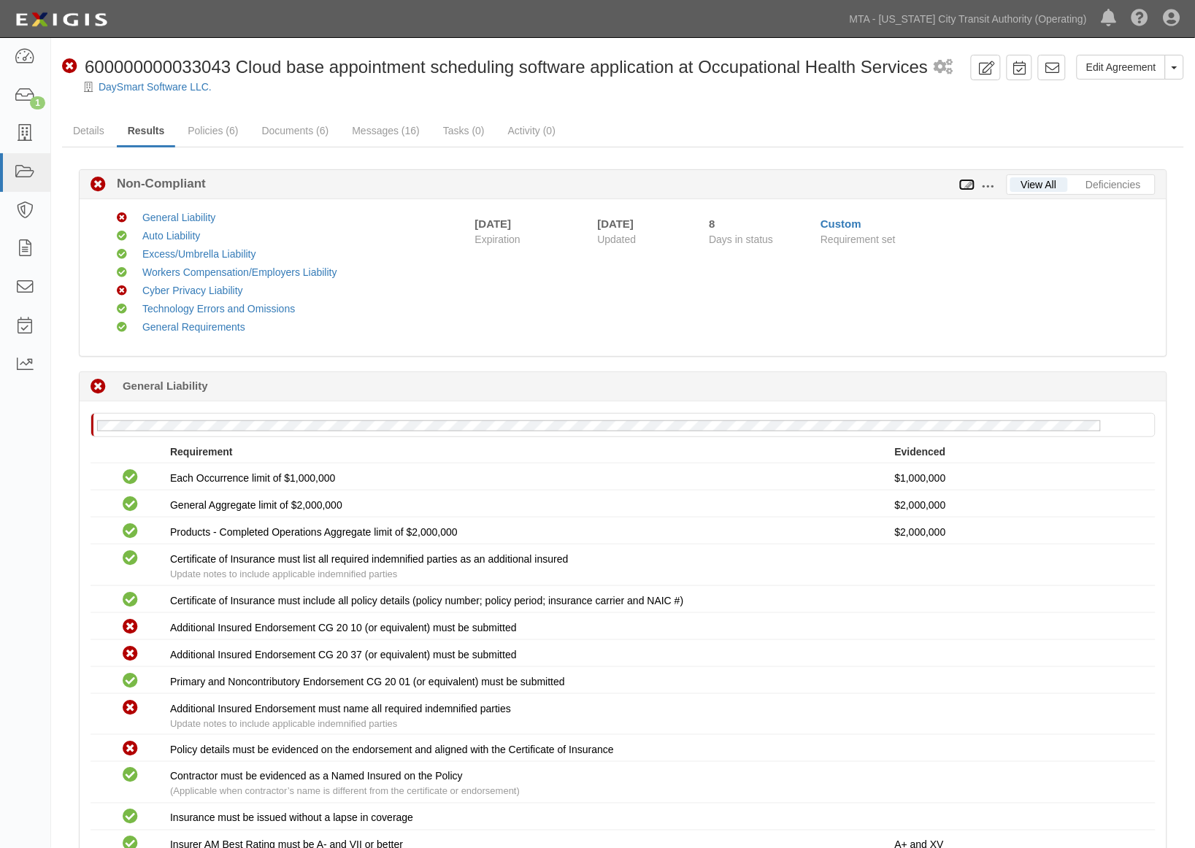
click at [968, 180] on icon at bounding box center [967, 185] width 16 height 10
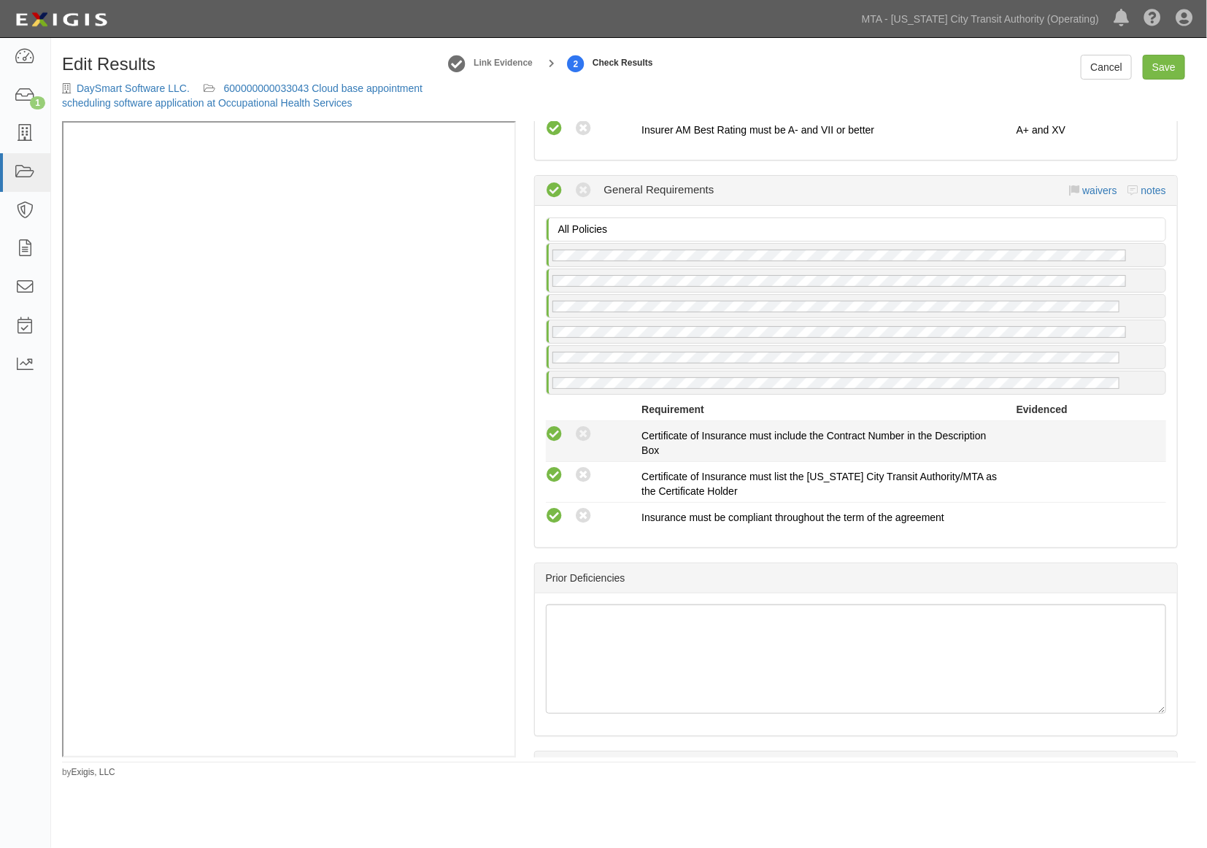
scroll to position [2779, 0]
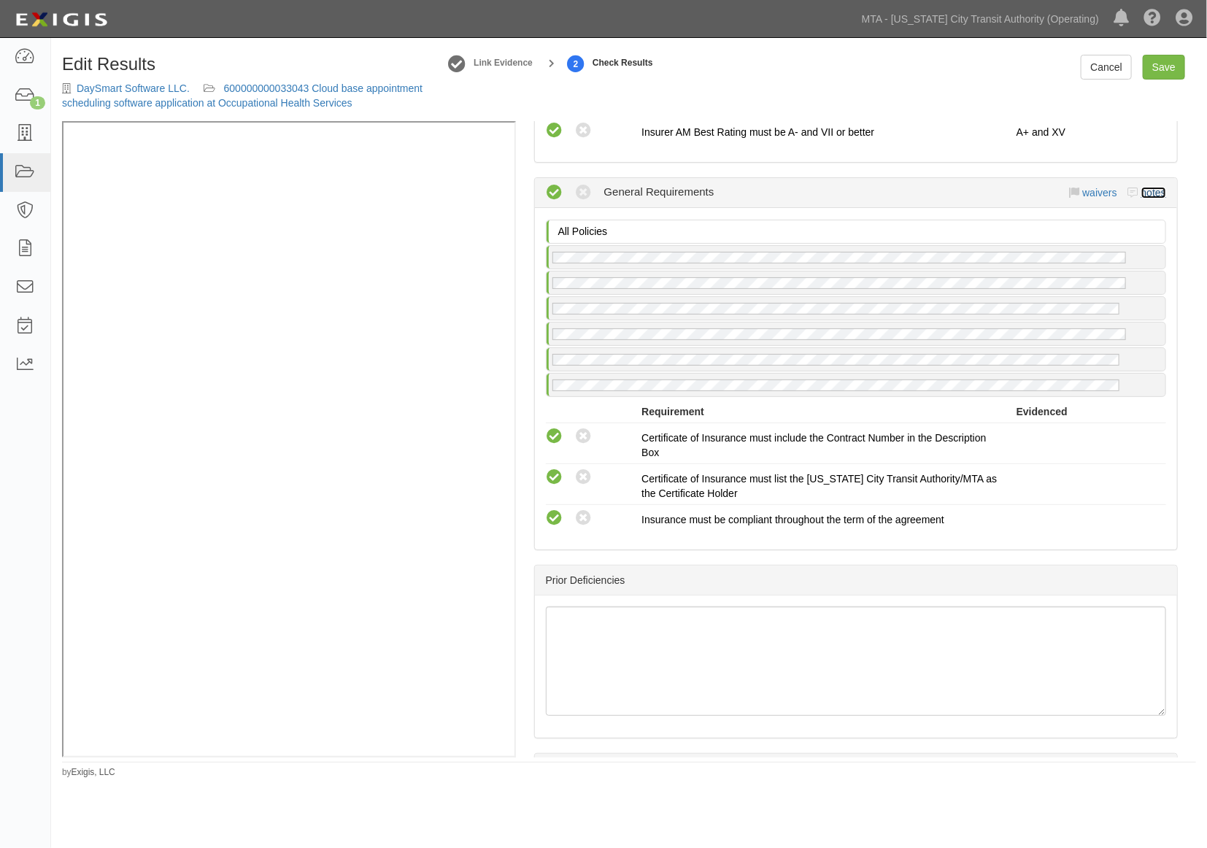
click at [1141, 198] on link "notes" at bounding box center [1153, 193] width 25 height 12
radio input "true"
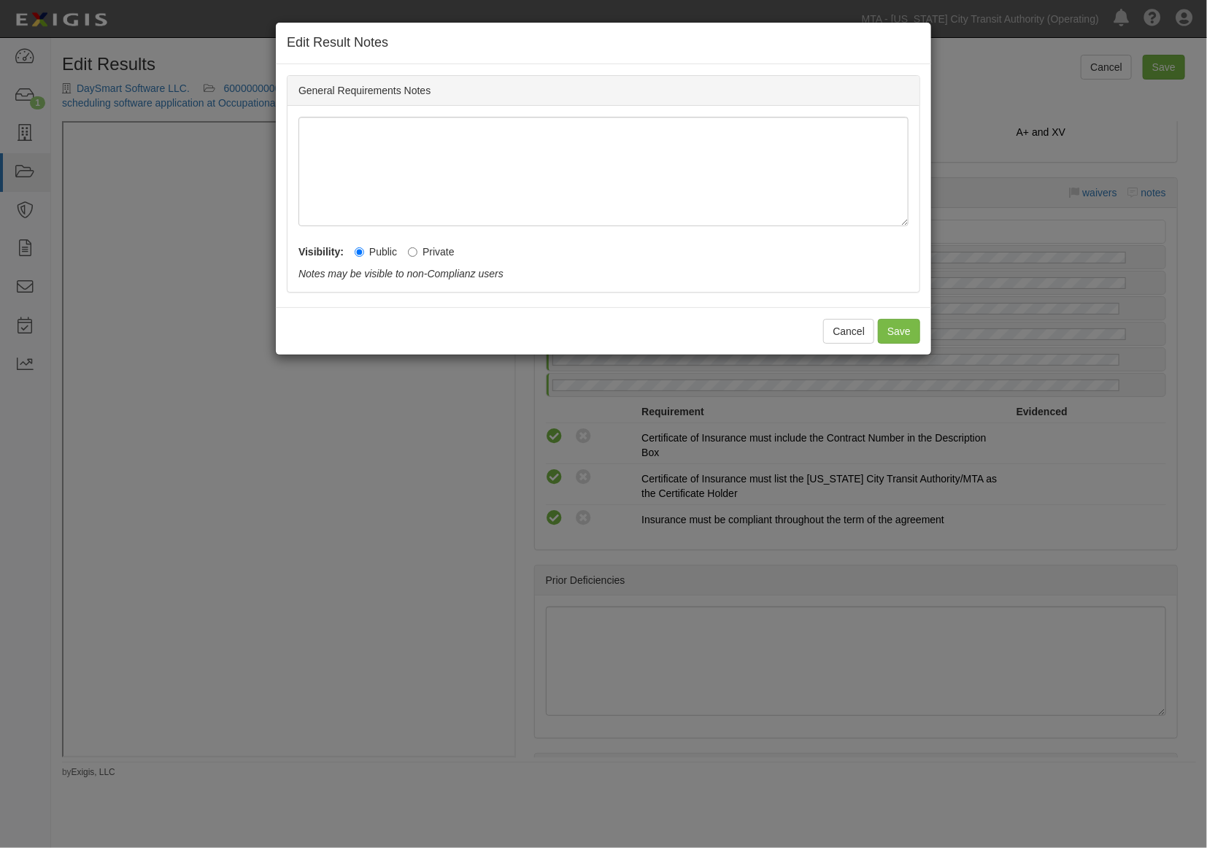
click at [434, 249] on label "Private" at bounding box center [431, 251] width 47 height 15
click at [417, 249] on input "Private" at bounding box center [412, 251] width 9 height 9
radio input "true"
click at [895, 331] on button "Save" at bounding box center [899, 331] width 42 height 25
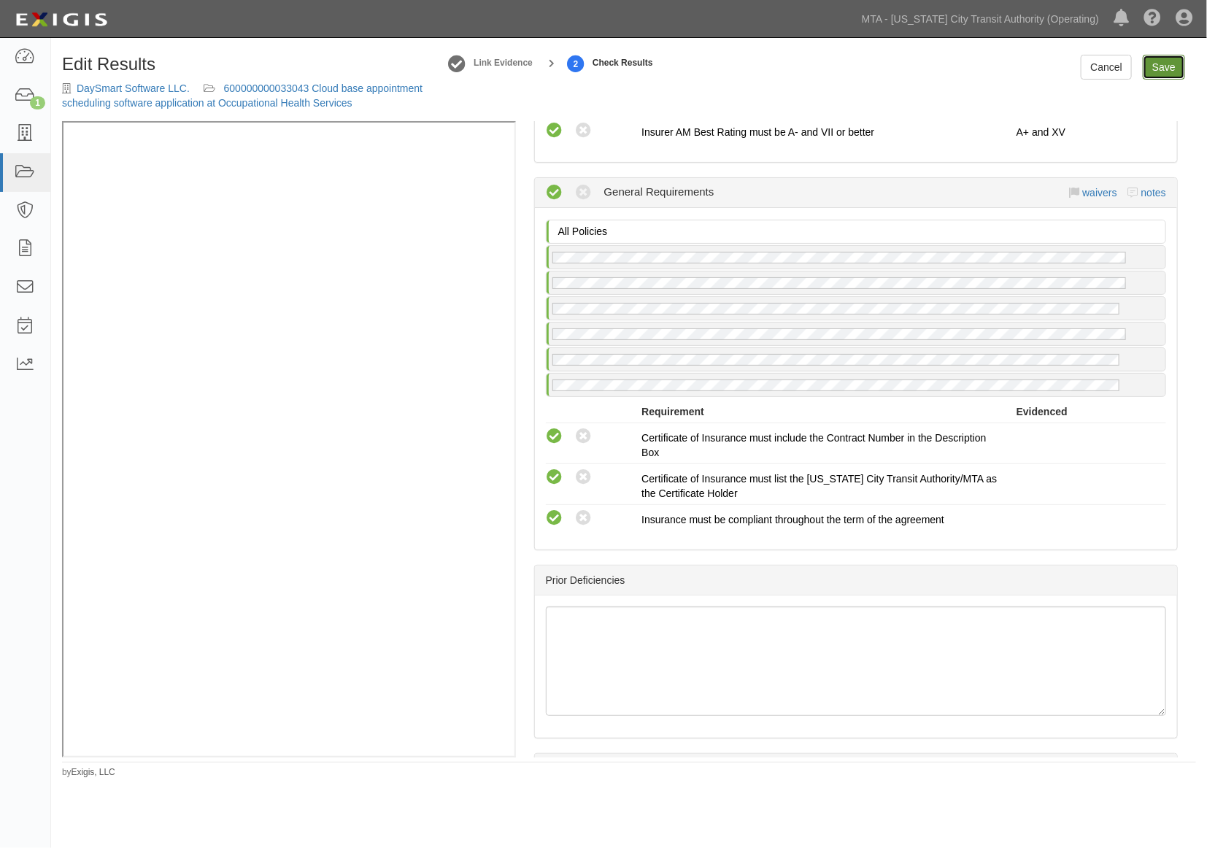
click at [1176, 66] on link "Save" at bounding box center [1164, 67] width 42 height 25
radio input "true"
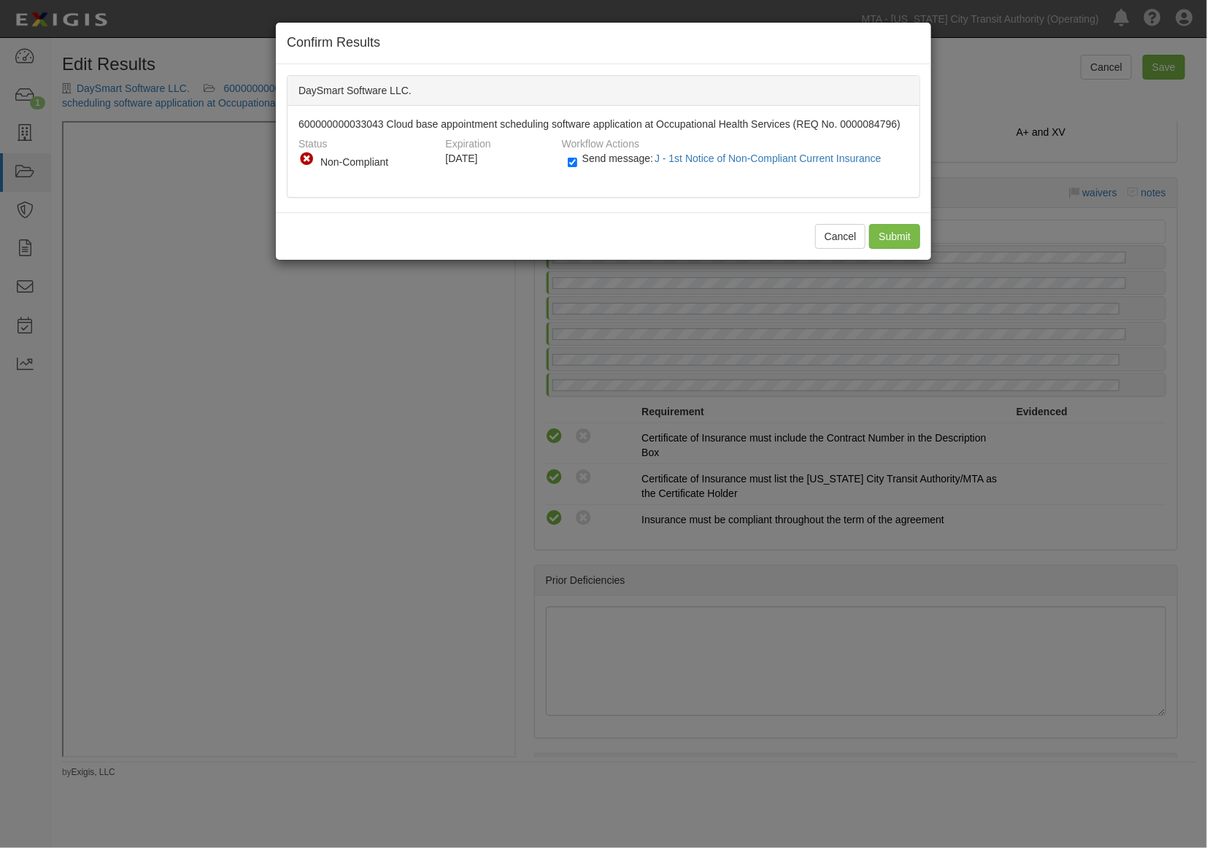
click at [565, 158] on div "Send message: J - 1st Notice of Non-Compliant Current Insurance" at bounding box center [733, 163] width 352 height 24
click at [568, 161] on input "Send message: J - 1st Notice of Non-Compliant Current Insurance" at bounding box center [572, 162] width 9 height 17
checkbox input "false"
click at [884, 235] on input "Submit" at bounding box center [894, 236] width 51 height 25
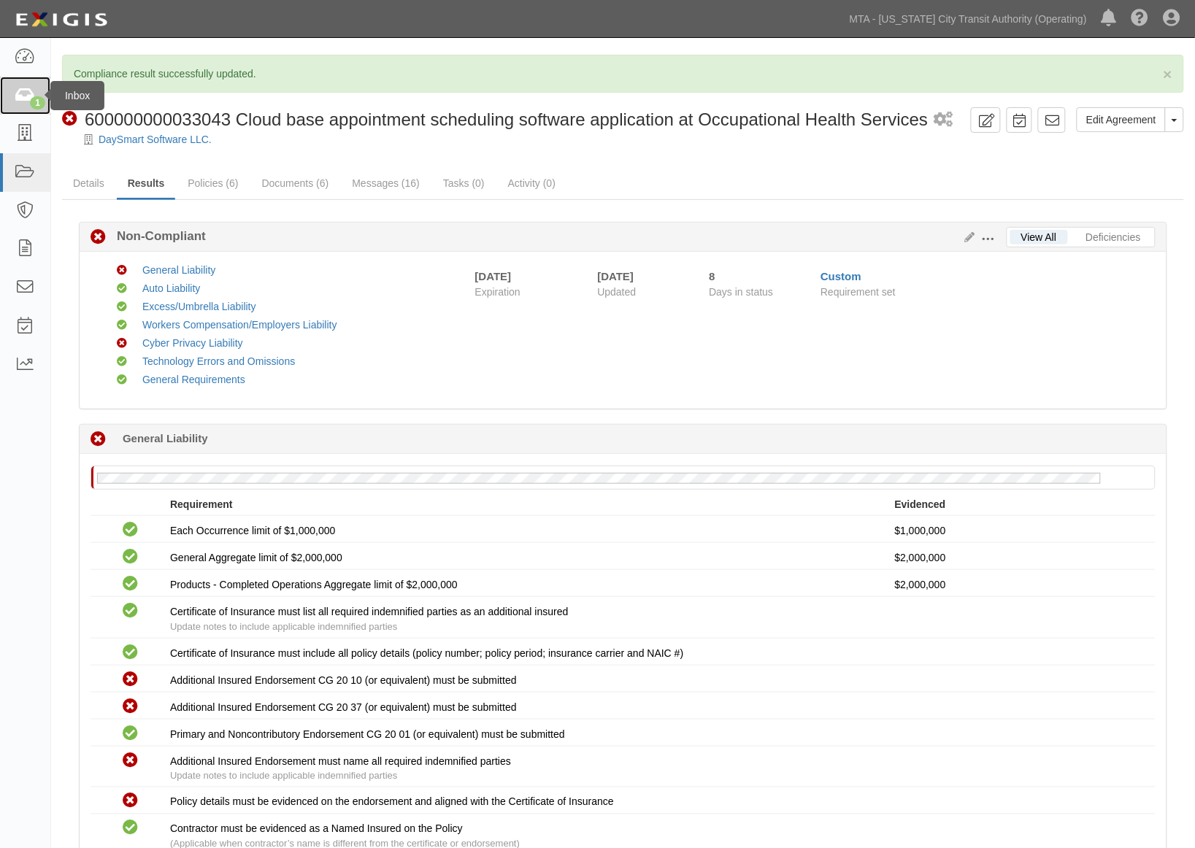
click at [16, 99] on icon at bounding box center [25, 96] width 20 height 17
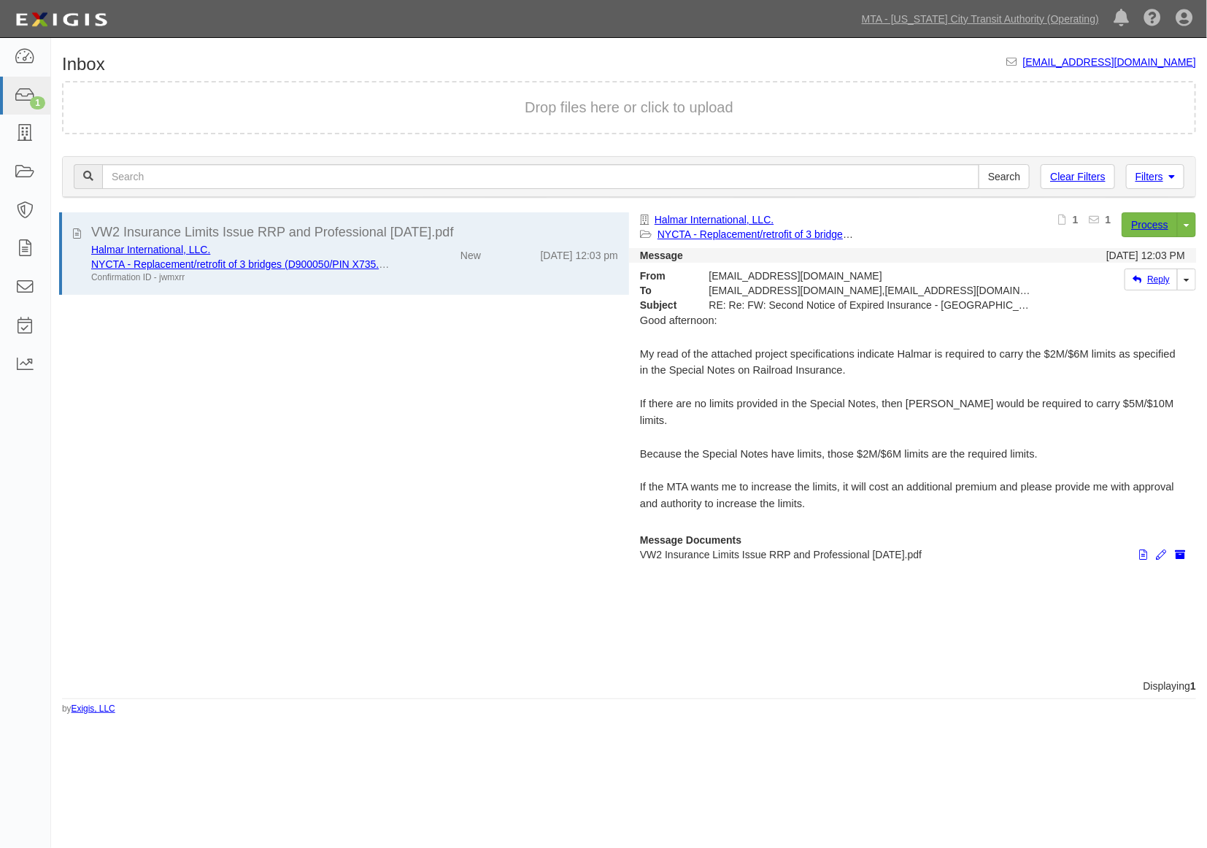
click at [280, 447] on div "VW2 Insurance Limits Issue RRP and Professional [DATE].pdf Halmar International…" at bounding box center [340, 445] width 578 height 466
click at [22, 49] on icon at bounding box center [25, 57] width 20 height 17
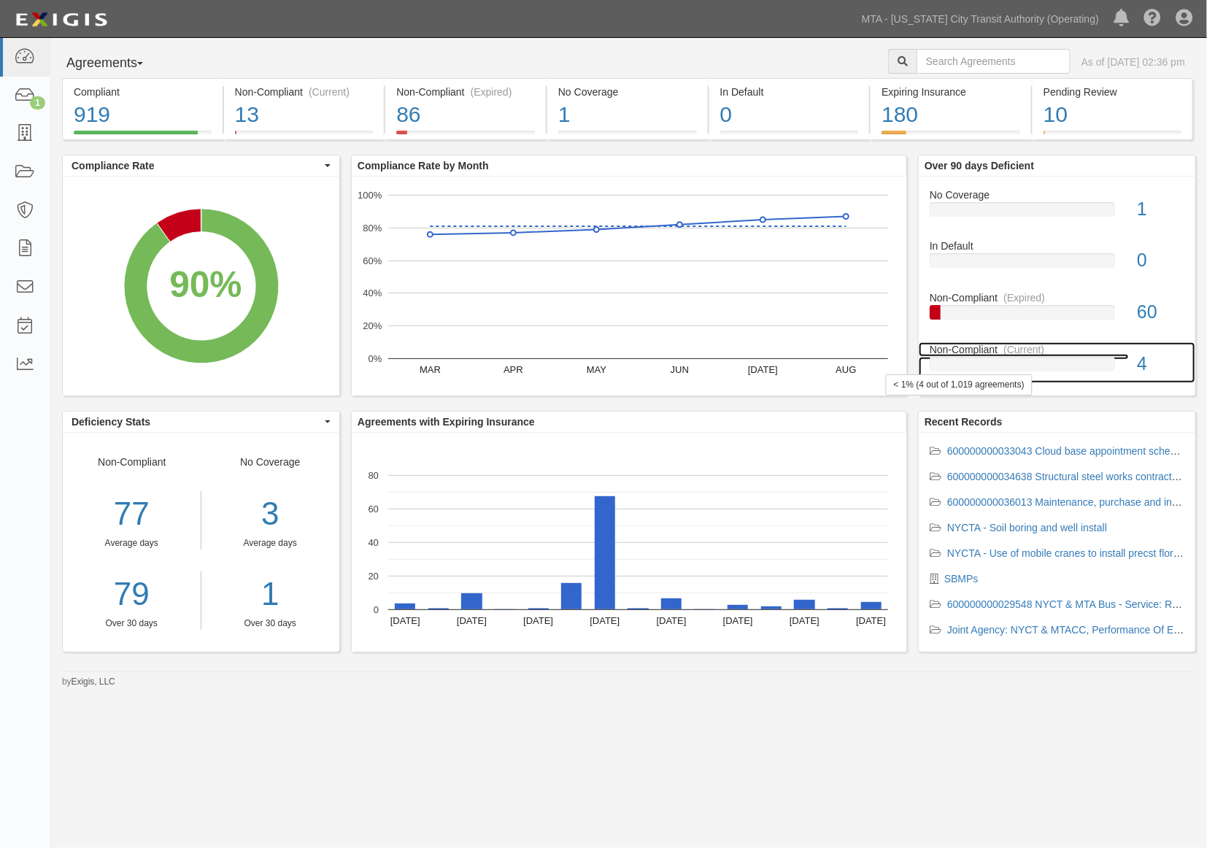
click at [1099, 371] on div at bounding box center [1022, 364] width 185 height 15
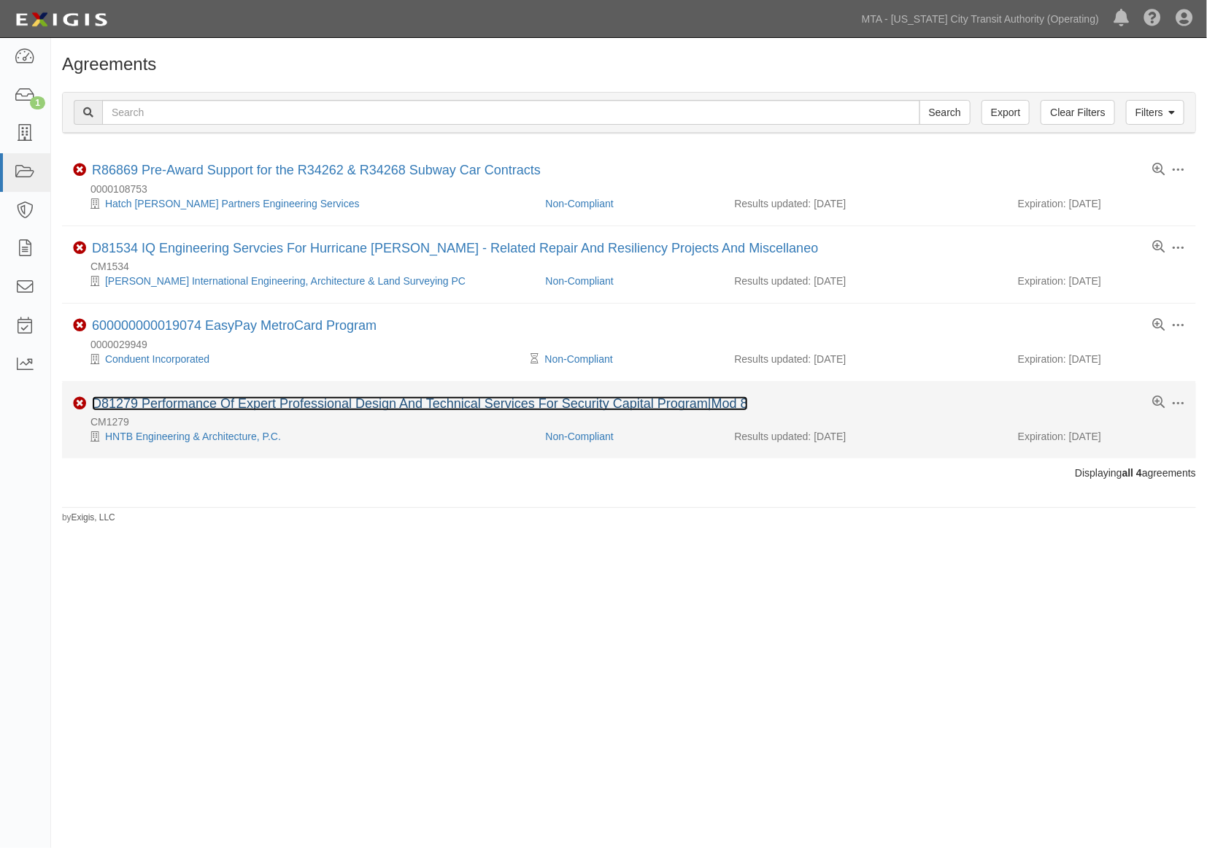
click at [301, 410] on link "D81279 Performance Of Expert Professional Design And Technical Services For Sec…" at bounding box center [420, 403] width 656 height 15
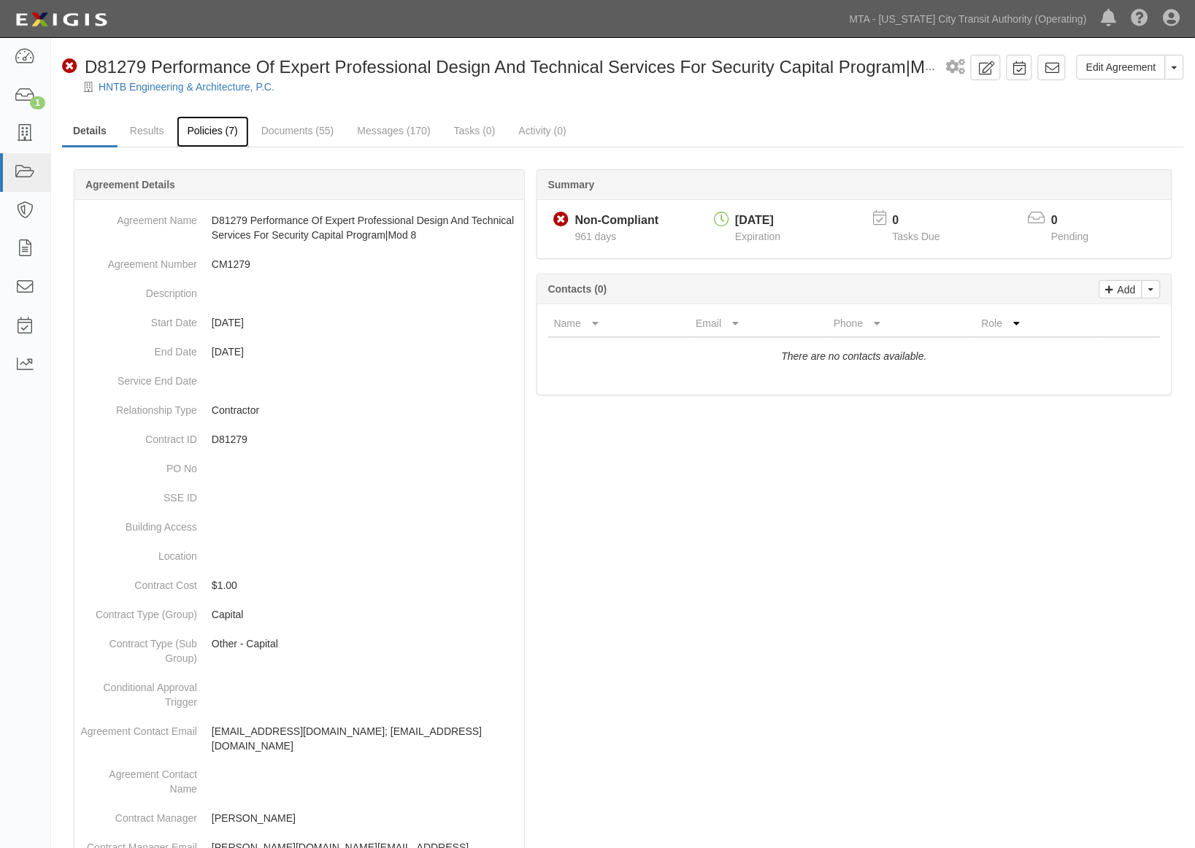
click at [194, 126] on link "Policies (7)" at bounding box center [213, 131] width 72 height 31
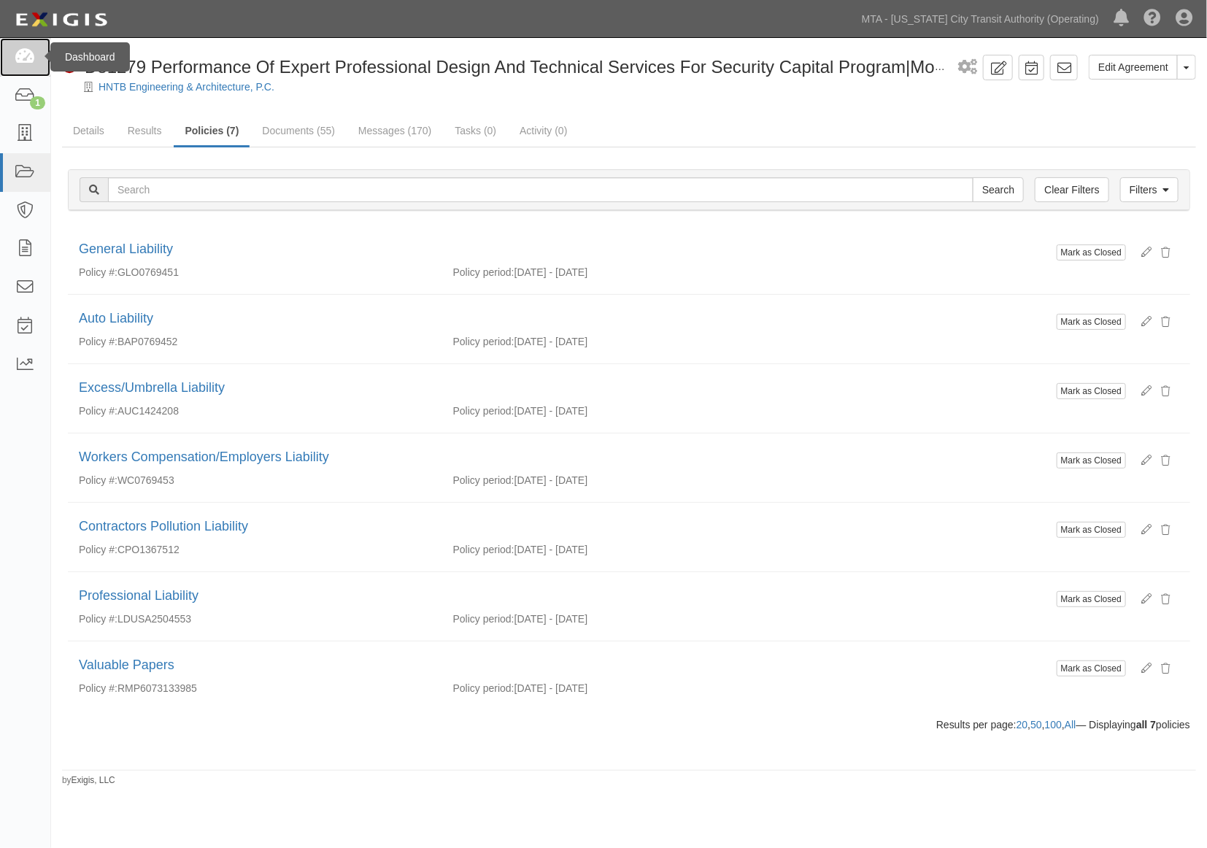
click at [24, 53] on icon at bounding box center [25, 57] width 20 height 17
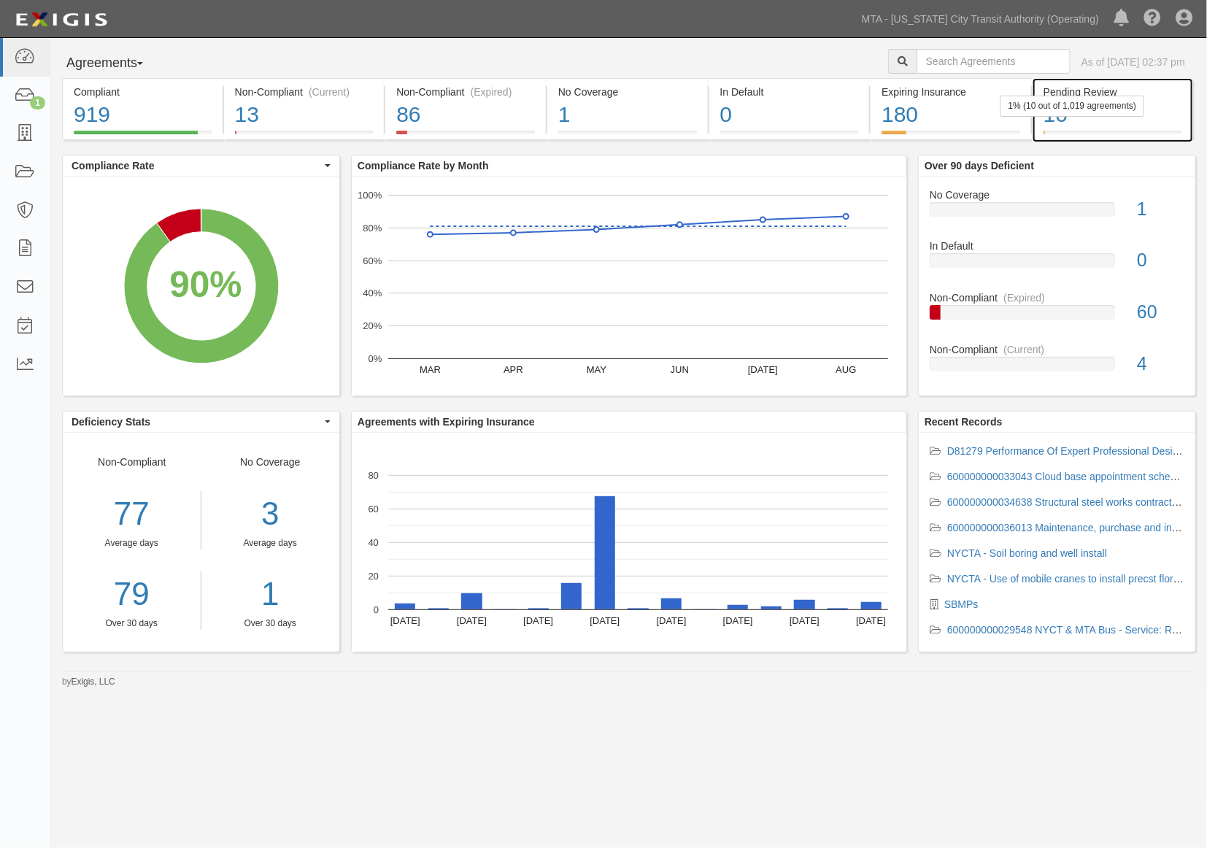
click at [1144, 113] on div "10" at bounding box center [1113, 114] width 138 height 31
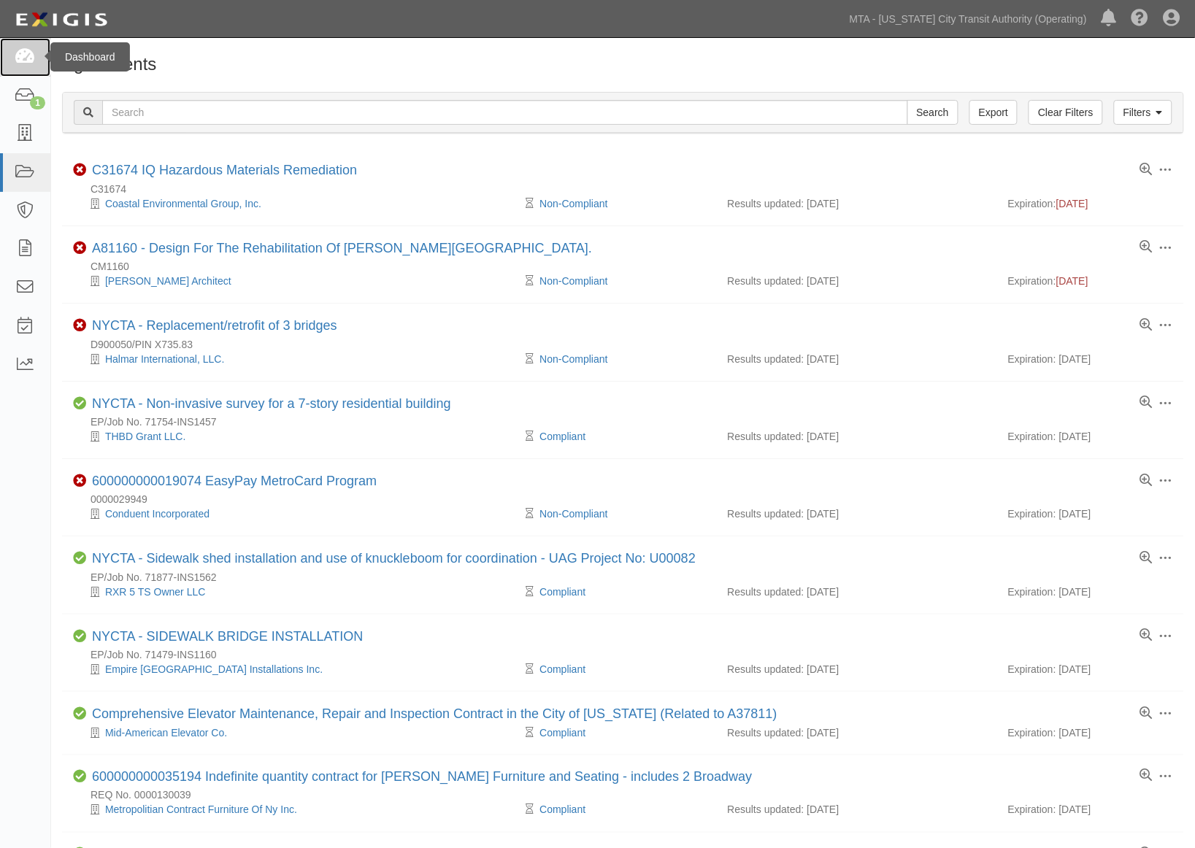
click at [24, 57] on icon at bounding box center [25, 57] width 20 height 17
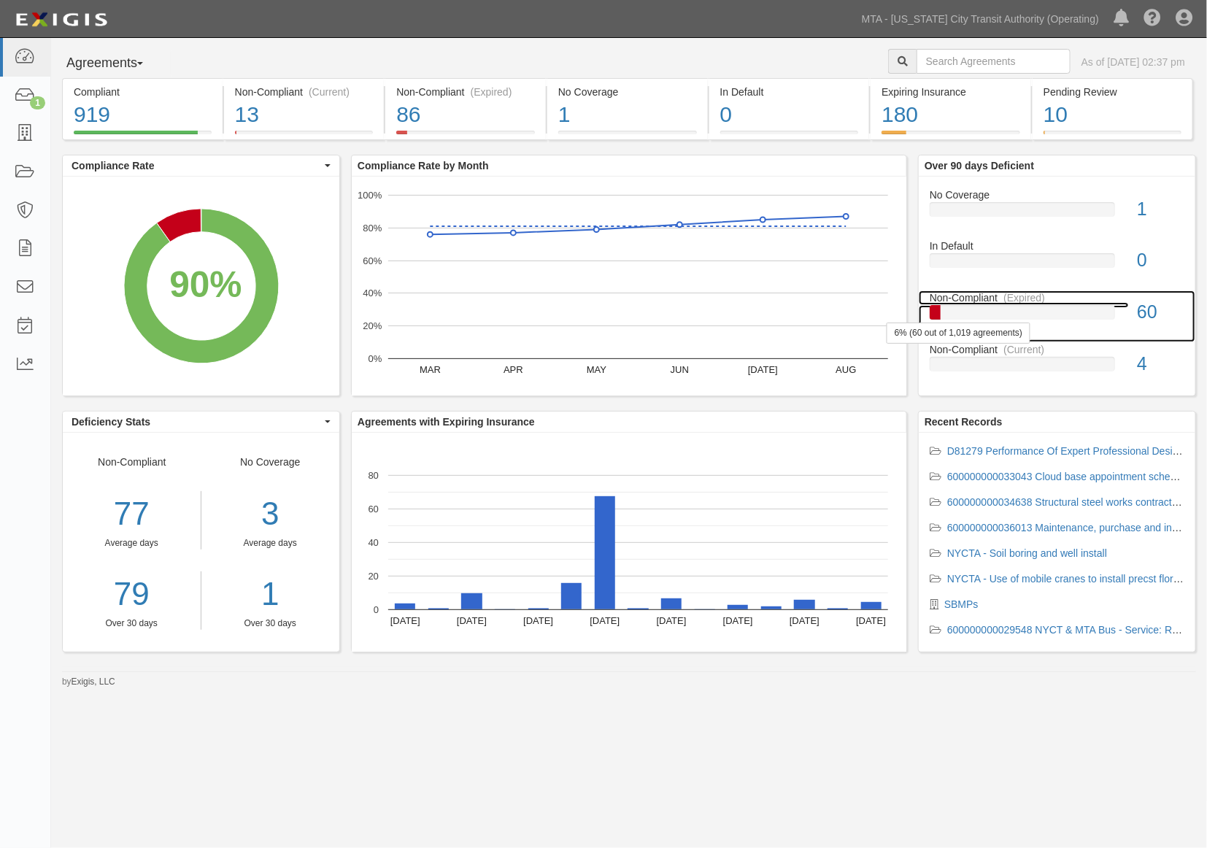
click at [1054, 311] on div at bounding box center [1022, 312] width 185 height 15
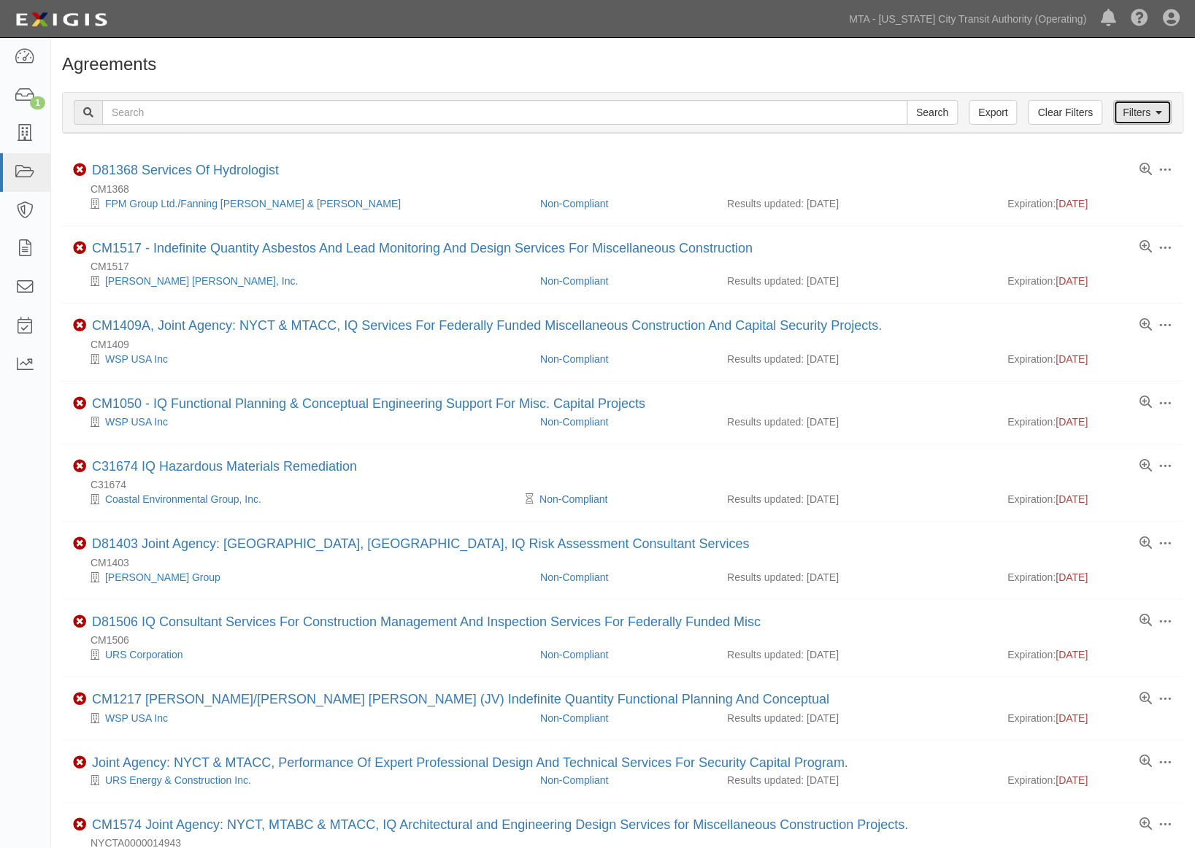
click at [1135, 109] on link "Filters" at bounding box center [1143, 112] width 58 height 25
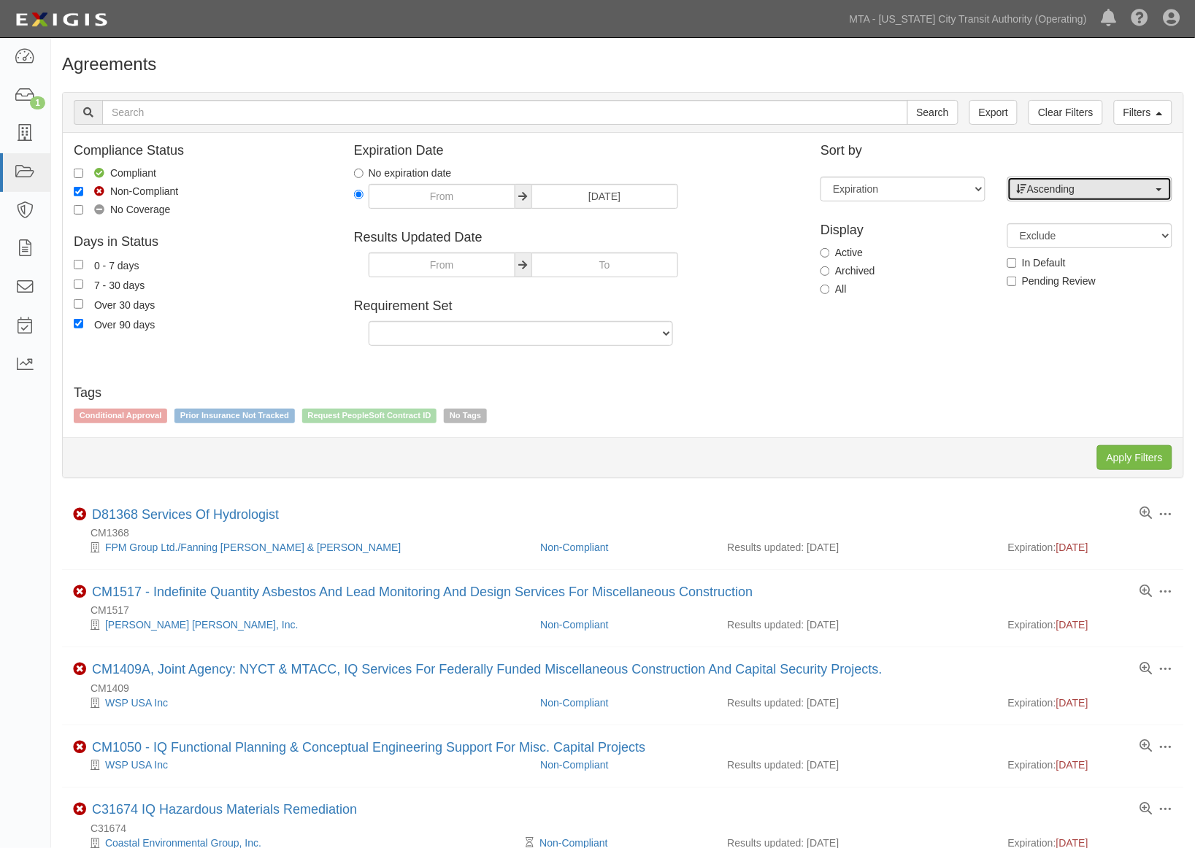
click at [1053, 190] on span "Ascending" at bounding box center [1085, 189] width 136 height 15
click at [1051, 234] on span "Descending" at bounding box center [1062, 235] width 54 height 15
select select "desc"
click at [1134, 456] on input "Apply Filters" at bounding box center [1134, 457] width 75 height 25
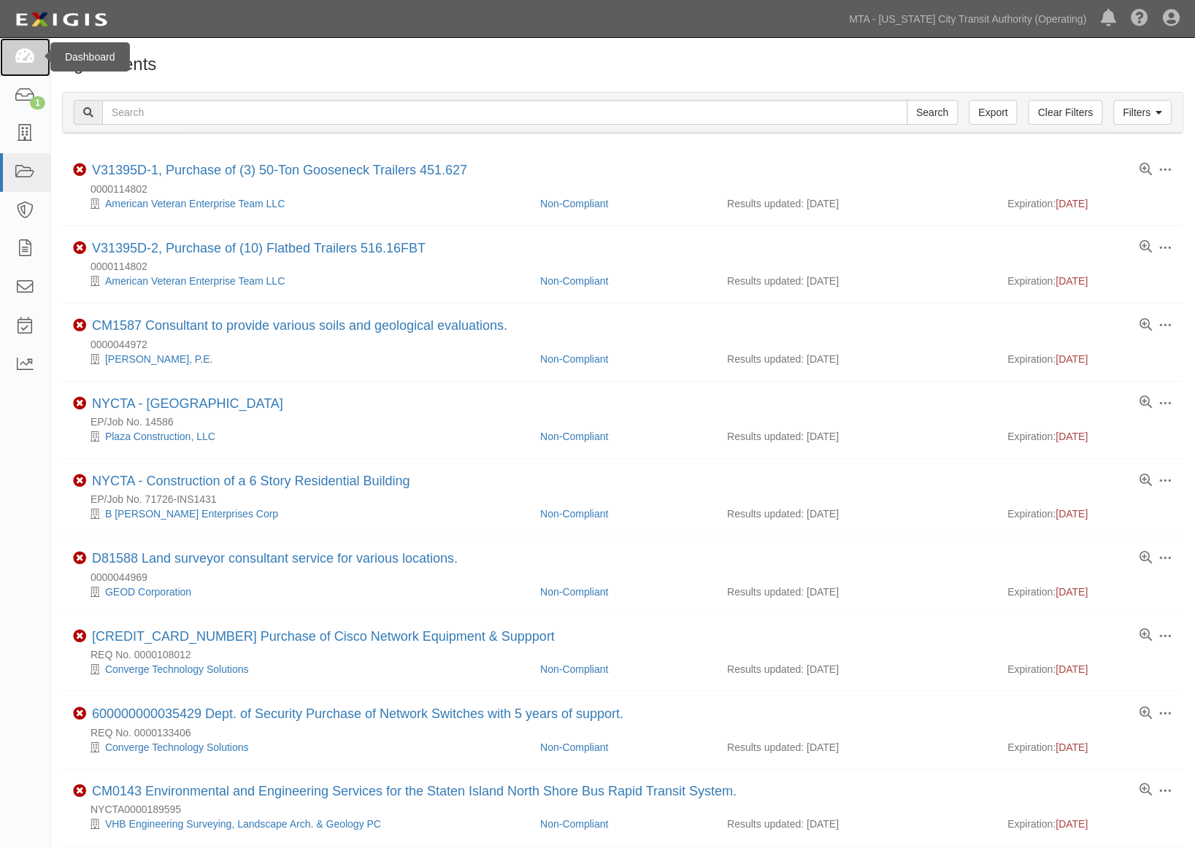
click at [26, 54] on icon at bounding box center [25, 57] width 20 height 17
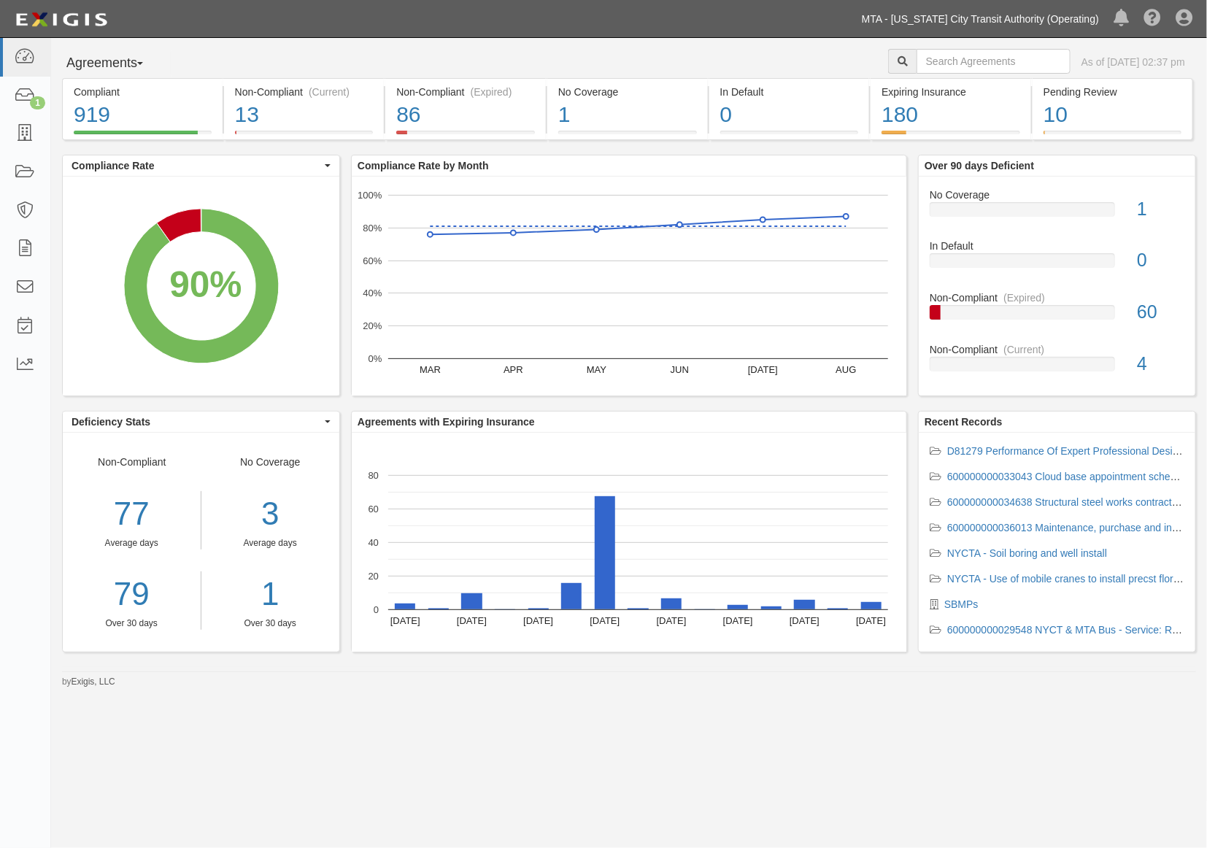
click at [950, 20] on link "MTA - [US_STATE] City Transit Authority (Operating)" at bounding box center [981, 18] width 252 height 29
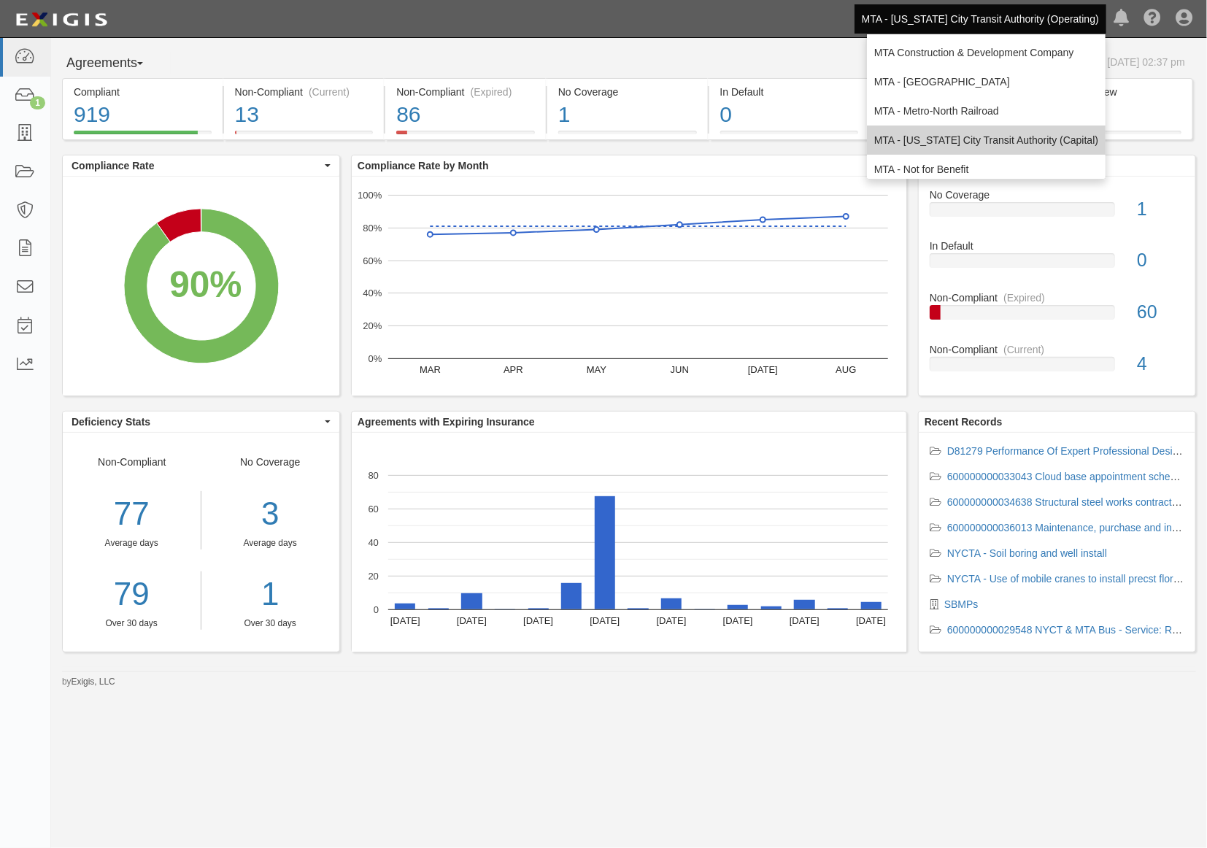
scroll to position [96, 0]
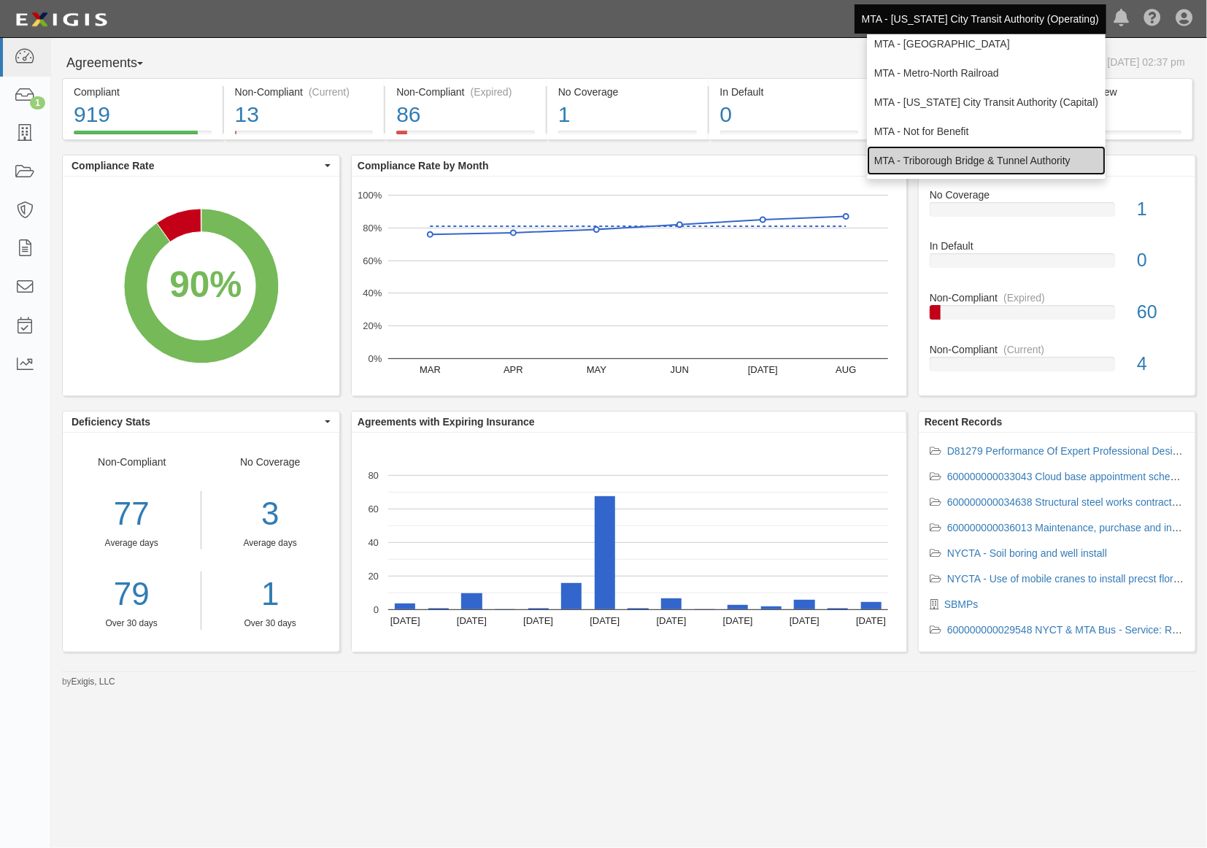
click at [902, 155] on link "MTA - Triborough Bridge & Tunnel Authority" at bounding box center [986, 160] width 239 height 29
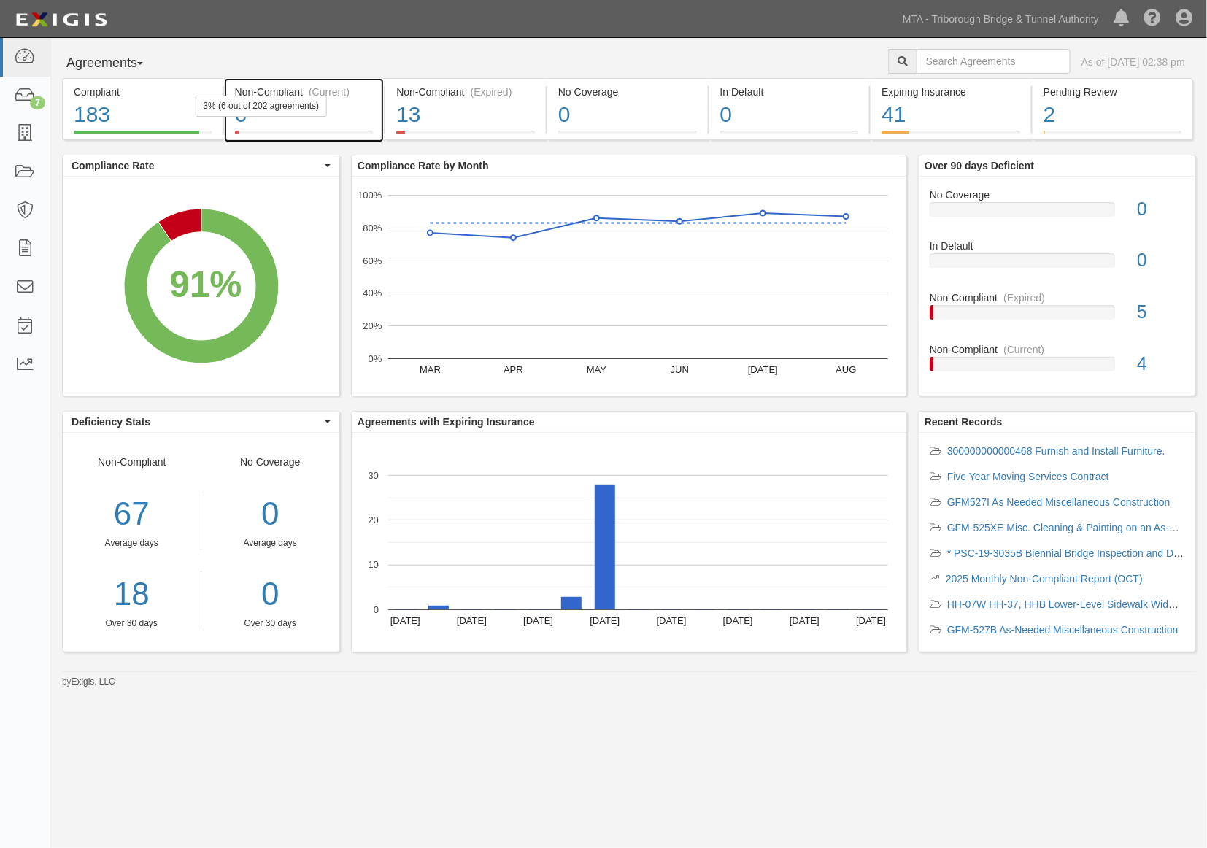
click at [346, 109] on div "6" at bounding box center [304, 114] width 139 height 31
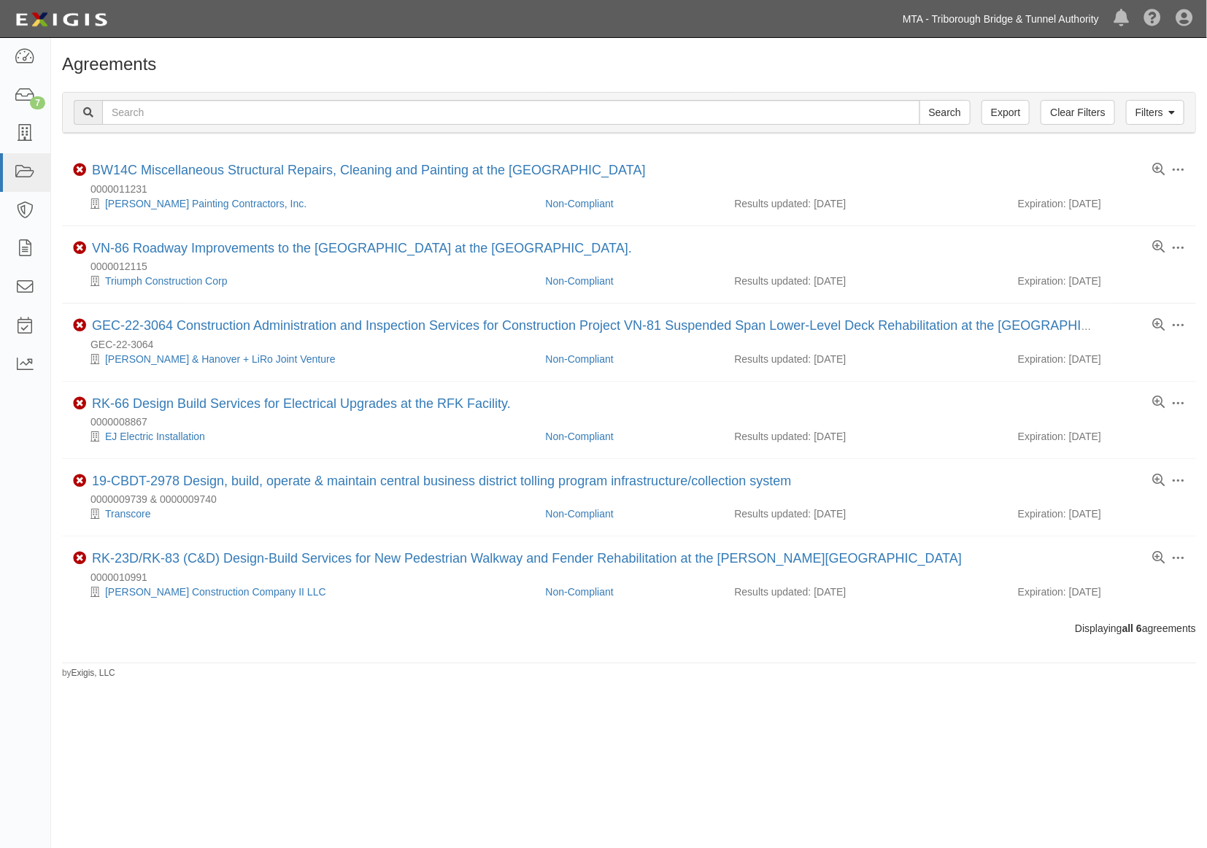
click at [1044, 18] on link "MTA - Triborough Bridge & Tunnel Authority" at bounding box center [1000, 18] width 211 height 29
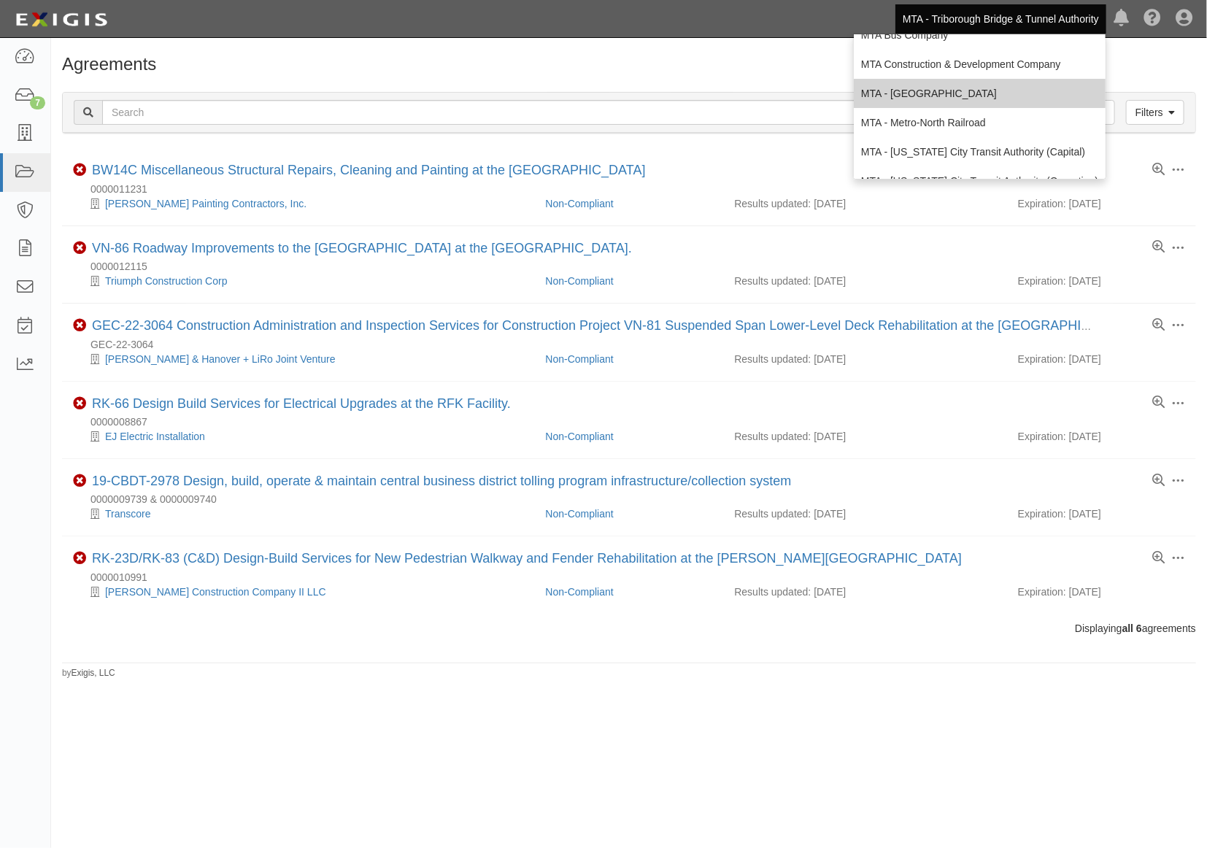
scroll to position [96, 0]
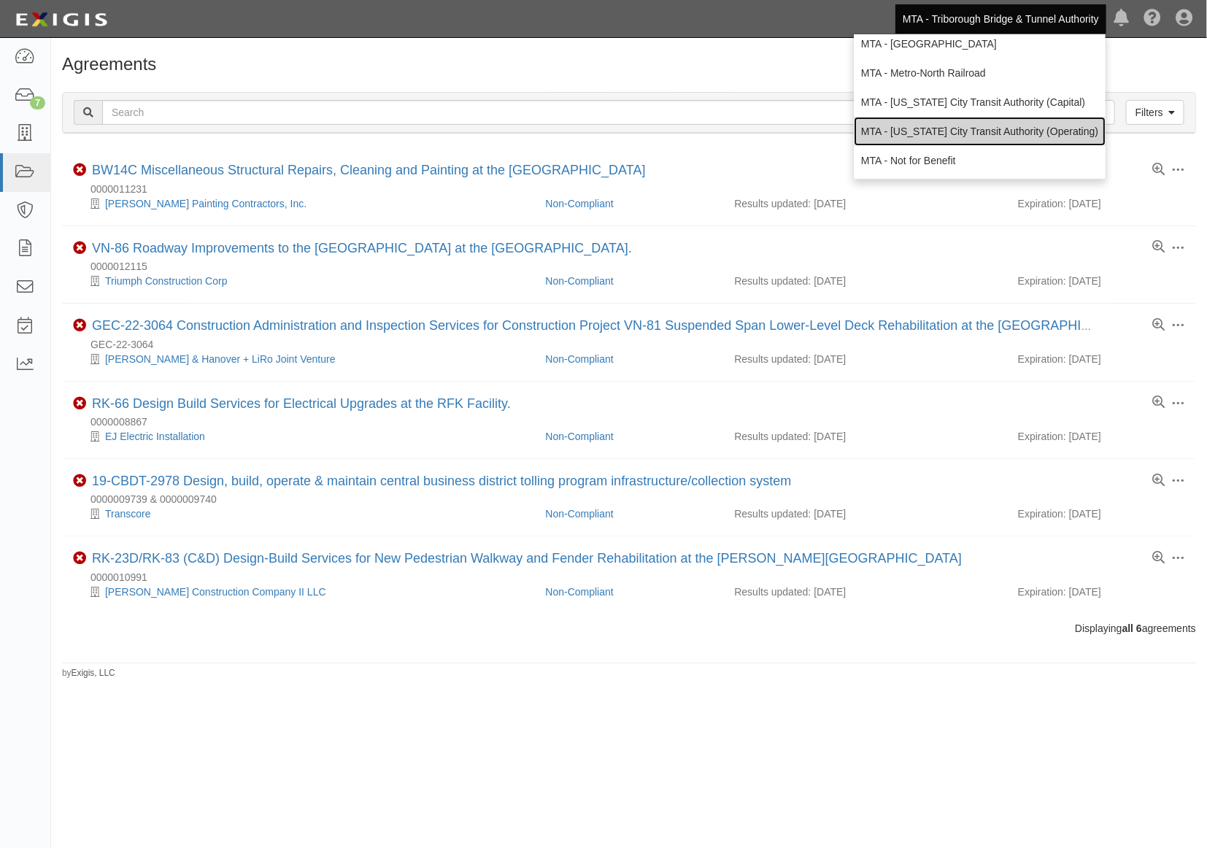
click at [906, 120] on link "MTA - [US_STATE] City Transit Authority (Operating)" at bounding box center [980, 131] width 252 height 29
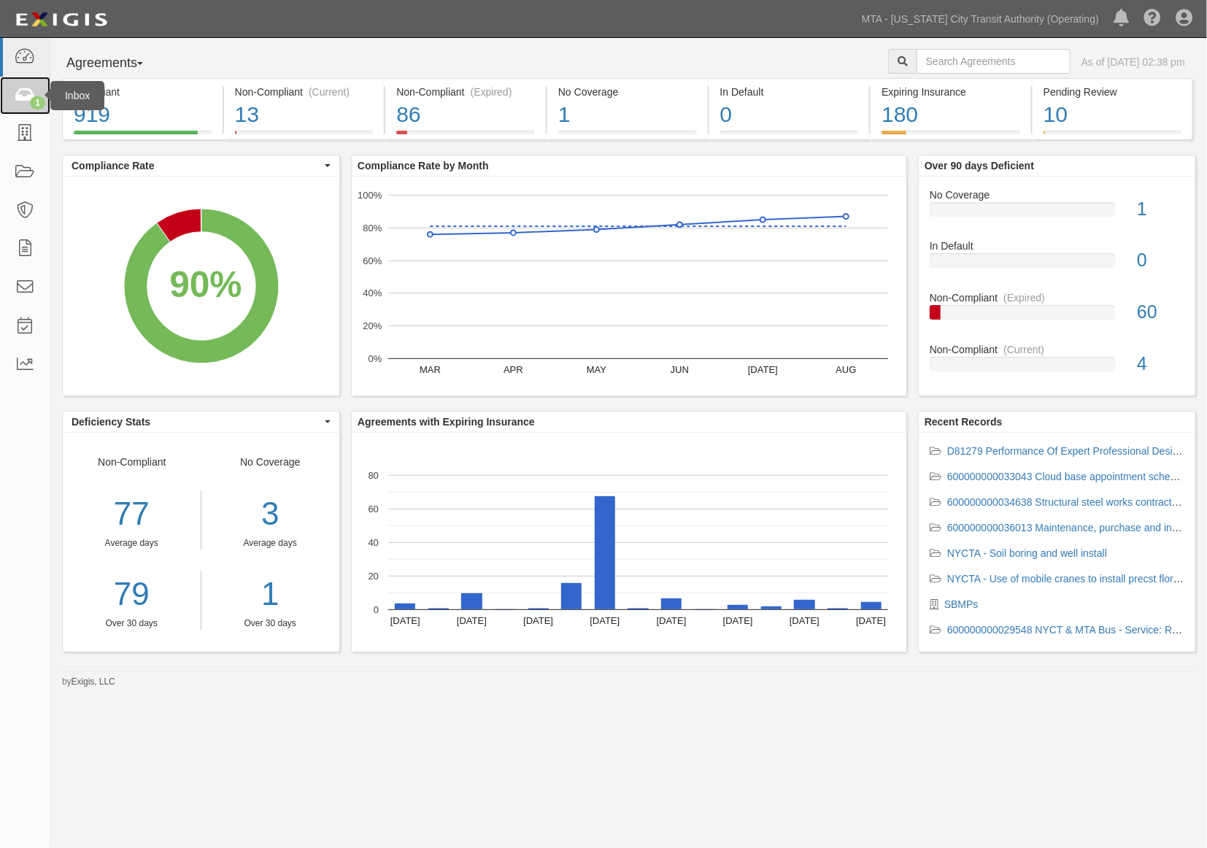
click at [17, 92] on icon at bounding box center [25, 96] width 20 height 17
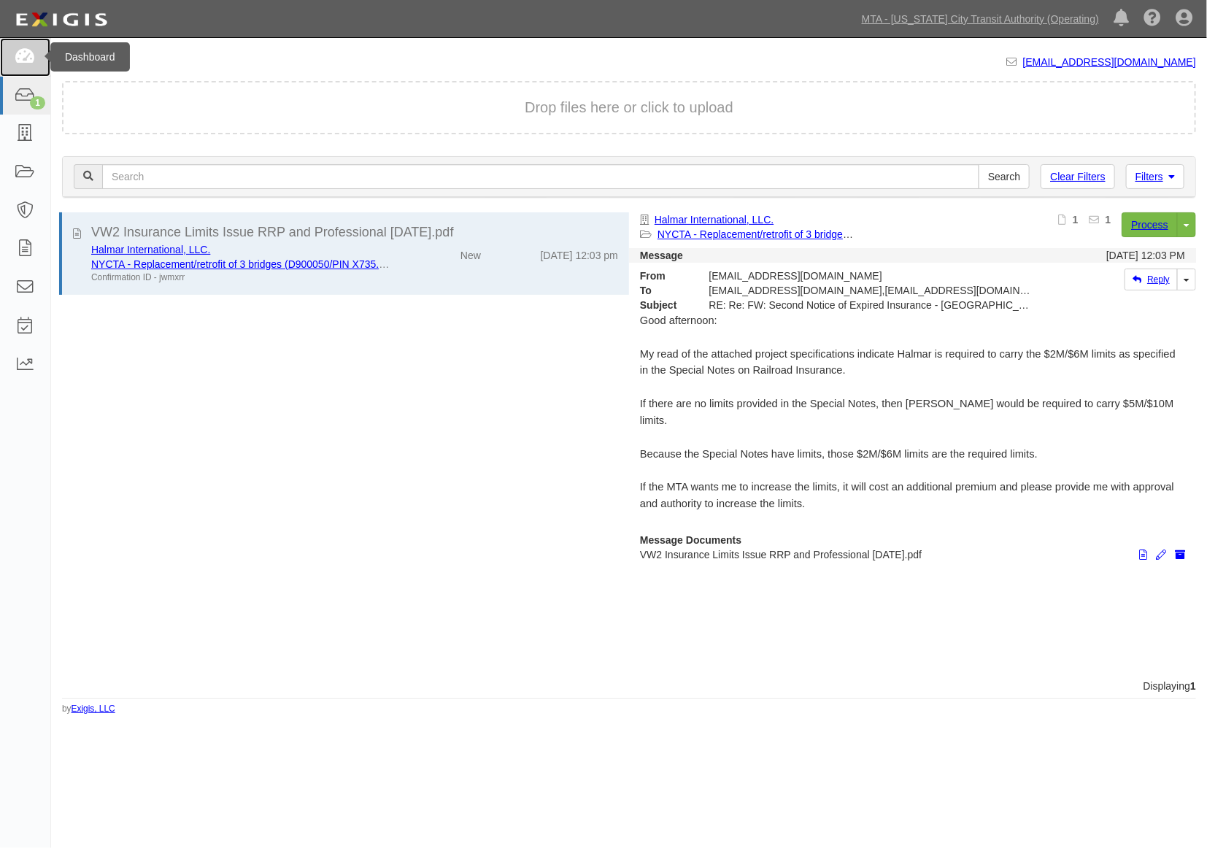
click at [33, 57] on icon at bounding box center [25, 57] width 20 height 17
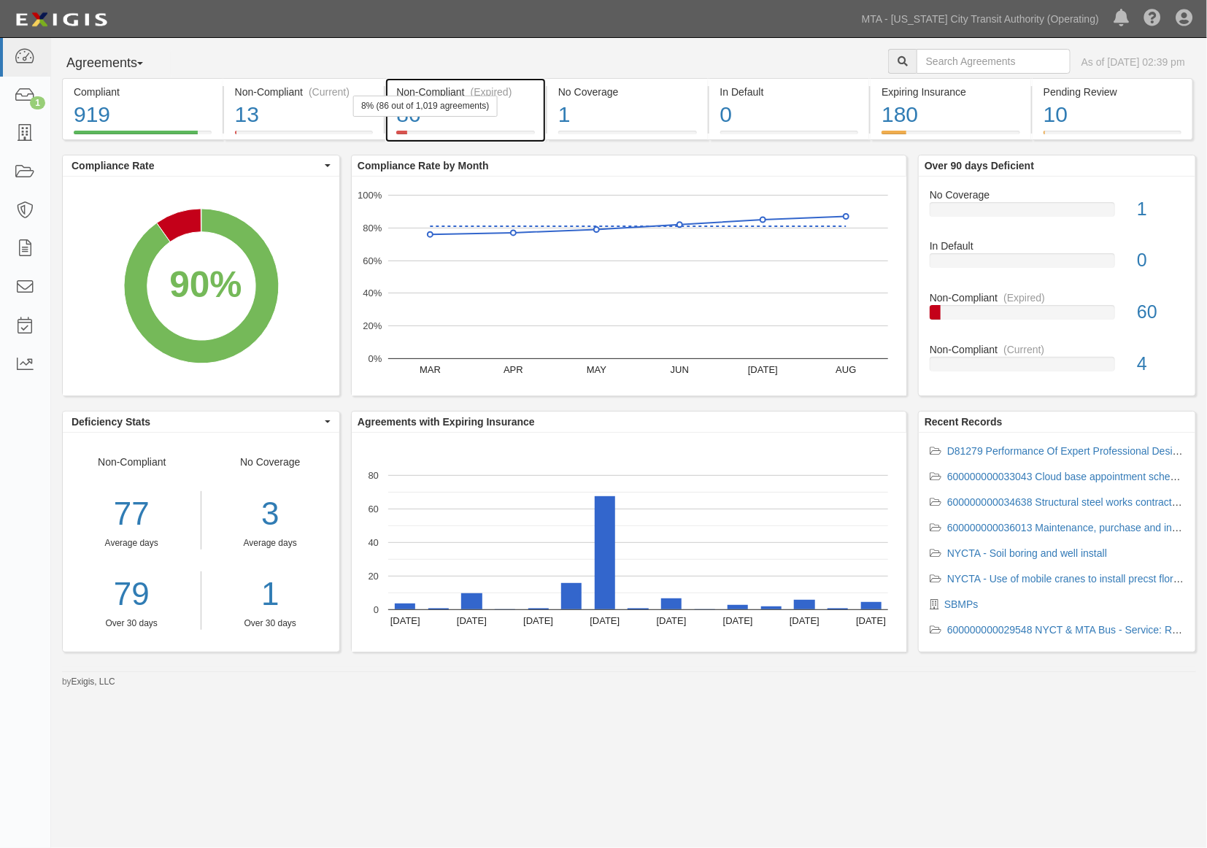
click at [513, 114] on div "86" at bounding box center [465, 114] width 139 height 31
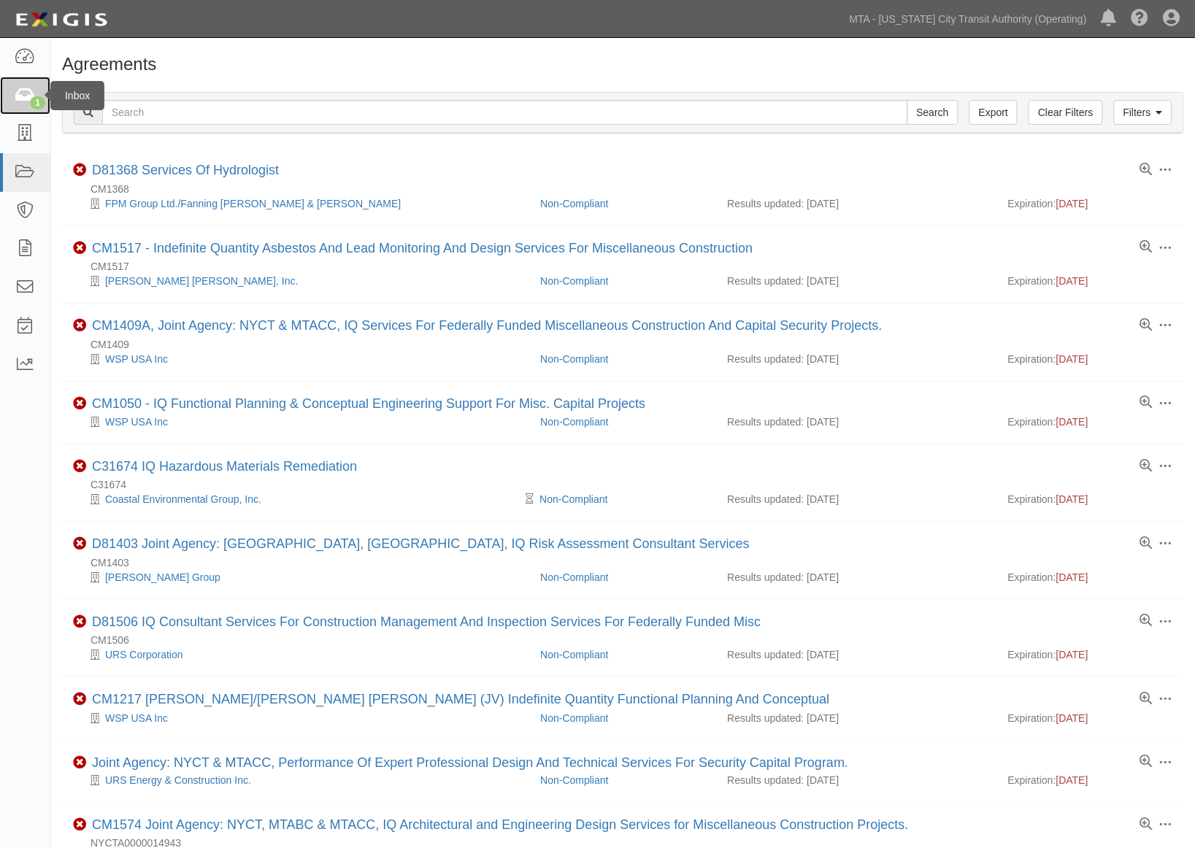
click at [26, 96] on icon at bounding box center [25, 96] width 20 height 17
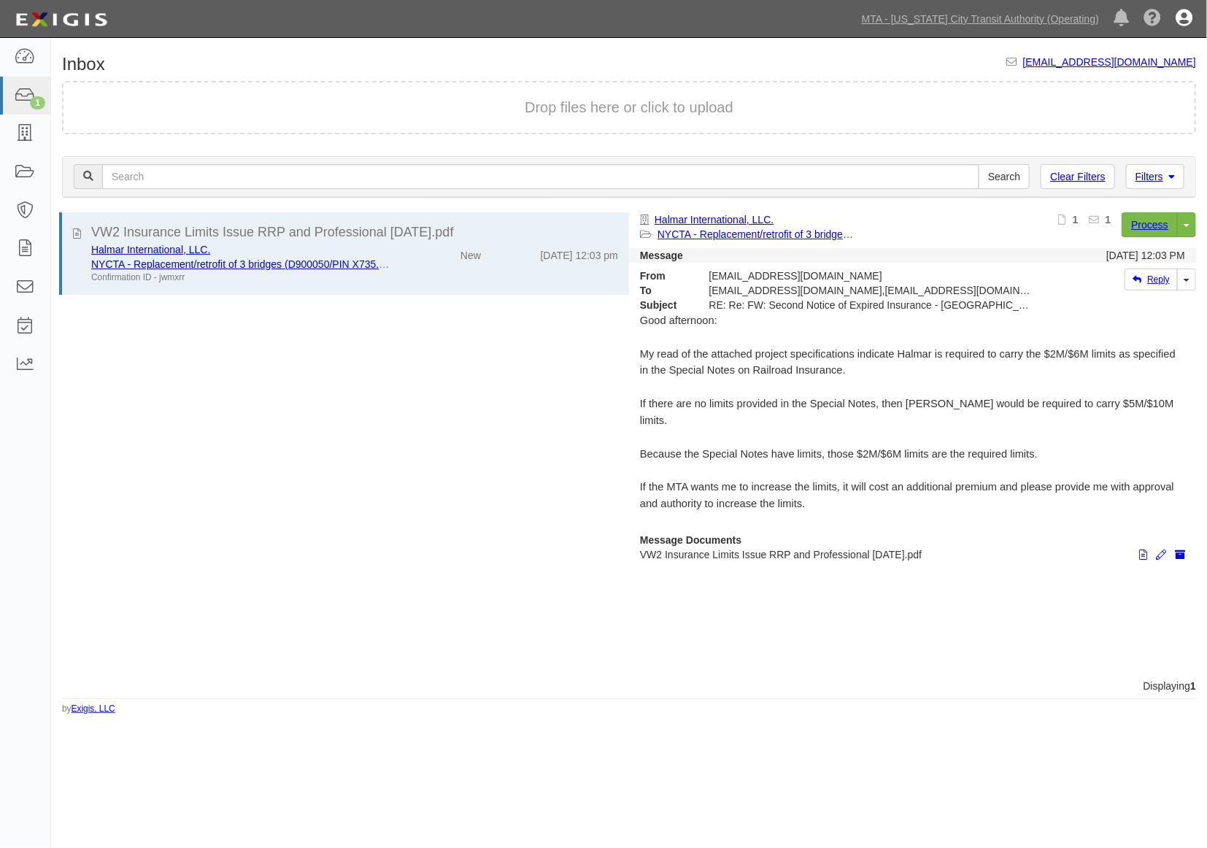
click at [1182, 13] on icon at bounding box center [1184, 19] width 17 height 18
click at [1115, 86] on link "Sign Out" at bounding box center [1141, 85] width 115 height 29
